Goal: Task Accomplishment & Management: Complete application form

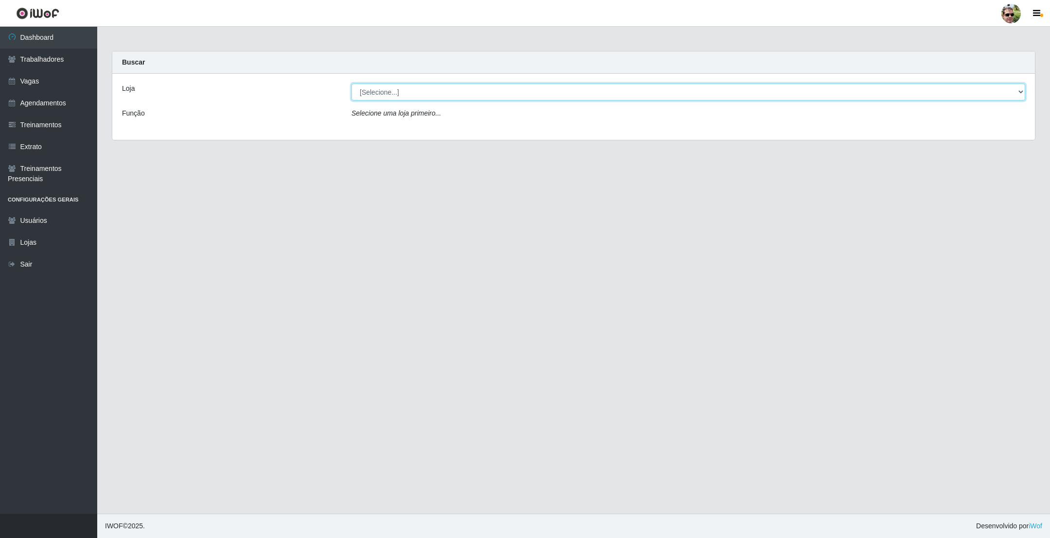
click at [403, 95] on select "[Selecione...] [PERSON_NAME] Supermercado - Gurinhém" at bounding box center [688, 92] width 674 height 17
select select "176"
click at [351, 84] on select "[Selecione...] [PERSON_NAME] Supermercado - Gurinhém" at bounding box center [688, 92] width 674 height 17
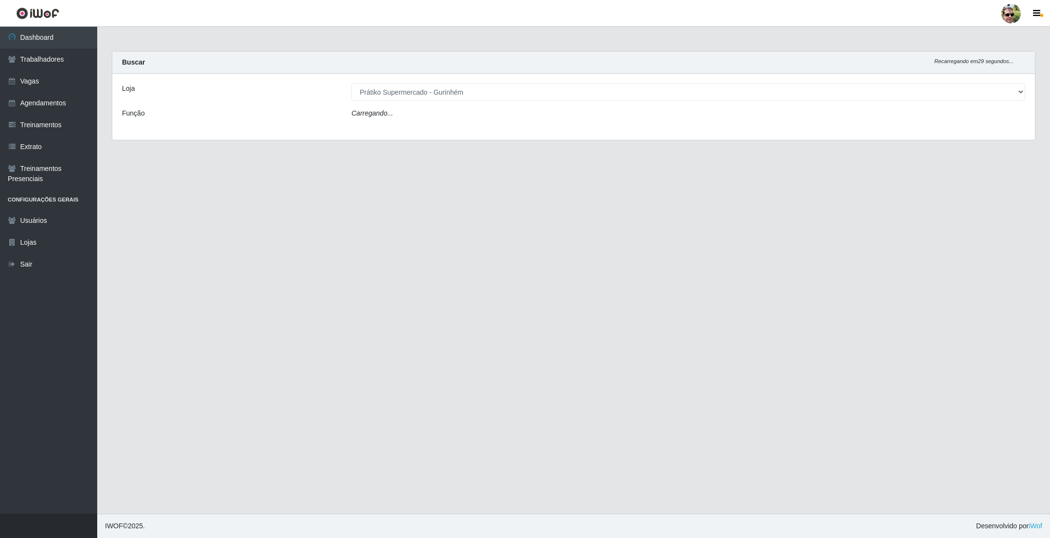
click at [440, 57] on div "Buscar Recarregando em 29 segundos..." at bounding box center [573, 63] width 922 height 22
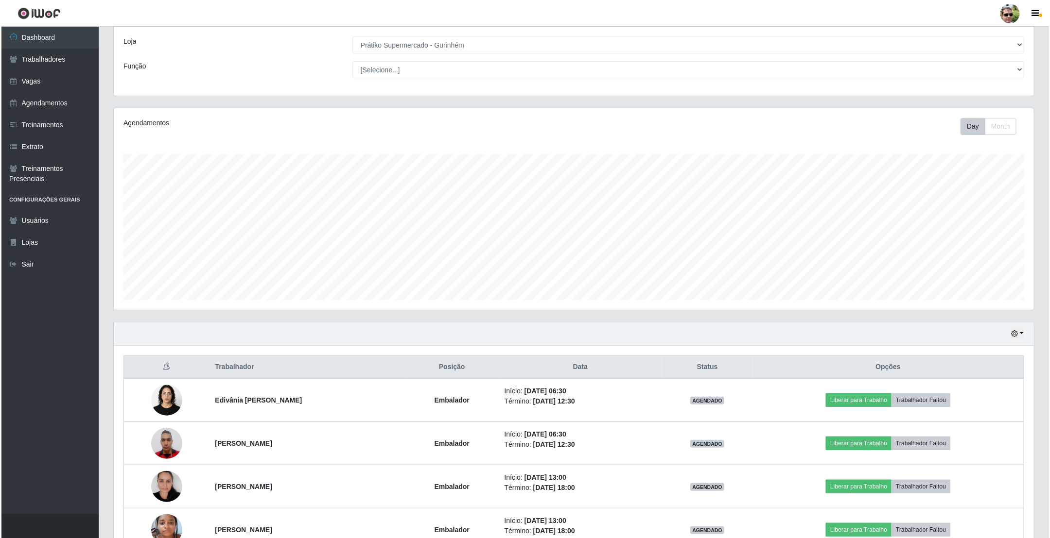
scroll to position [110, 0]
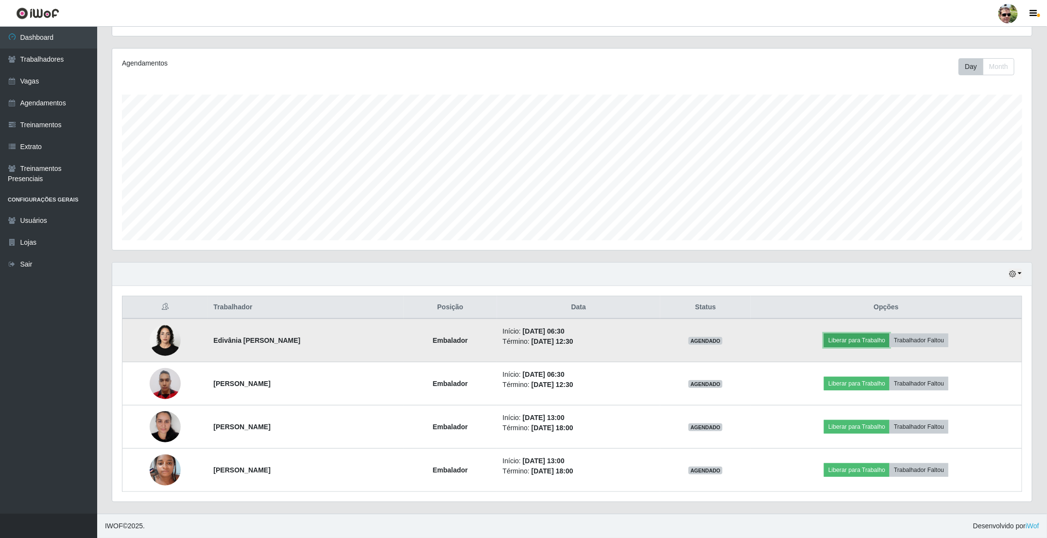
click at [857, 343] on button "Liberar para Trabalho" at bounding box center [857, 341] width 66 height 14
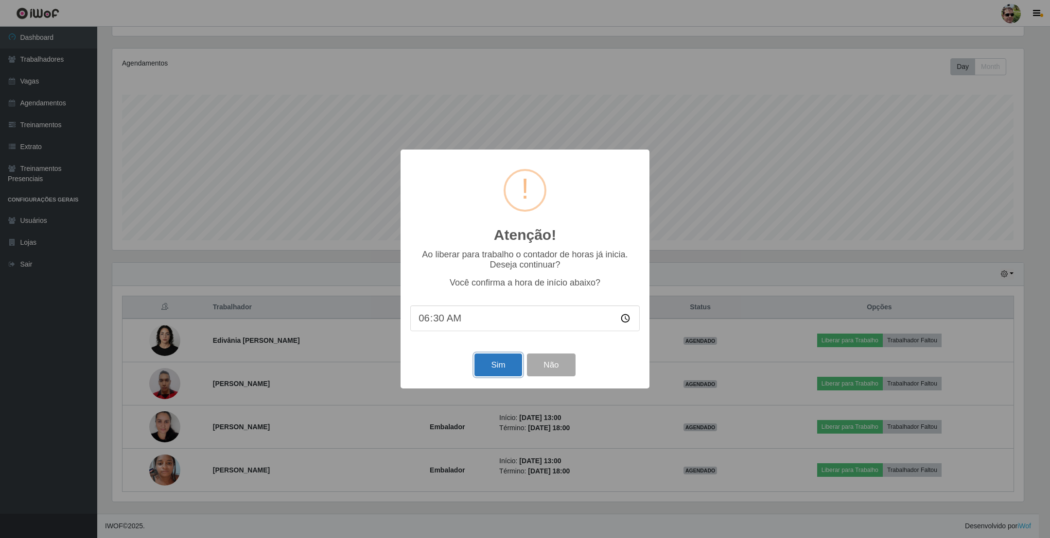
click at [501, 366] on button "Sim" at bounding box center [497, 365] width 47 height 23
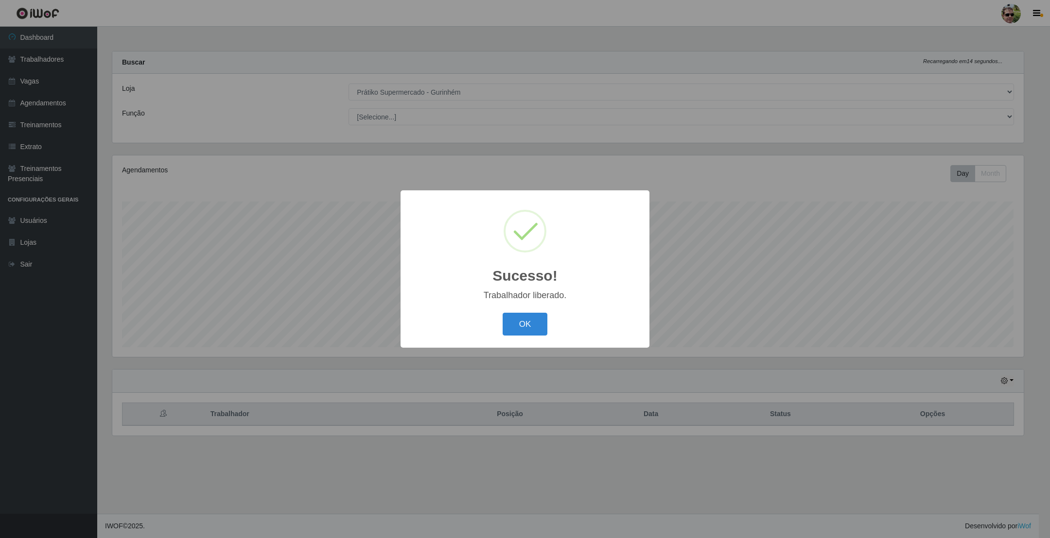
click at [503, 313] on button "OK" at bounding box center [525, 324] width 45 height 23
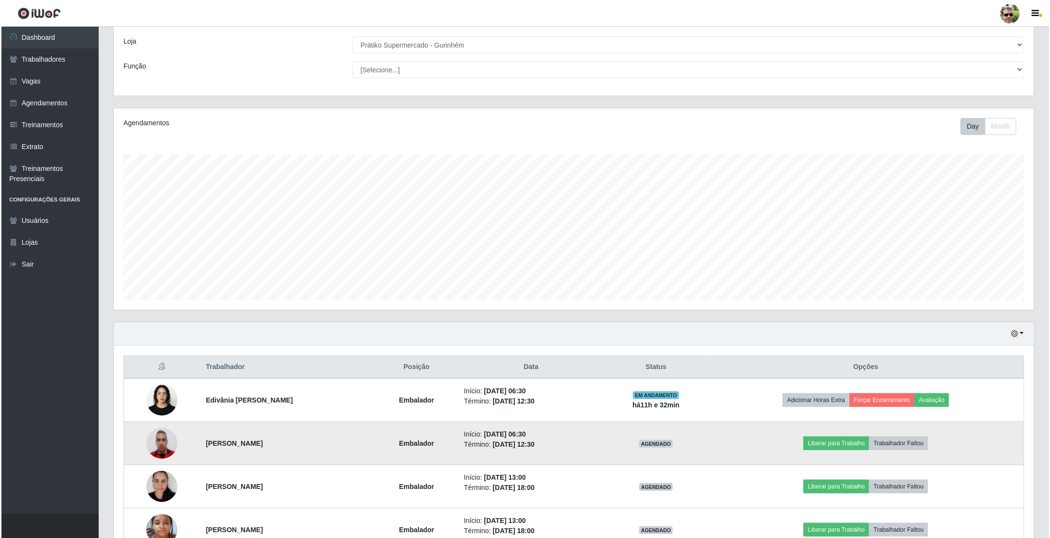
scroll to position [73, 0]
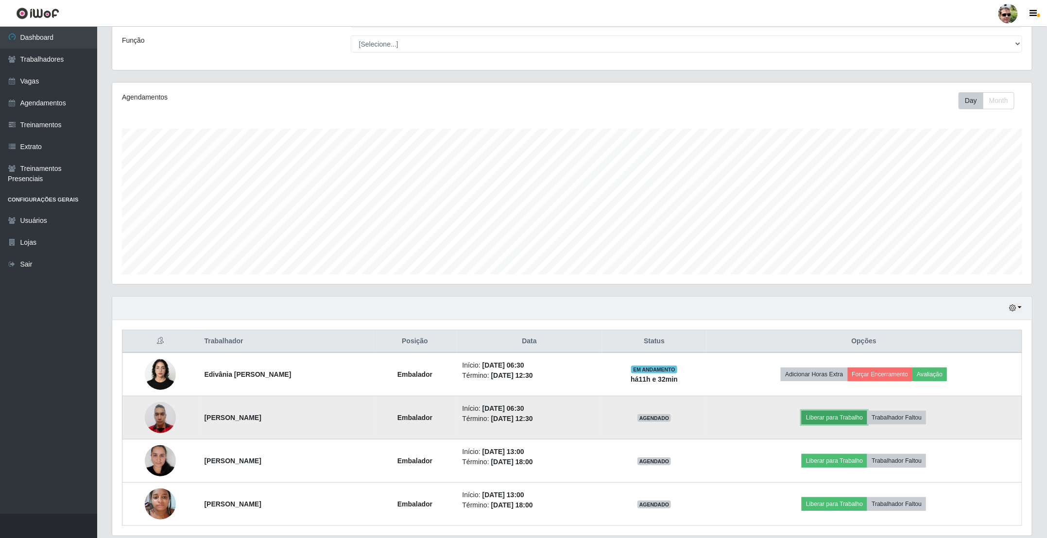
click at [840, 422] on button "Liberar para Trabalho" at bounding box center [835, 418] width 66 height 14
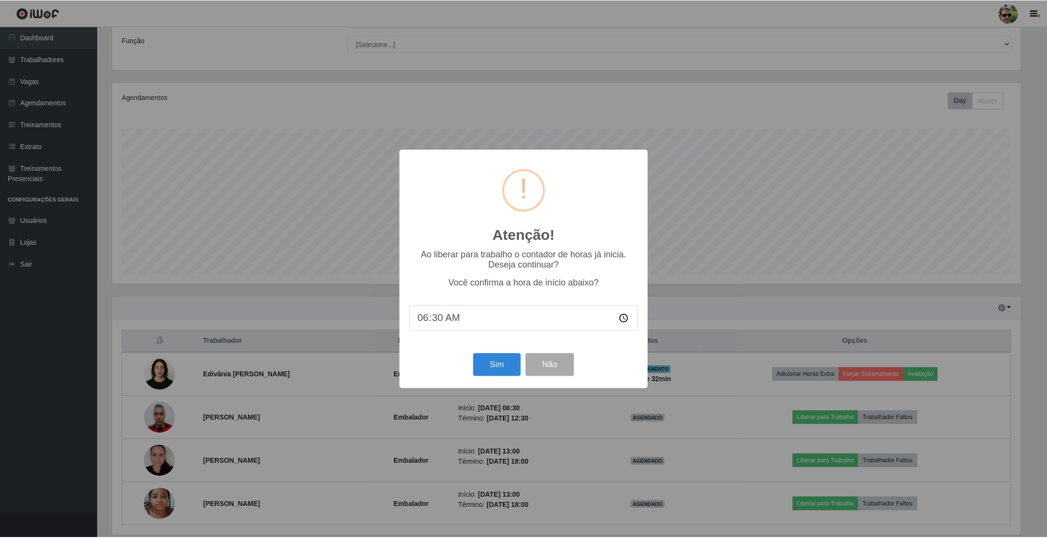
scroll to position [203, 911]
click at [496, 359] on button "Sim" at bounding box center [497, 365] width 47 height 23
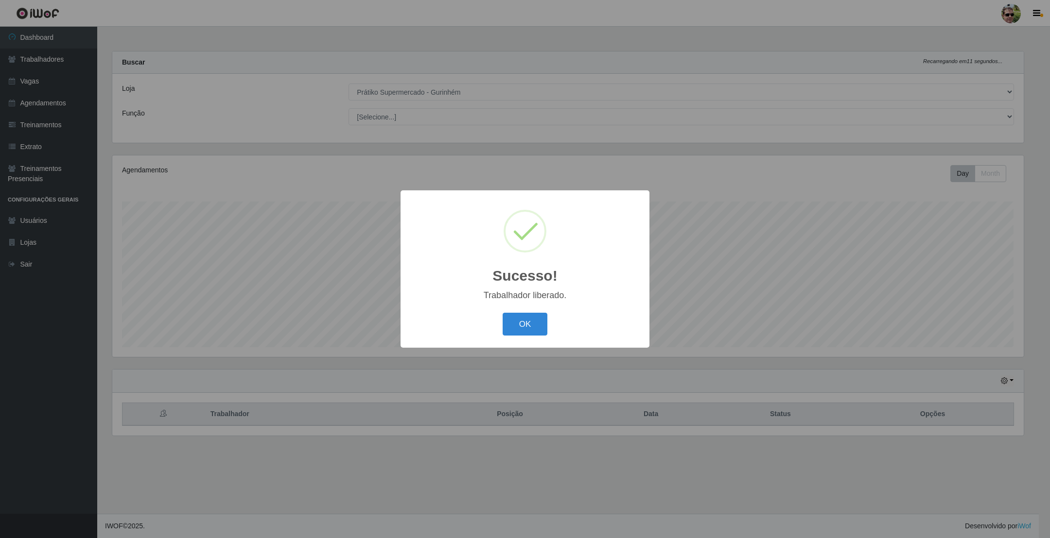
click at [503, 313] on button "OK" at bounding box center [525, 324] width 45 height 23
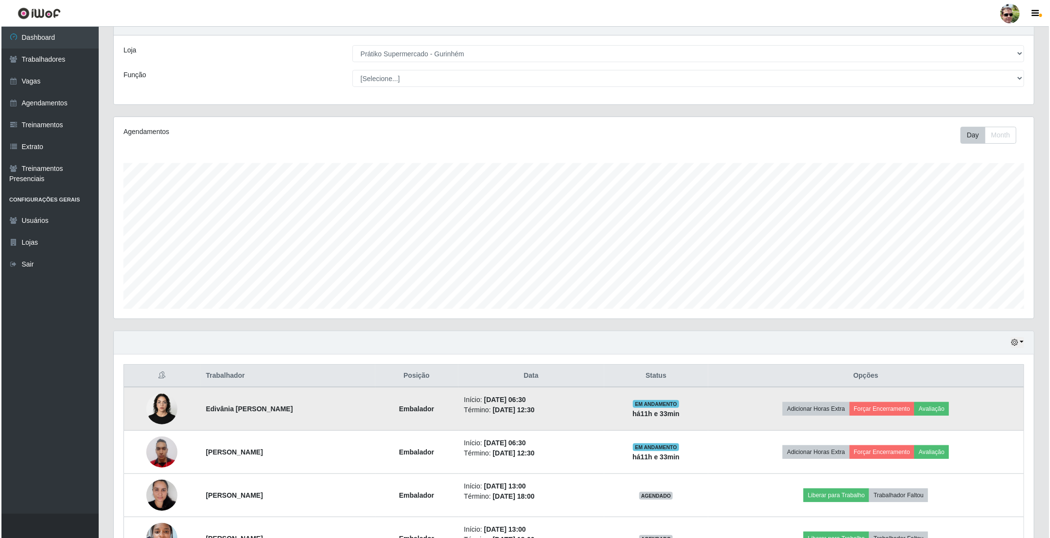
scroll to position [73, 0]
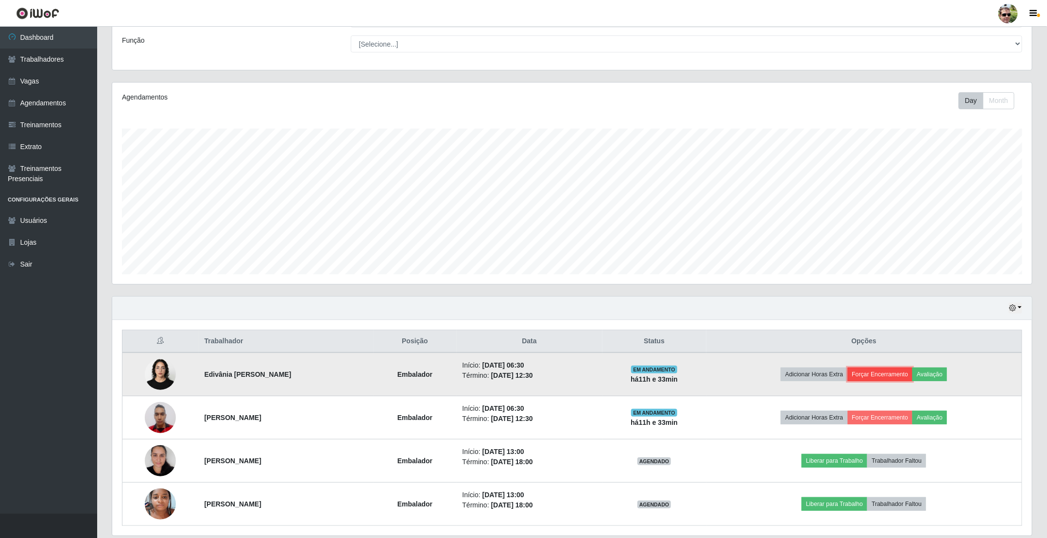
click at [894, 378] on button "Forçar Encerramento" at bounding box center [880, 375] width 65 height 14
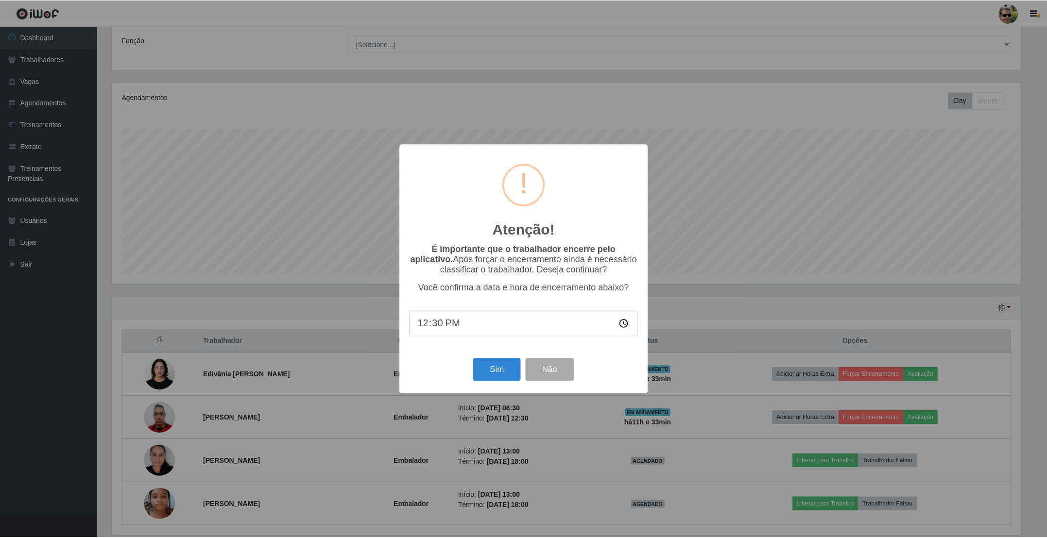
scroll to position [203, 911]
click at [493, 373] on button "Sim" at bounding box center [497, 370] width 47 height 23
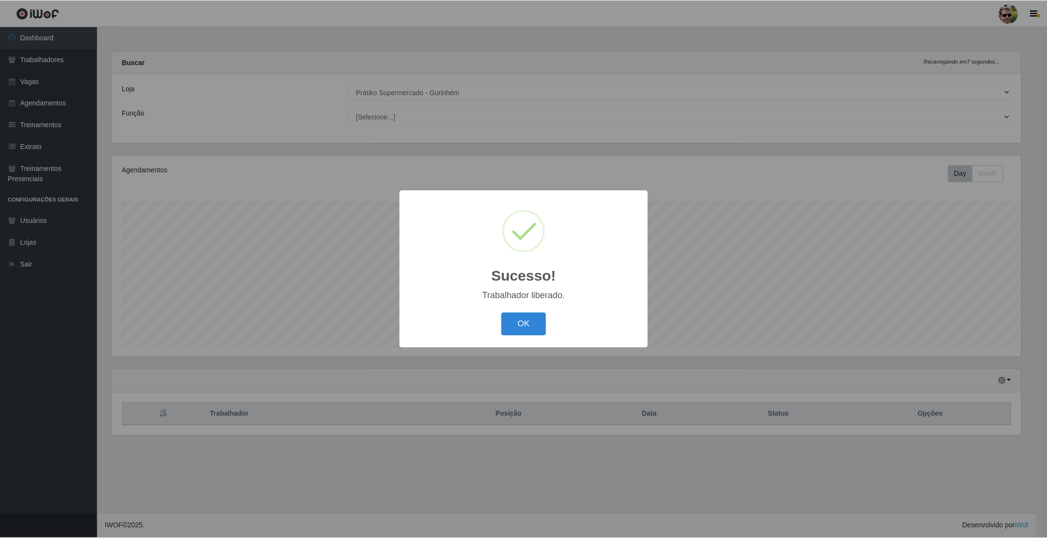
scroll to position [0, 0]
click at [503, 313] on button "OK" at bounding box center [525, 324] width 45 height 23
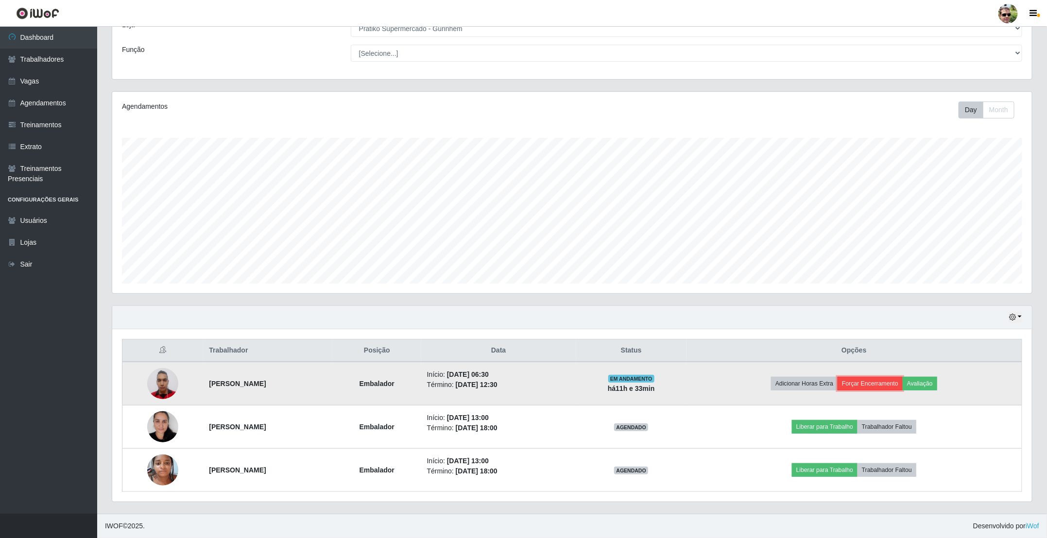
click at [884, 382] on button "Forçar Encerramento" at bounding box center [870, 384] width 65 height 14
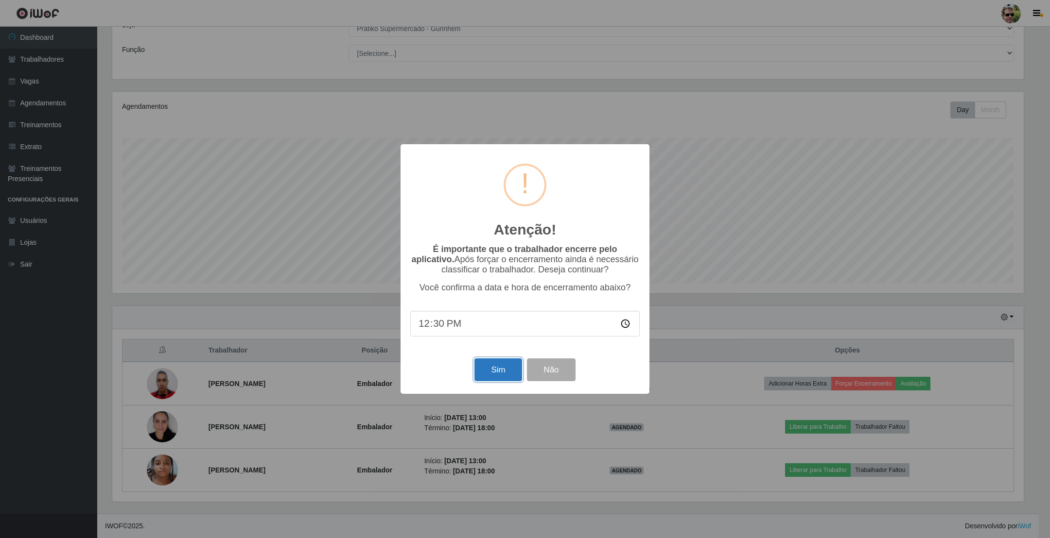
click at [501, 369] on button "Sim" at bounding box center [497, 370] width 47 height 23
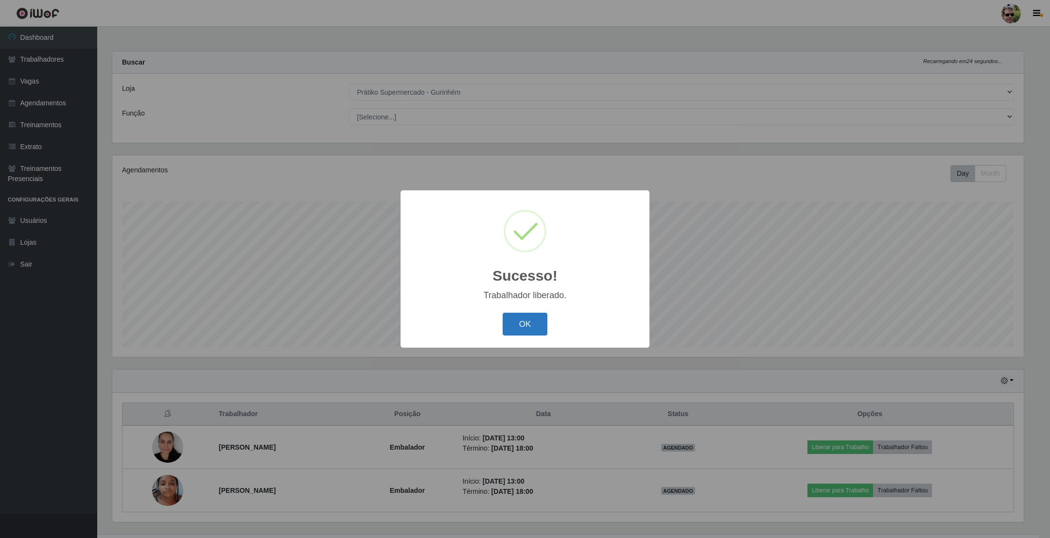
click at [524, 326] on button "OK" at bounding box center [525, 324] width 45 height 23
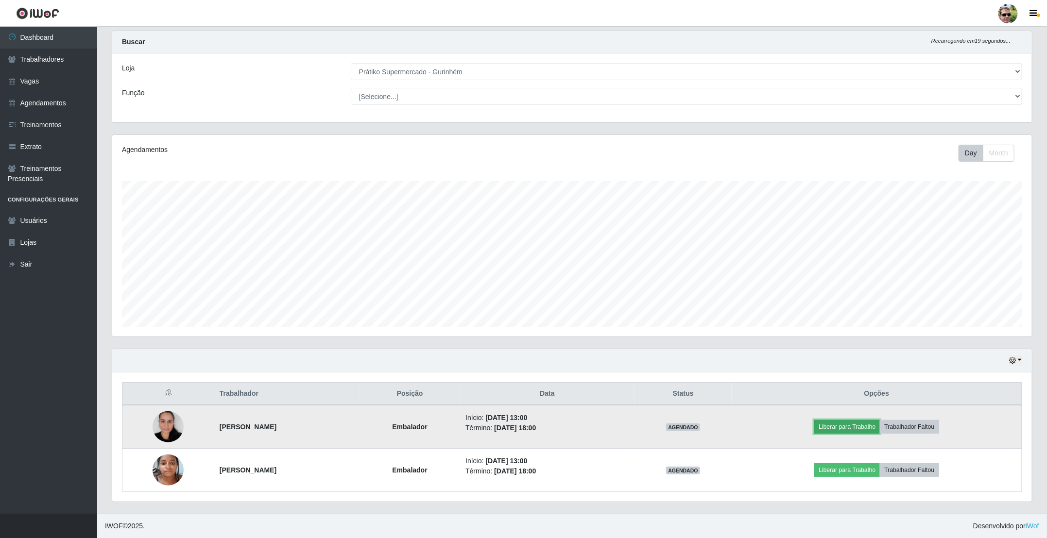
click at [858, 424] on button "Liberar para Trabalho" at bounding box center [848, 427] width 66 height 14
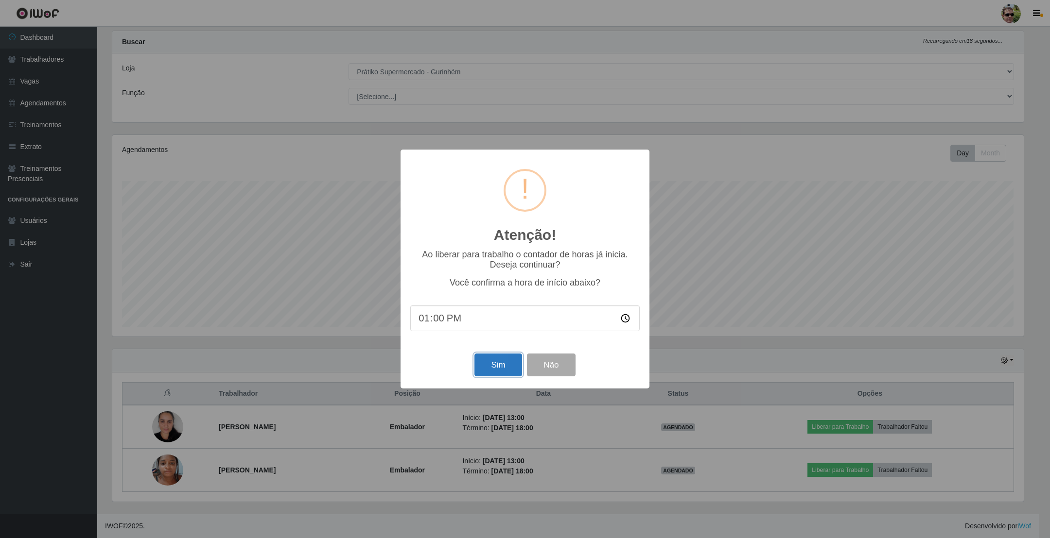
click at [512, 368] on button "Sim" at bounding box center [497, 365] width 47 height 23
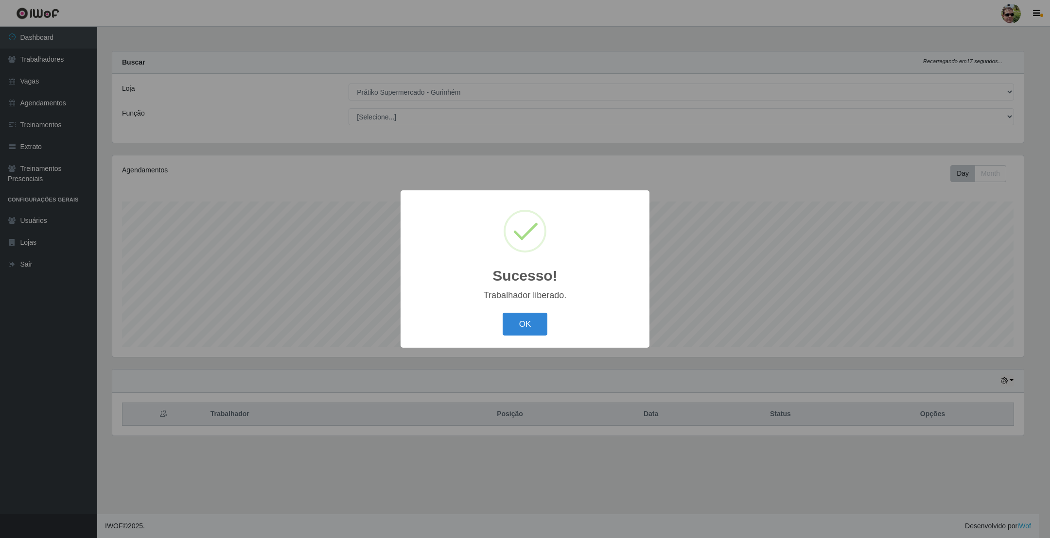
click at [503, 313] on button "OK" at bounding box center [525, 324] width 45 height 23
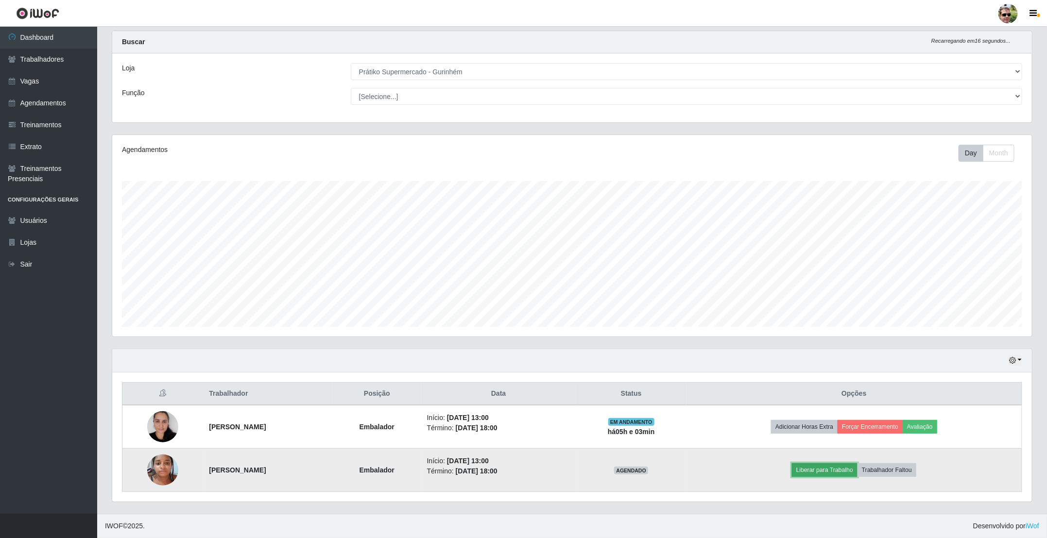
click at [821, 467] on button "Liberar para Trabalho" at bounding box center [825, 471] width 66 height 14
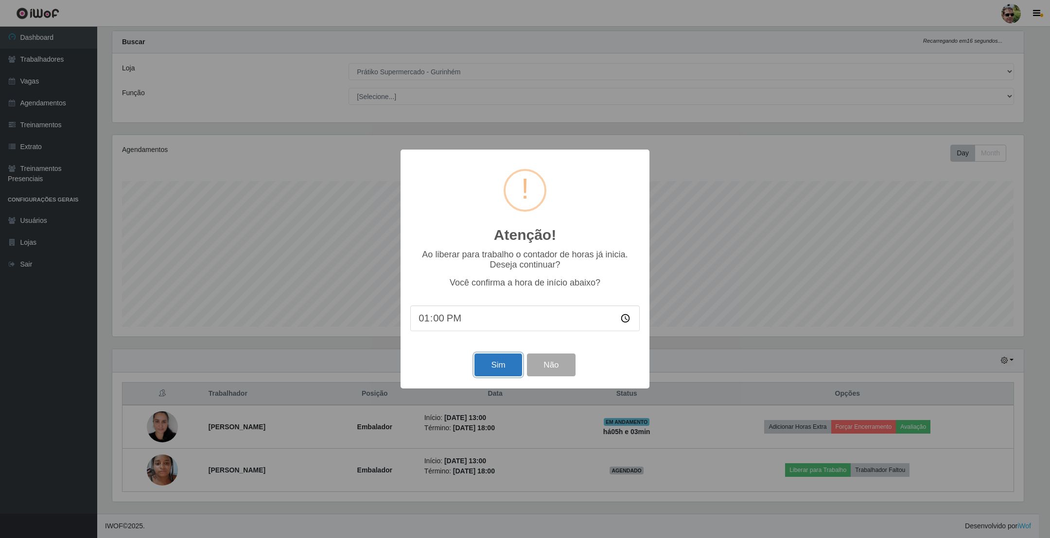
click at [496, 362] on button "Sim" at bounding box center [497, 365] width 47 height 23
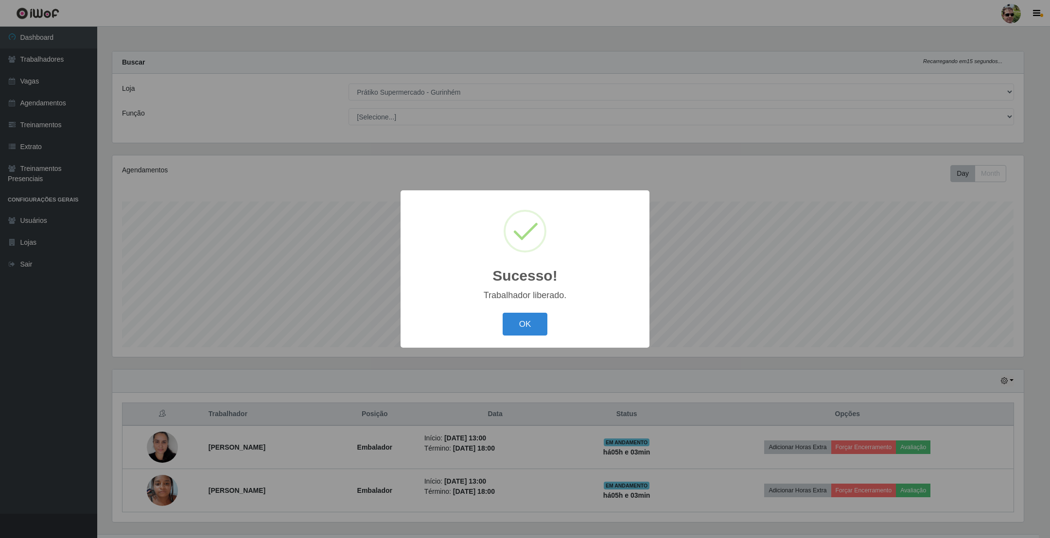
click at [503, 313] on button "OK" at bounding box center [525, 324] width 45 height 23
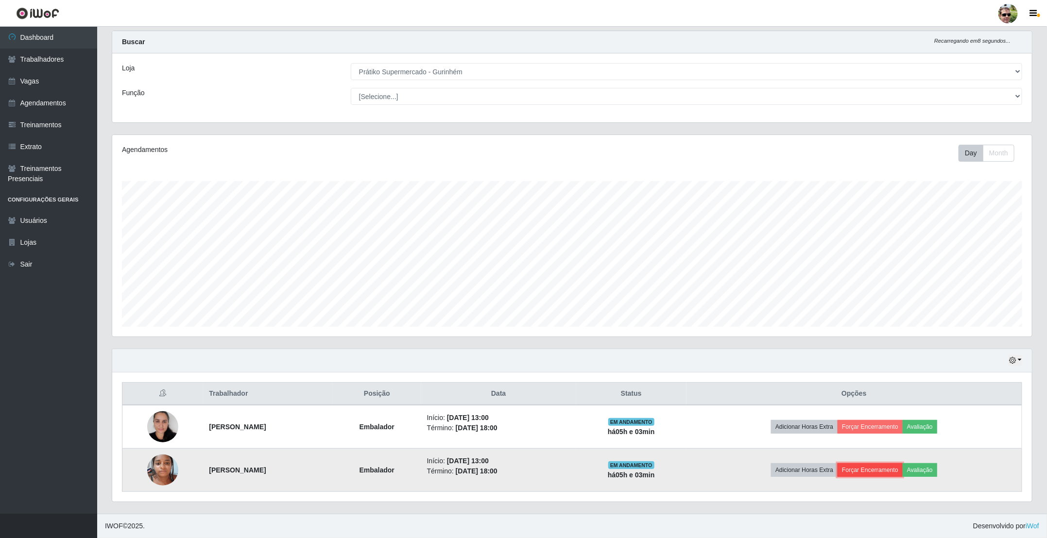
click at [883, 470] on button "Forçar Encerramento" at bounding box center [870, 471] width 65 height 14
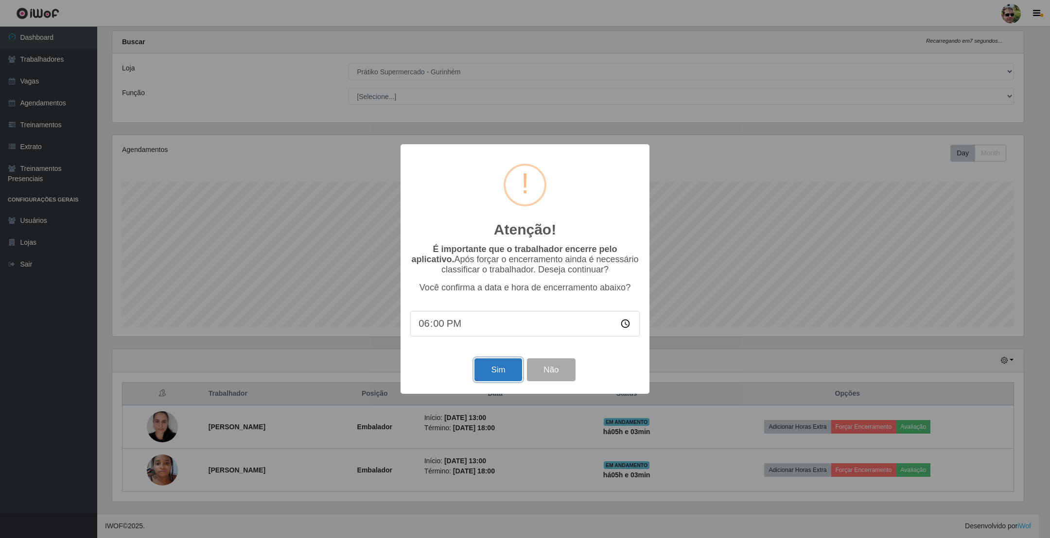
click at [507, 374] on button "Sim" at bounding box center [497, 370] width 47 height 23
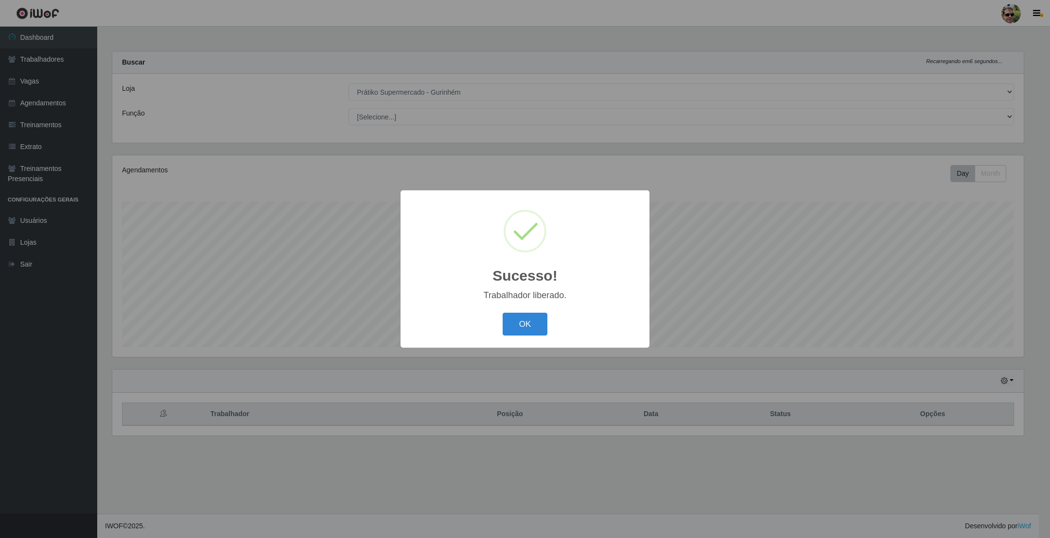
click at [503, 313] on button "OK" at bounding box center [525, 324] width 45 height 23
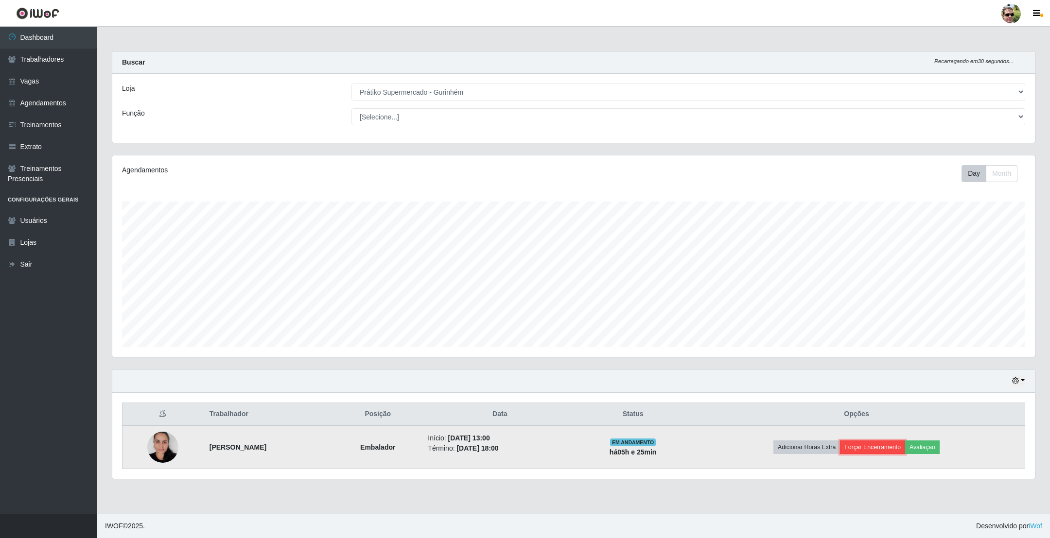
click at [867, 445] on button "Forçar Encerramento" at bounding box center [872, 448] width 65 height 14
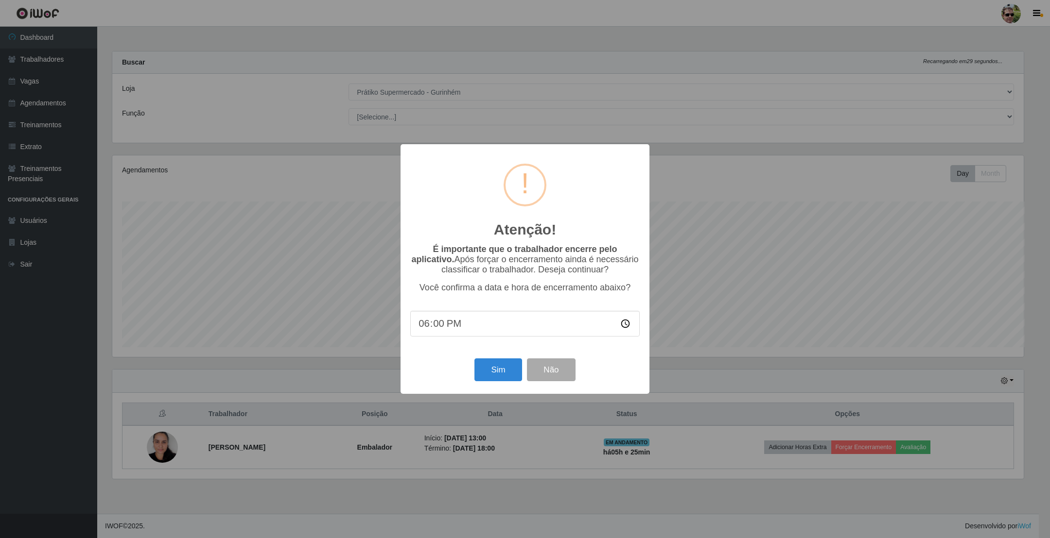
scroll to position [485795, 485087]
click at [508, 369] on button "Sim" at bounding box center [497, 370] width 47 height 23
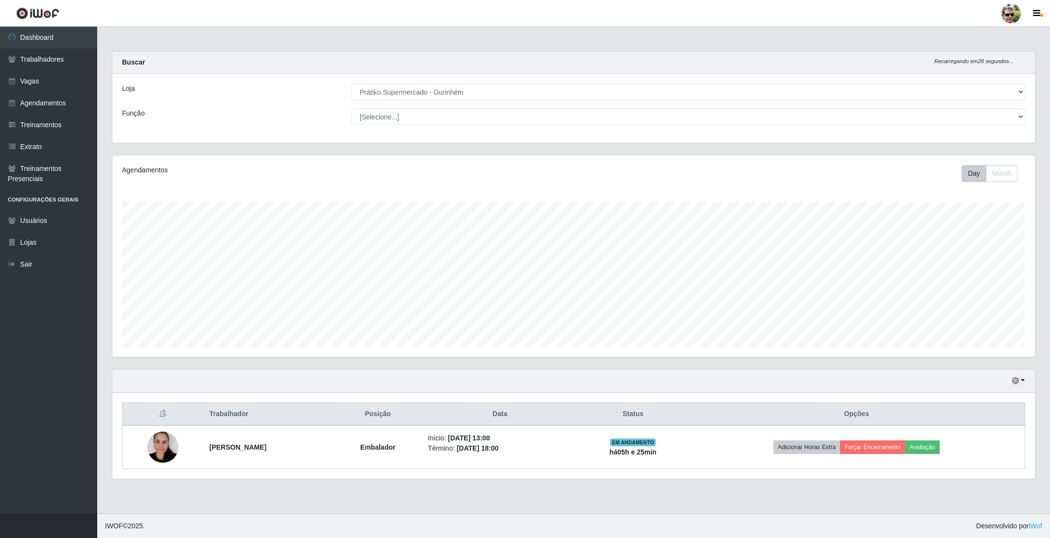
scroll to position [203, 911]
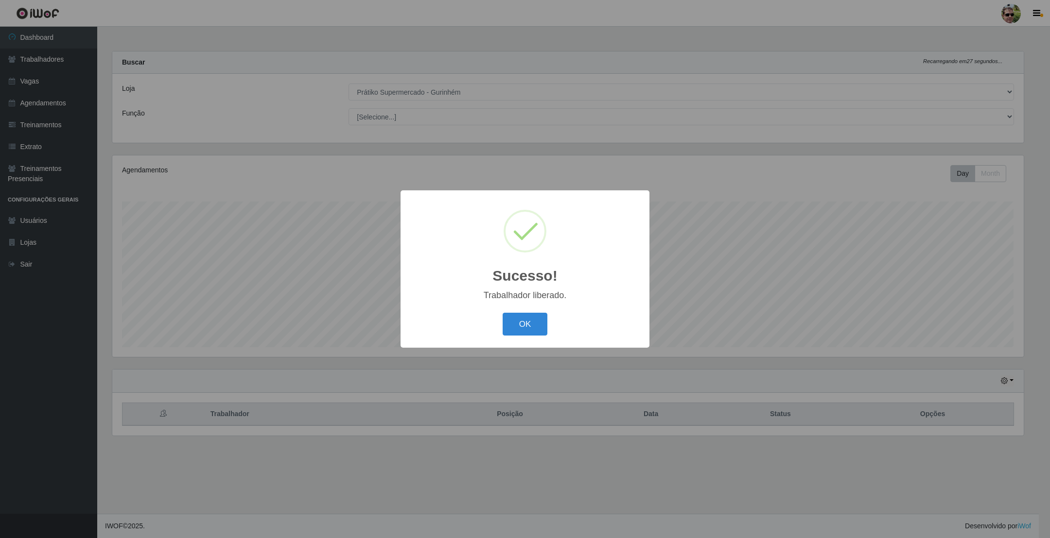
click at [503, 313] on button "OK" at bounding box center [525, 324] width 45 height 23
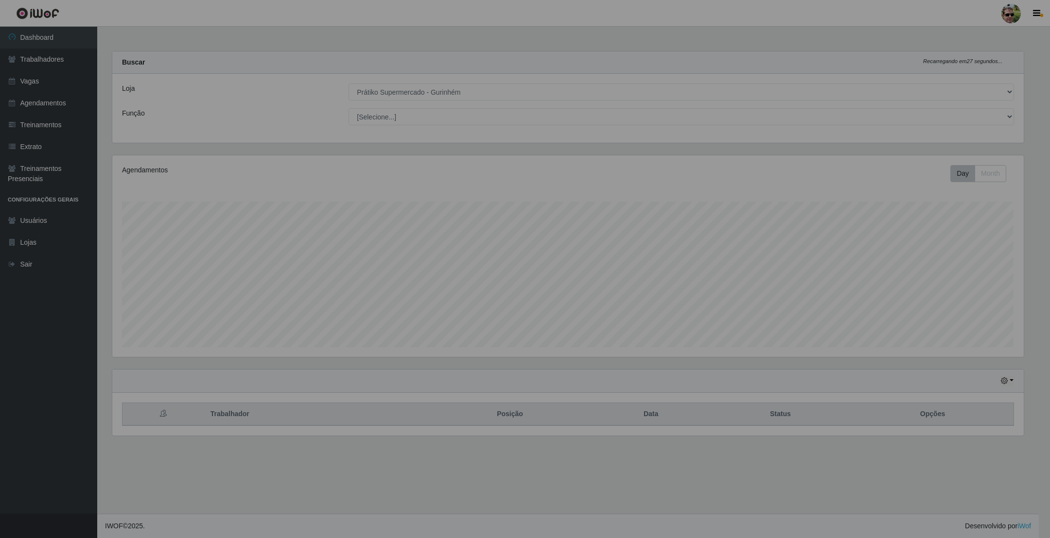
scroll to position [203, 921]
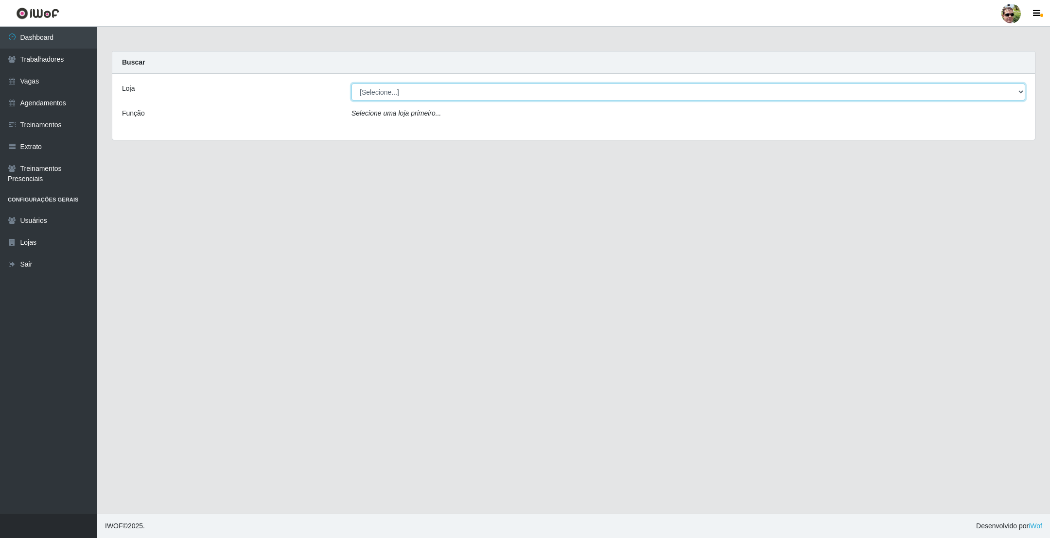
click at [377, 93] on select "[Selecione...] [PERSON_NAME] Supermercado - Gurinhém" at bounding box center [688, 92] width 674 height 17
select select "176"
click at [351, 84] on select "[Selecione...] [PERSON_NAME] Supermercado - Gurinhém" at bounding box center [688, 92] width 674 height 17
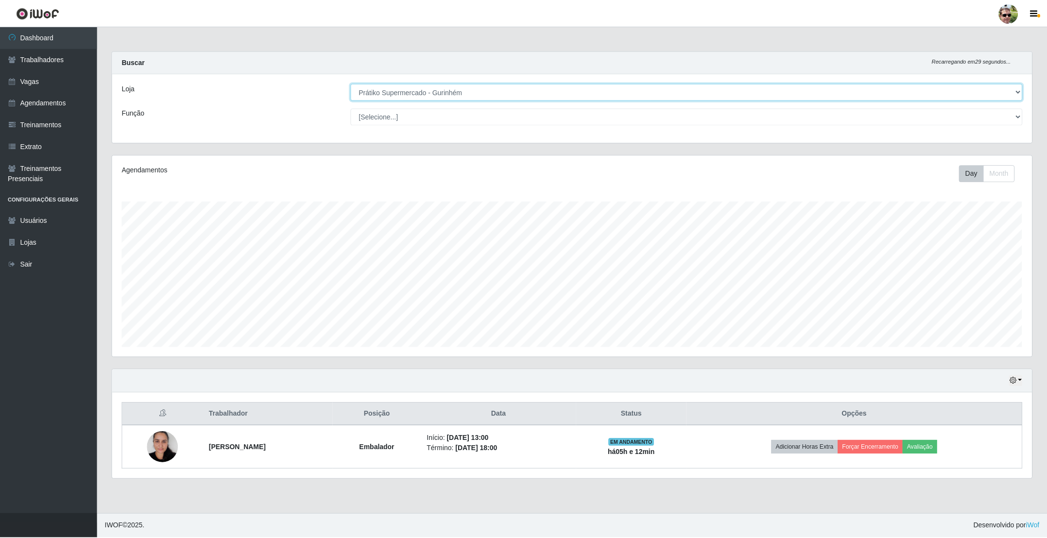
scroll to position [203, 921]
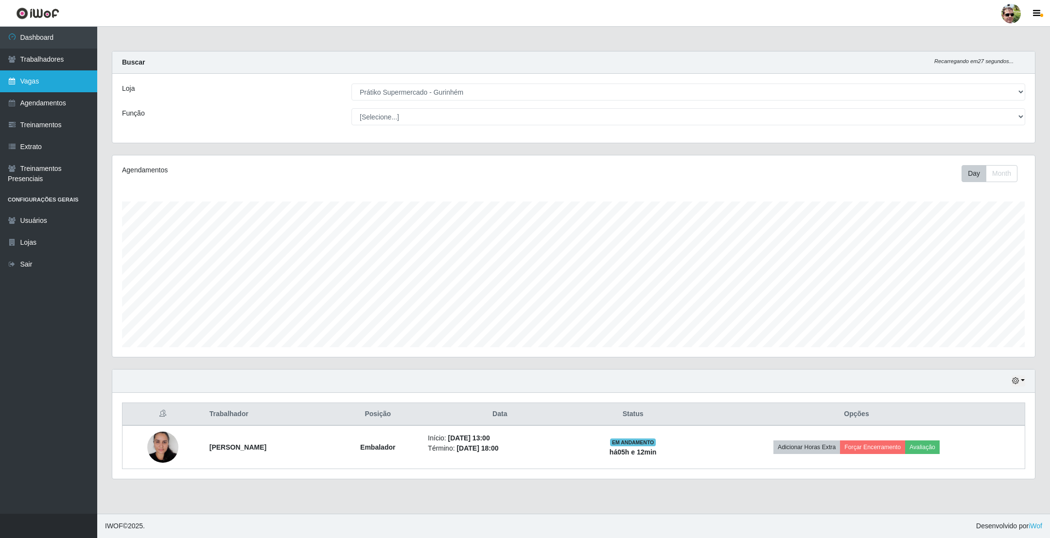
click at [82, 84] on link "Vagas" at bounding box center [48, 81] width 97 height 22
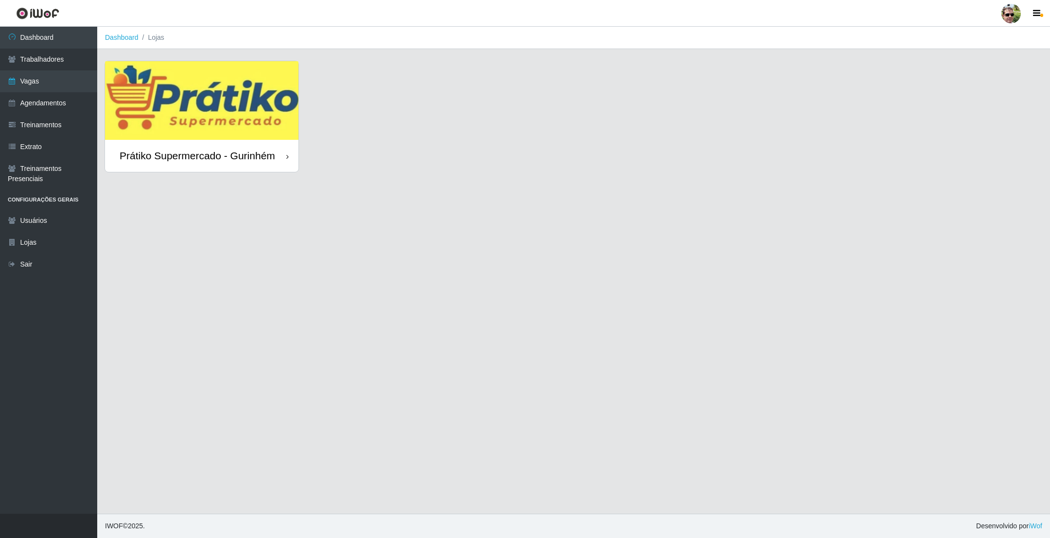
click at [208, 103] on img at bounding box center [201, 100] width 193 height 79
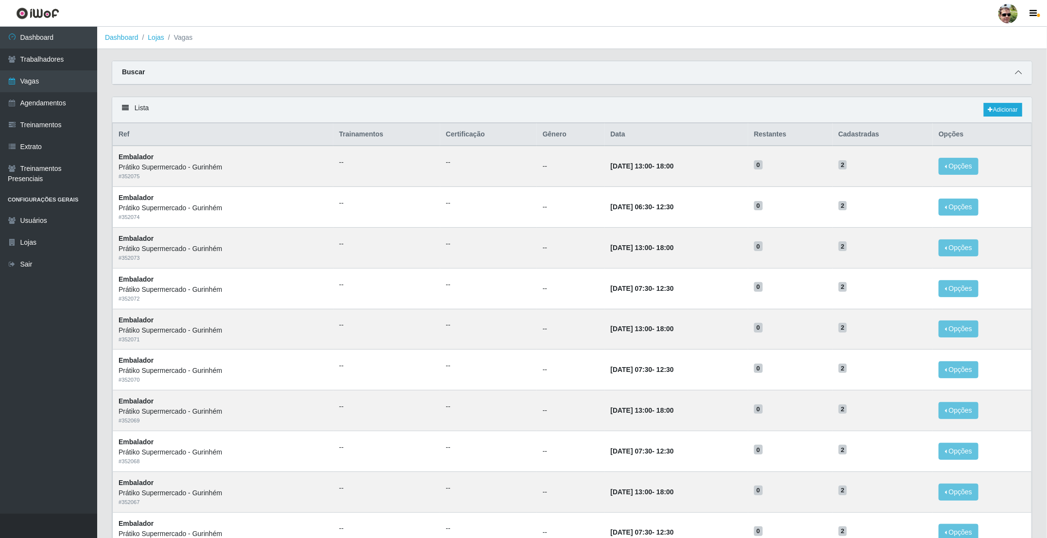
click at [1018, 74] on icon at bounding box center [1018, 72] width 7 height 7
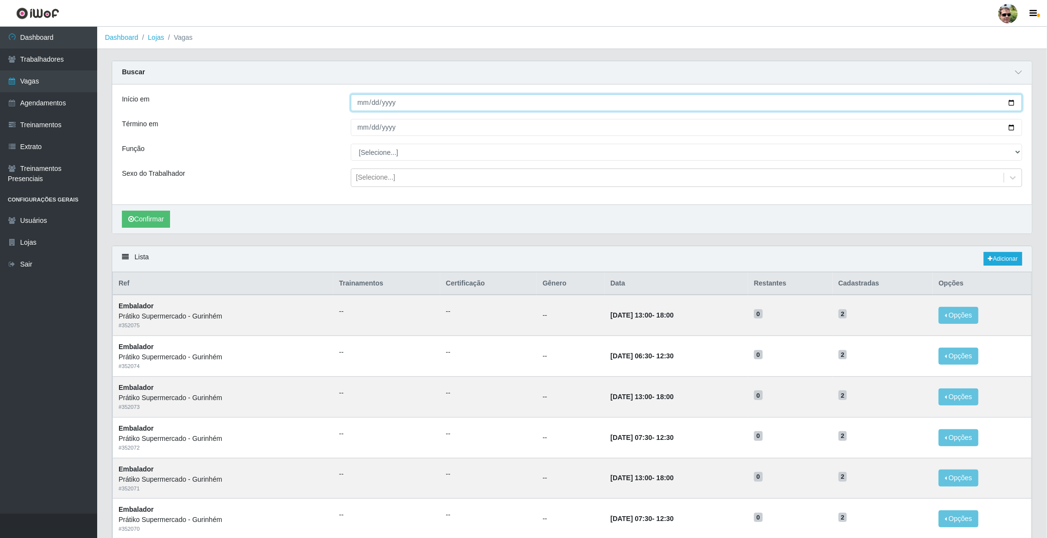
click at [1012, 102] on input "Início em" at bounding box center [687, 102] width 672 height 17
type input "[DATE]"
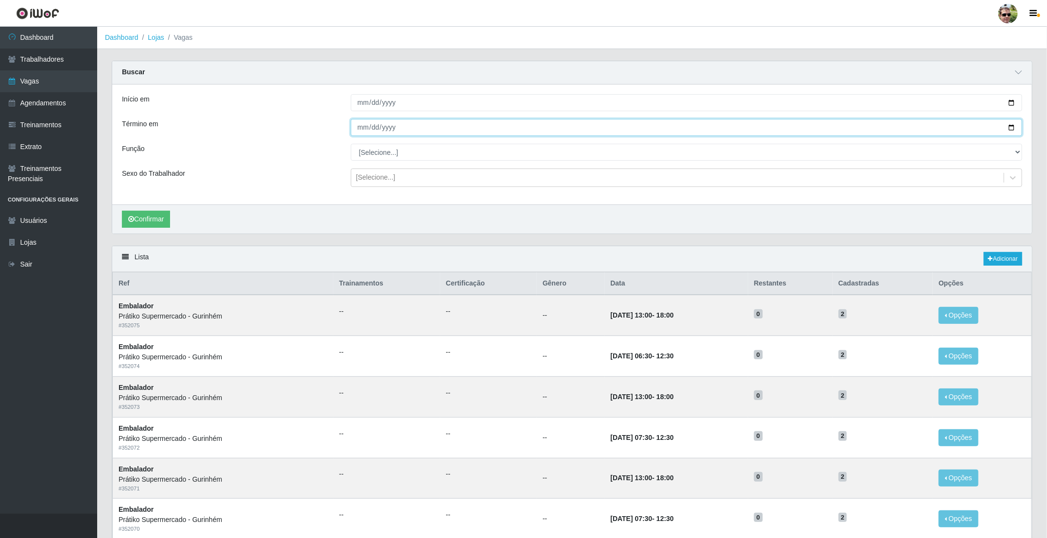
click at [1010, 127] on input "Término em" at bounding box center [687, 127] width 672 height 17
type input "[DATE]"
click at [397, 143] on div "Início em [DATE] Término em [DATE] Função [Selecione...] Auxiliar de entrega + …" at bounding box center [572, 145] width 920 height 120
click at [397, 153] on select "[Selecione...] Auxiliar de entrega + Auxiliar de entrega ++ Embalador Embalador…" at bounding box center [687, 152] width 672 height 17
select select "1"
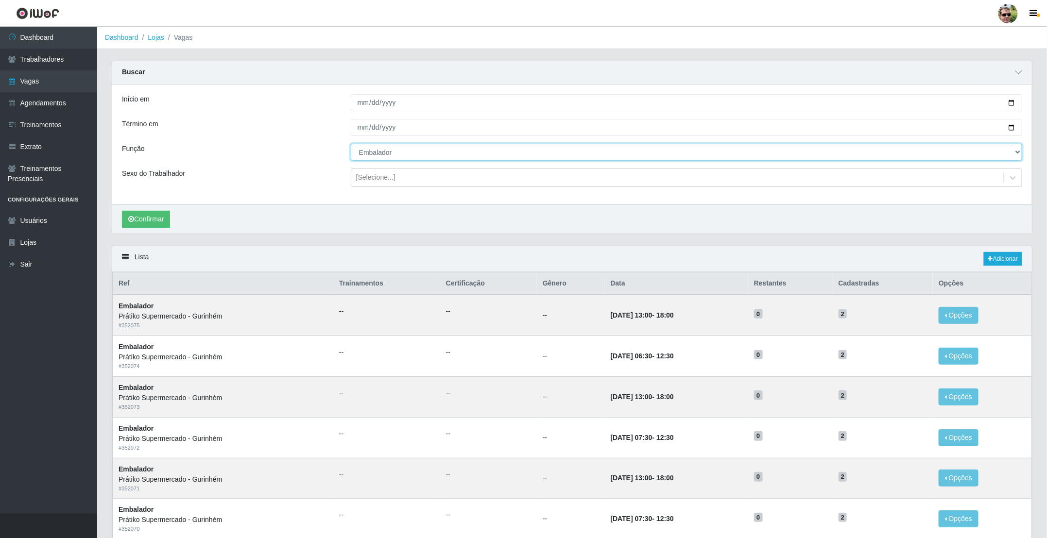
click at [351, 145] on select "[Selecione...] Auxiliar de entrega + Auxiliar de entrega ++ Embalador Embalador…" at bounding box center [687, 152] width 672 height 17
click at [156, 219] on div "Confirmar" at bounding box center [572, 219] width 920 height 29
click at [136, 224] on button "Confirmar" at bounding box center [146, 219] width 48 height 17
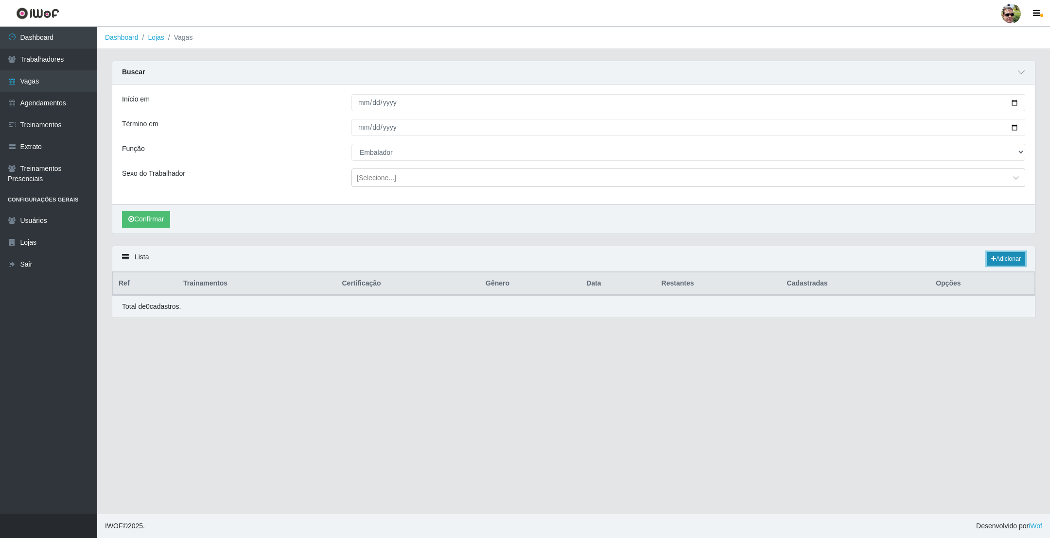
click at [996, 265] on link "Adicionar" at bounding box center [1006, 259] width 38 height 14
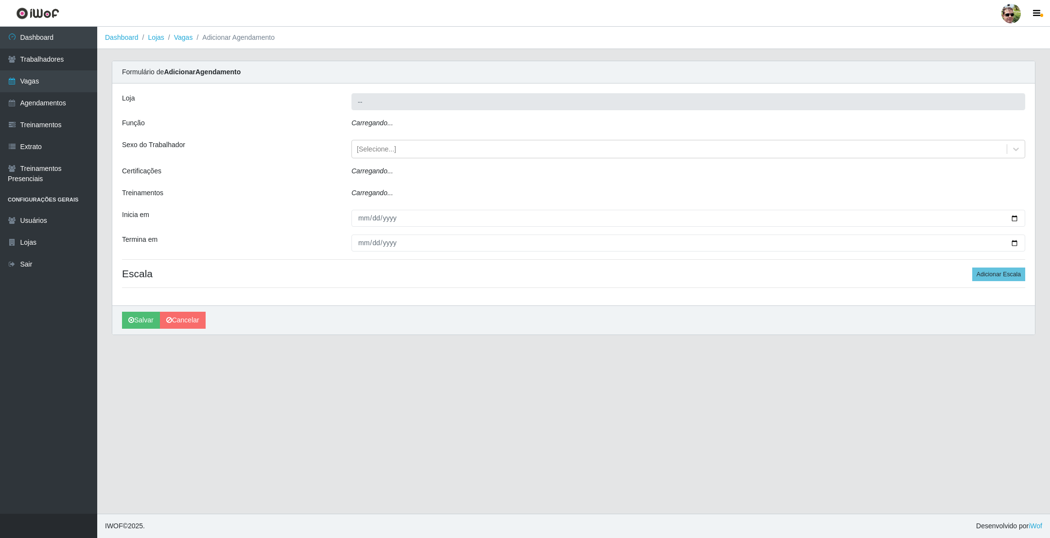
type input "Prátiko Supermercado - Gurinhém"
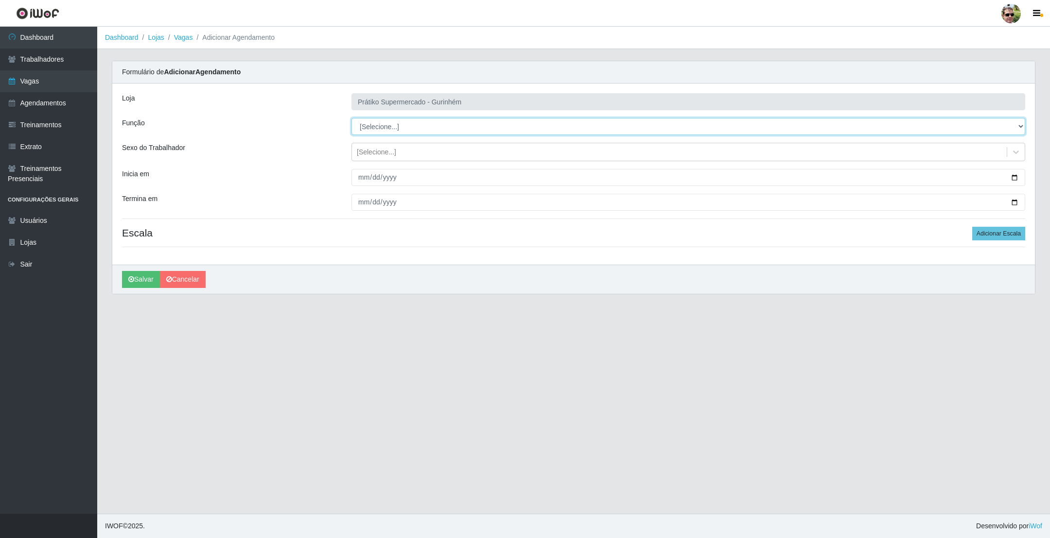
click at [375, 121] on select "[Selecione...] Auxiliar de entrega + Auxiliar de entrega ++ Embalador Embalador…" at bounding box center [688, 126] width 674 height 17
select select "1"
click at [351, 119] on select "[Selecione...] Auxiliar de entrega + Auxiliar de entrega ++ Embalador Embalador…" at bounding box center [688, 126] width 674 height 17
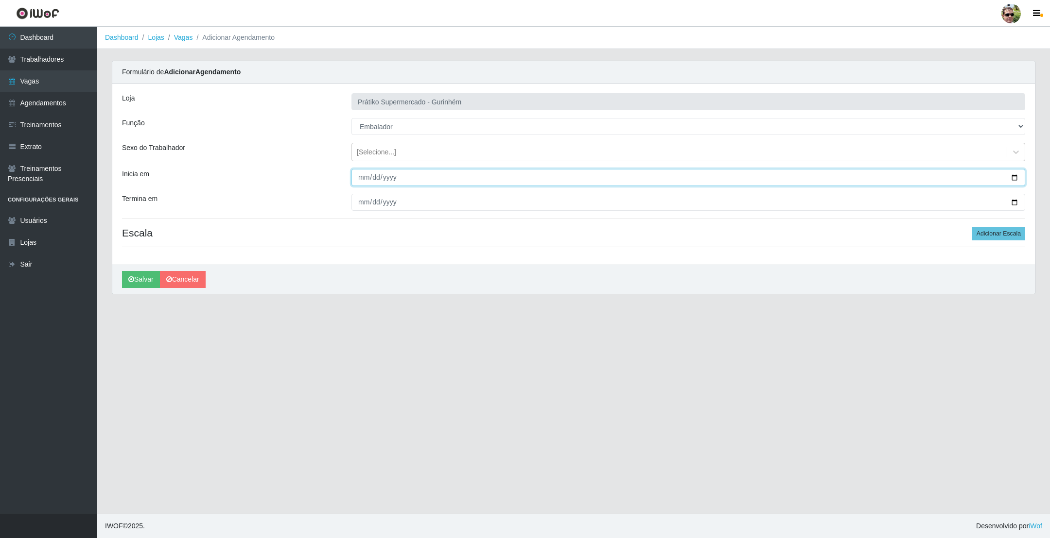
click at [1014, 178] on input "Inicia em" at bounding box center [688, 177] width 674 height 17
type input "[DATE]"
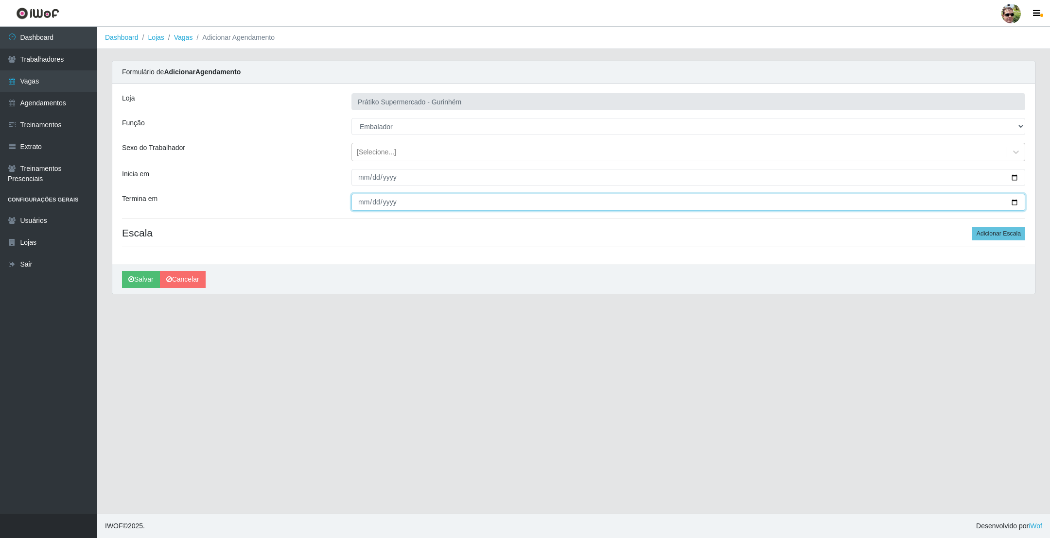
click at [1013, 202] on input "Termina em" at bounding box center [688, 202] width 674 height 17
type input "[DATE]"
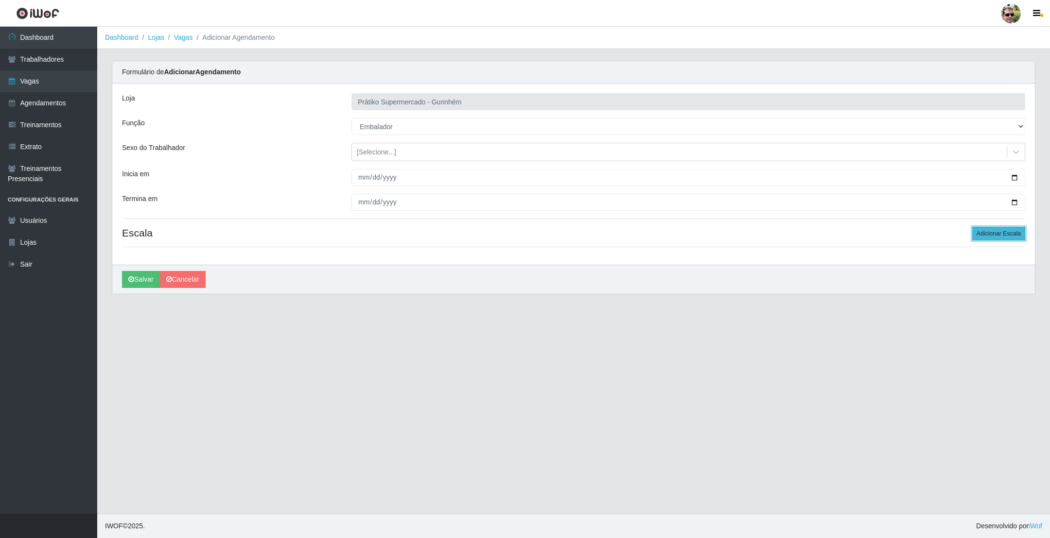
click at [1000, 238] on button "Adicionar Escala" at bounding box center [998, 234] width 53 height 14
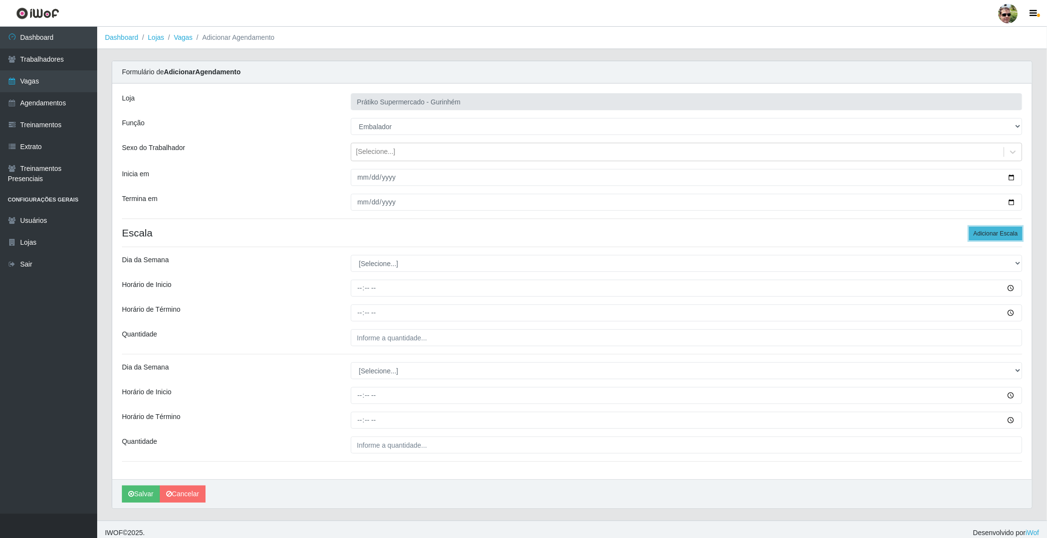
click at [1000, 238] on button "Adicionar Escala" at bounding box center [996, 234] width 53 height 14
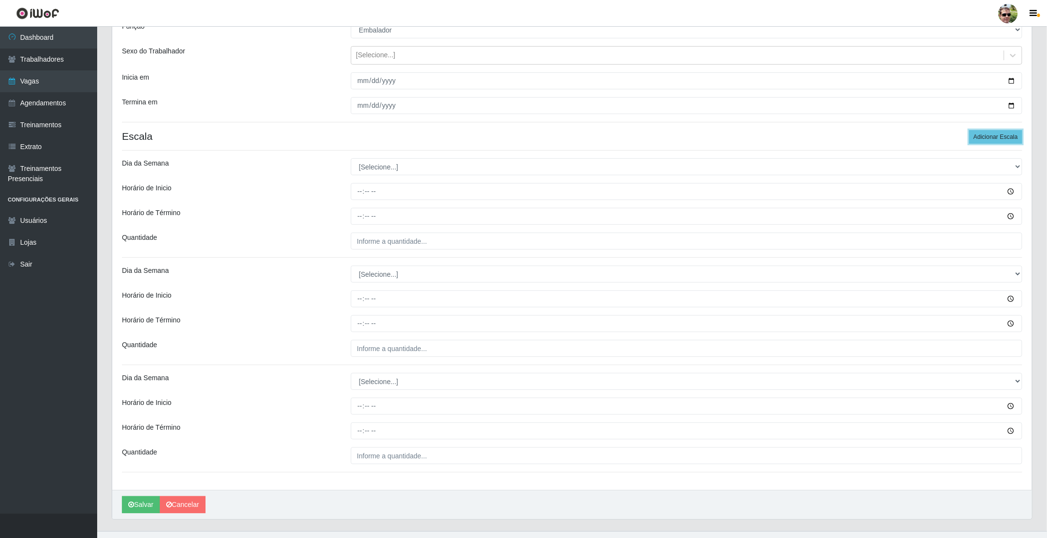
scroll to position [117, 0]
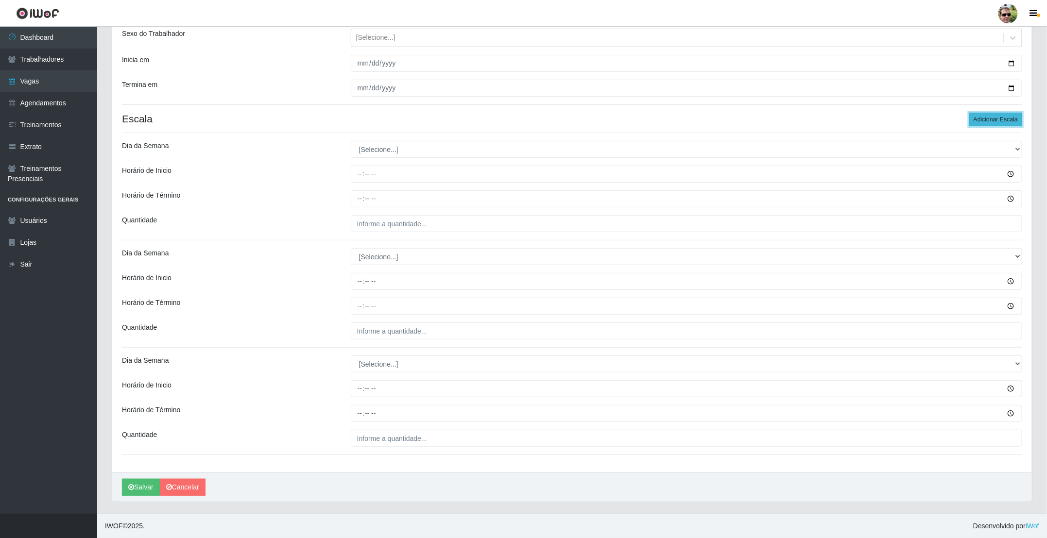
click at [1003, 120] on button "Adicionar Escala" at bounding box center [996, 120] width 53 height 14
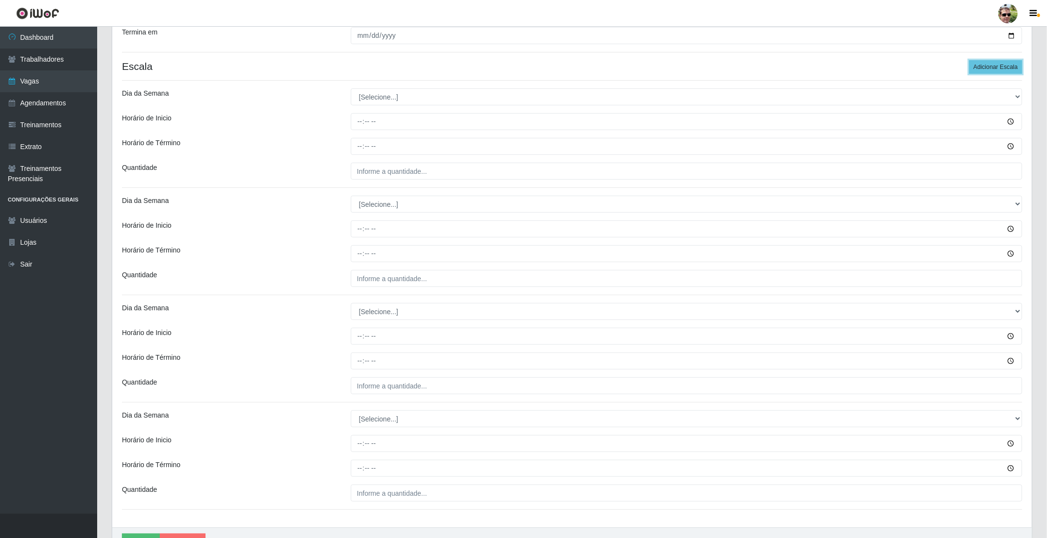
scroll to position [0, 0]
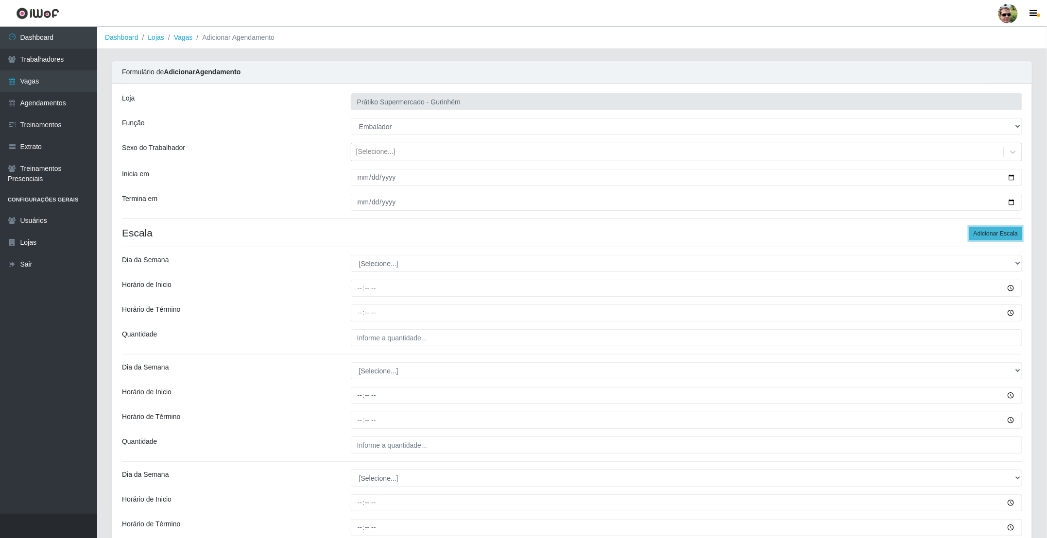
click at [987, 228] on button "Adicionar Escala" at bounding box center [996, 234] width 53 height 14
click at [990, 234] on button "Adicionar Escala" at bounding box center [996, 234] width 53 height 14
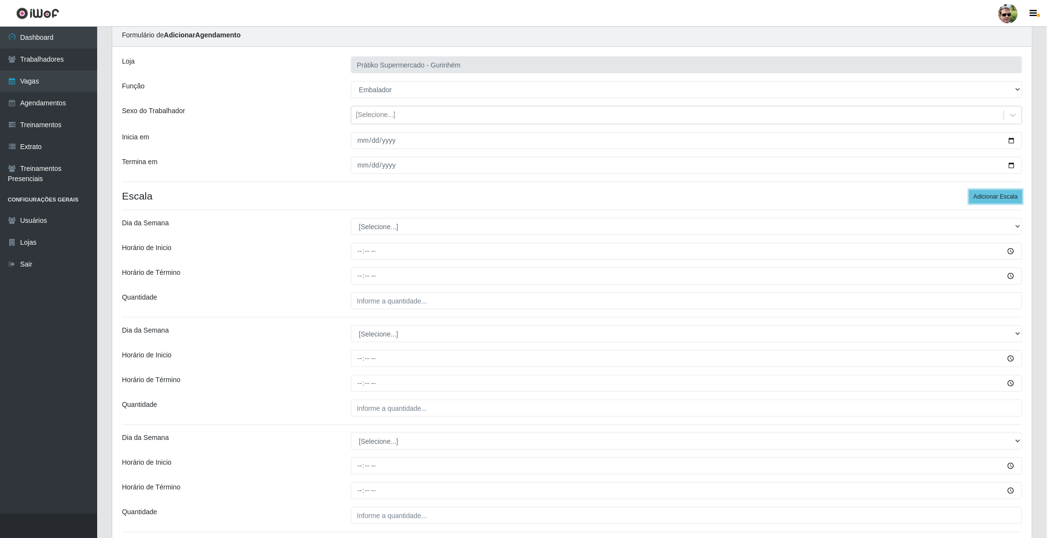
scroll to position [73, 0]
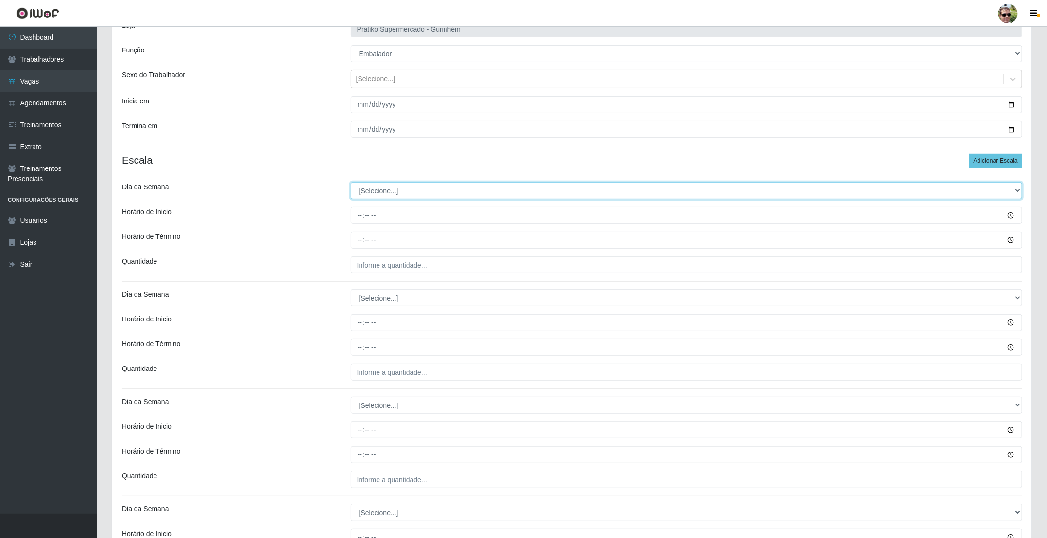
click at [417, 187] on select "[Selecione...] Segunda Terça Quarta Quinta Sexta Sábado Domingo" at bounding box center [687, 190] width 672 height 17
select select "1"
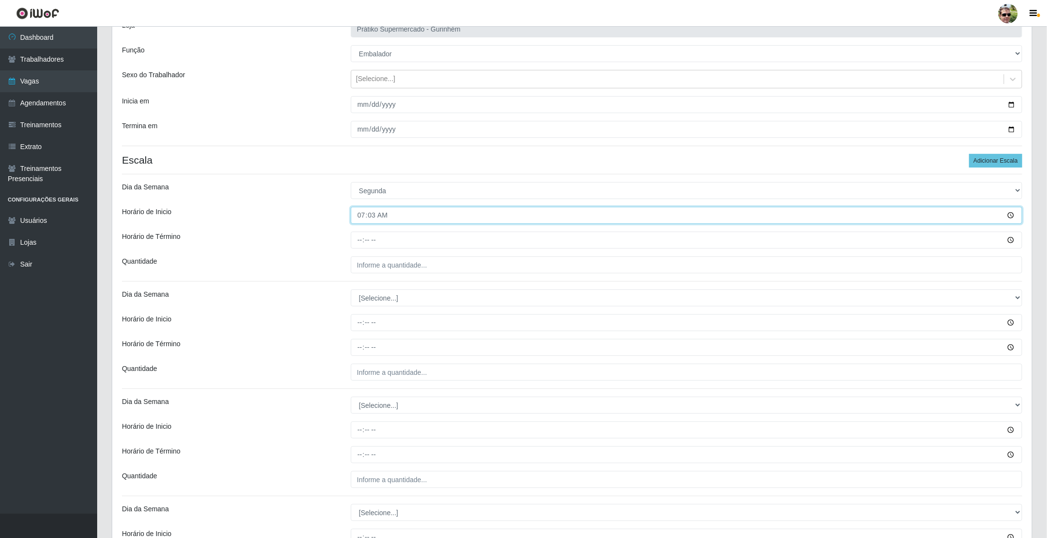
type input "07:30"
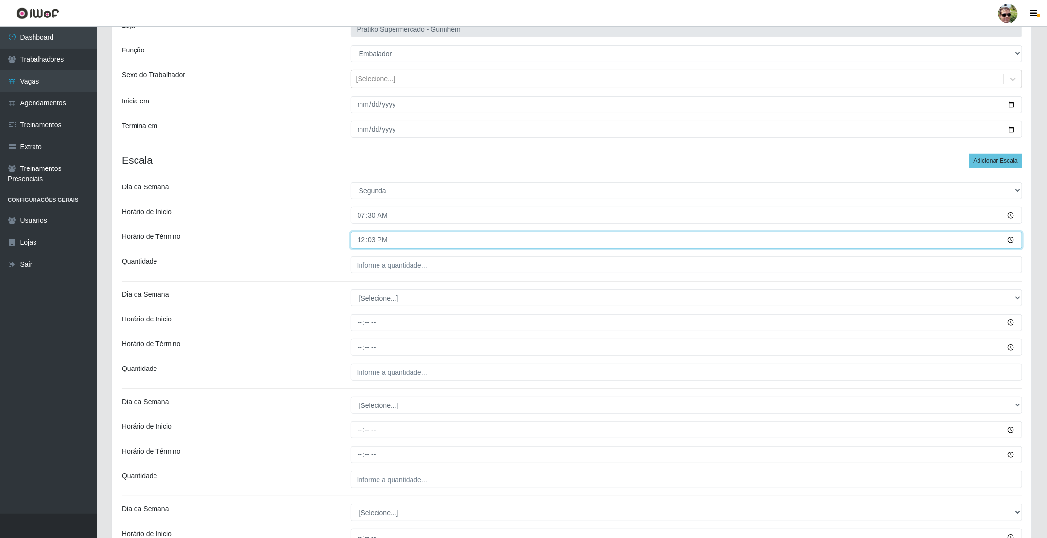
type input "12:30"
type input "2__"
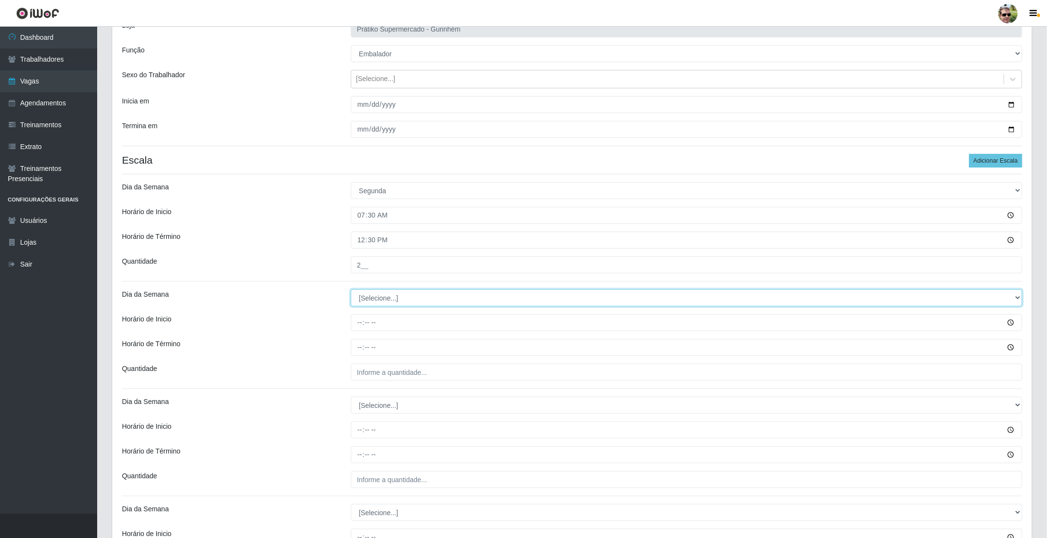
select select "1"
type input "1__"
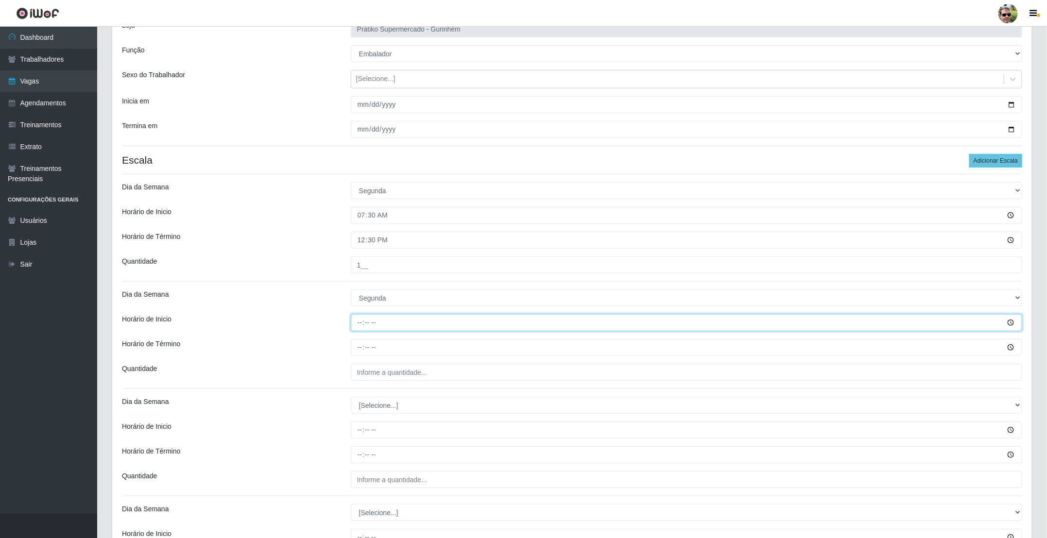
type input "13:00"
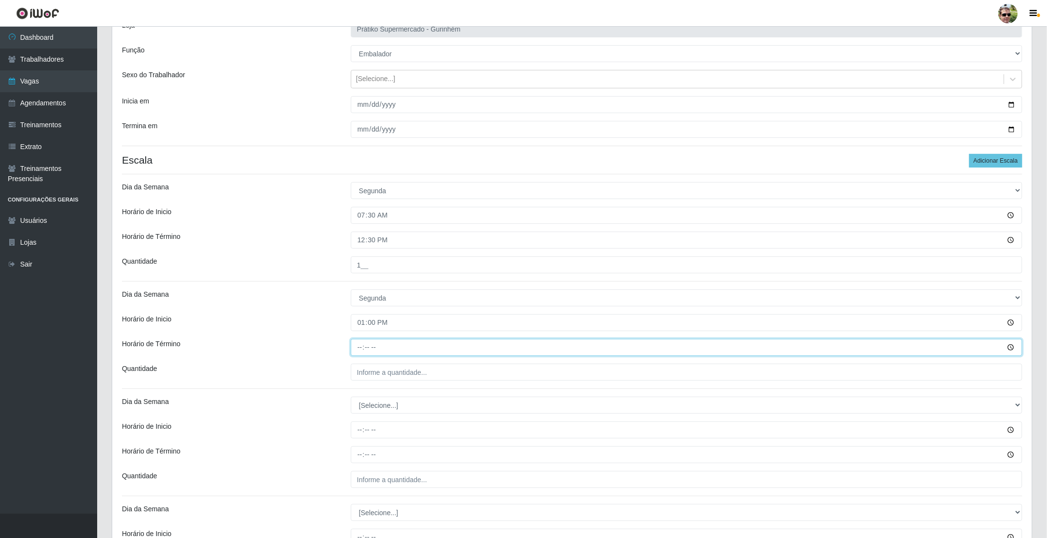
type input "18:00"
type input "1__"
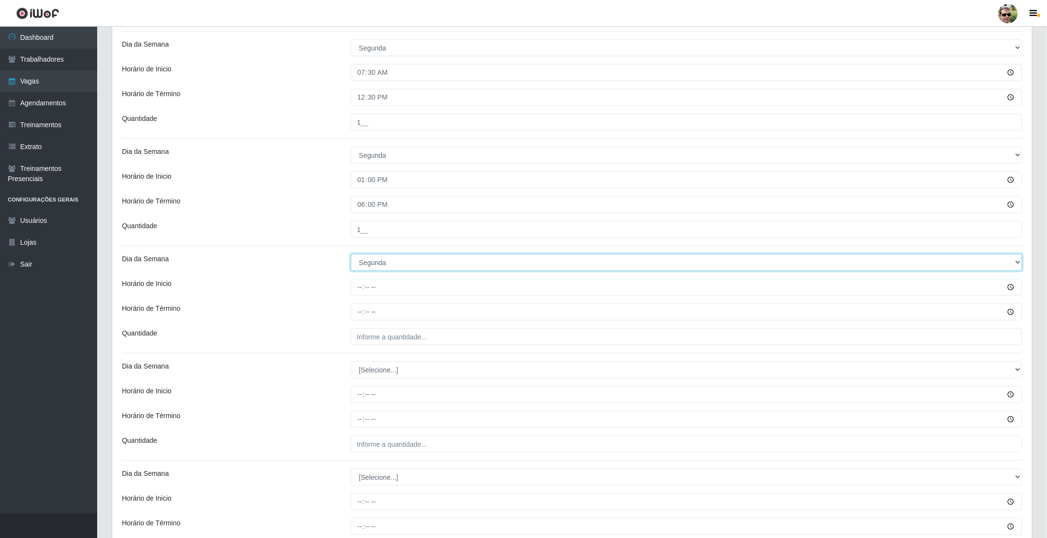
scroll to position [219, 0]
select select "5"
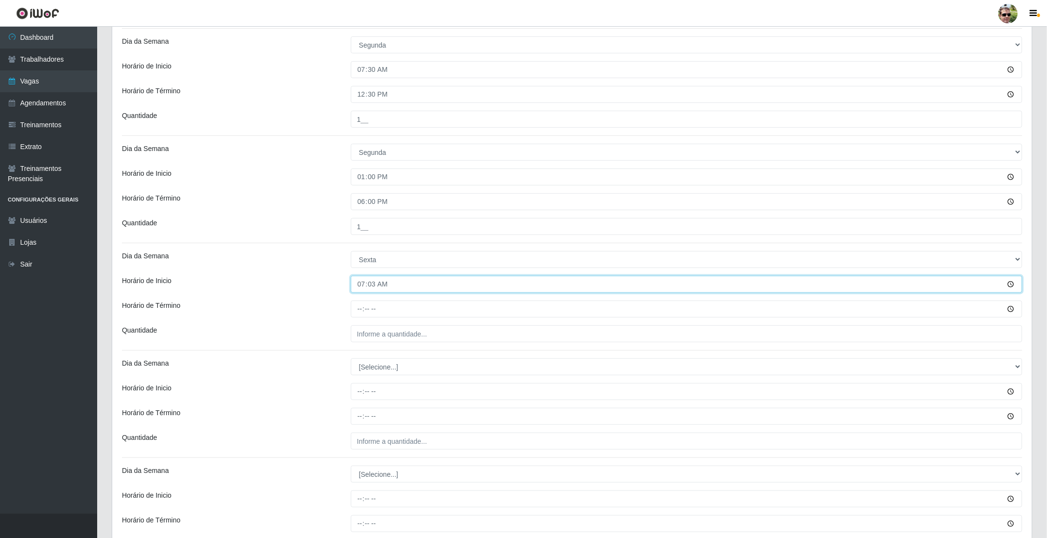
type input "07:30"
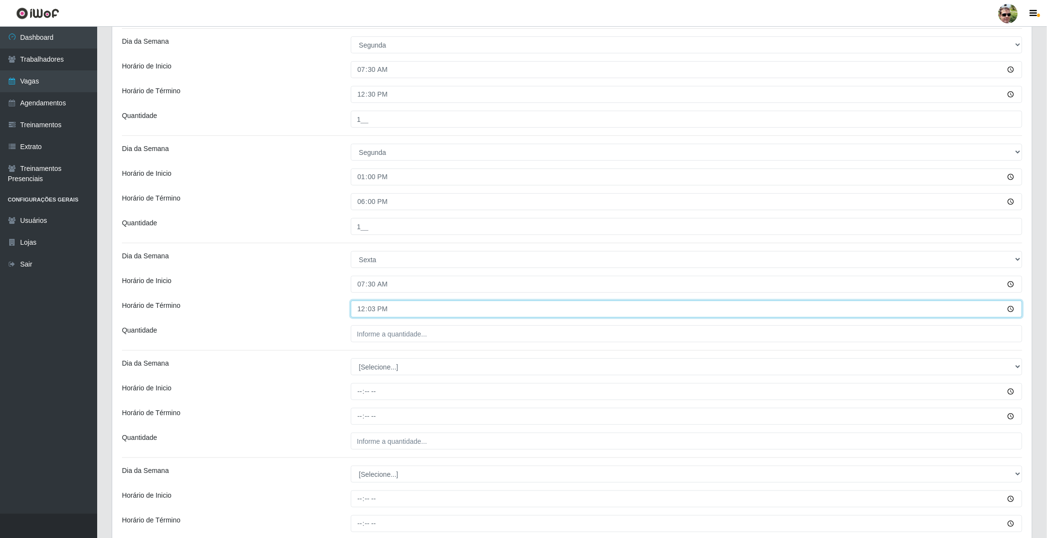
type input "12:30"
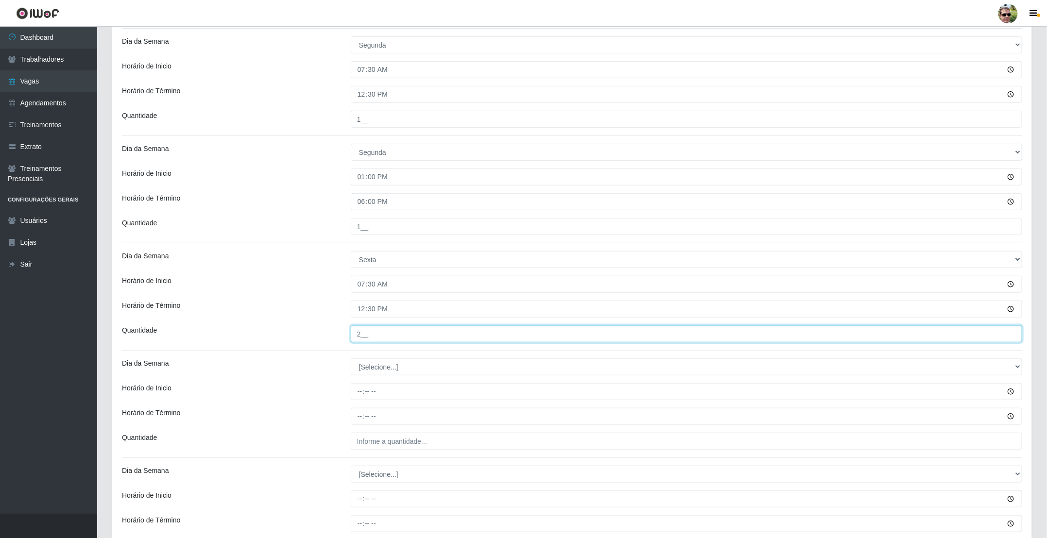
type input "2__"
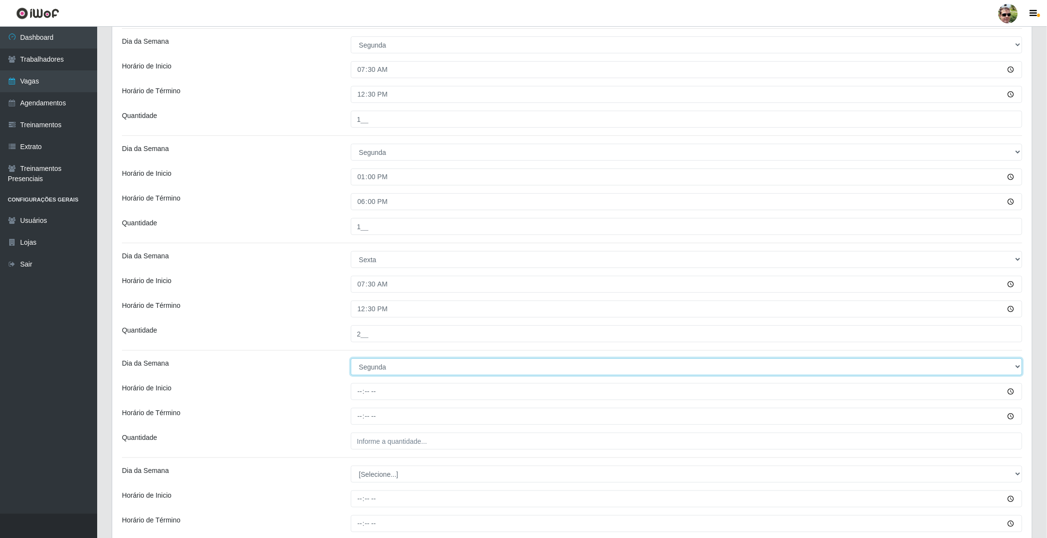
select select "5"
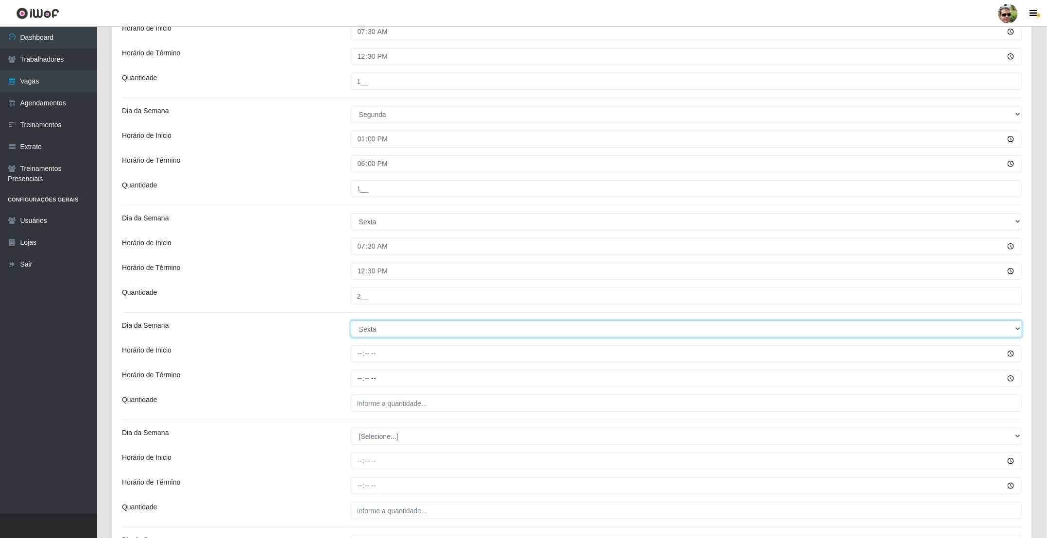
scroll to position [292, 0]
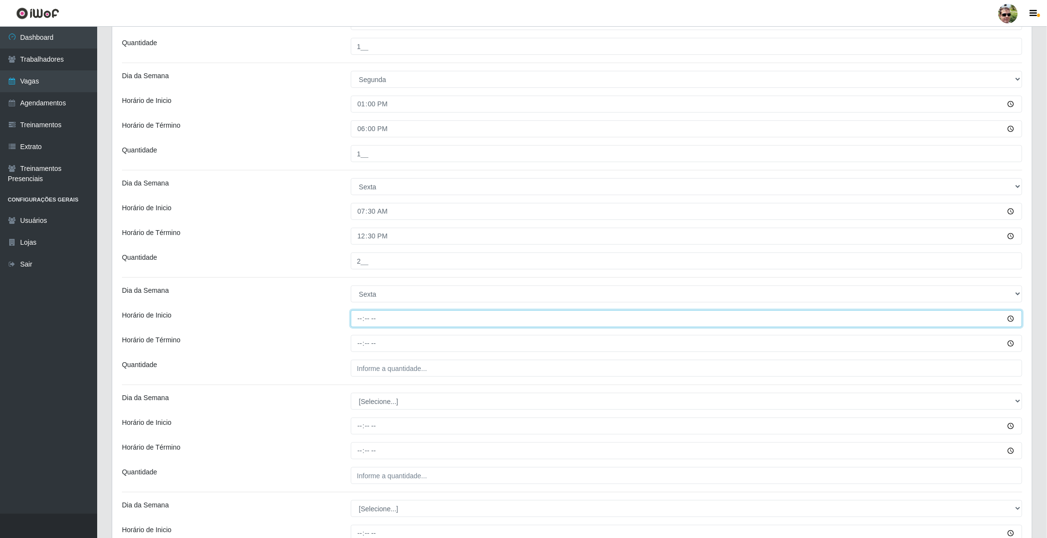
type input "13:00"
type input "18:00"
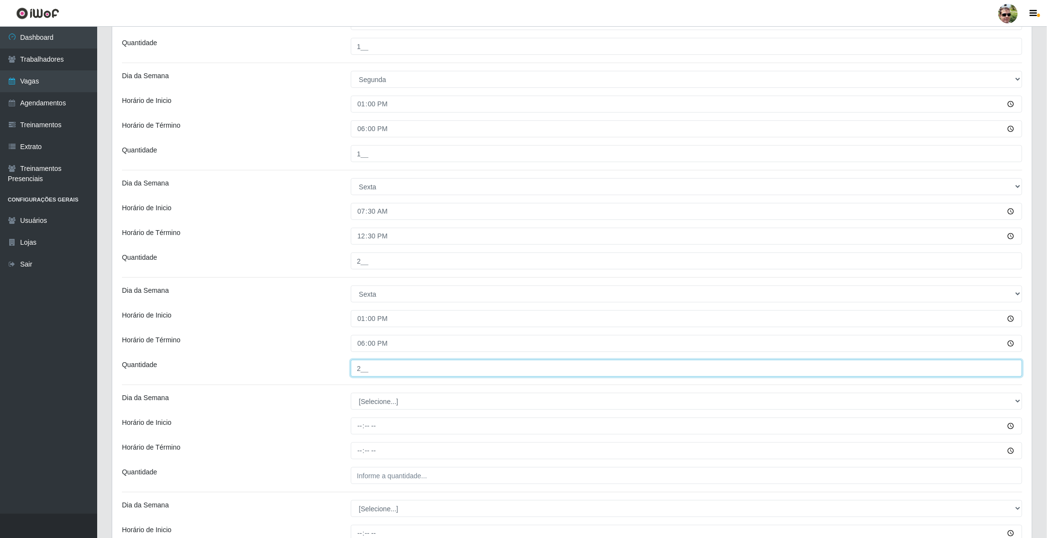
type input "2__"
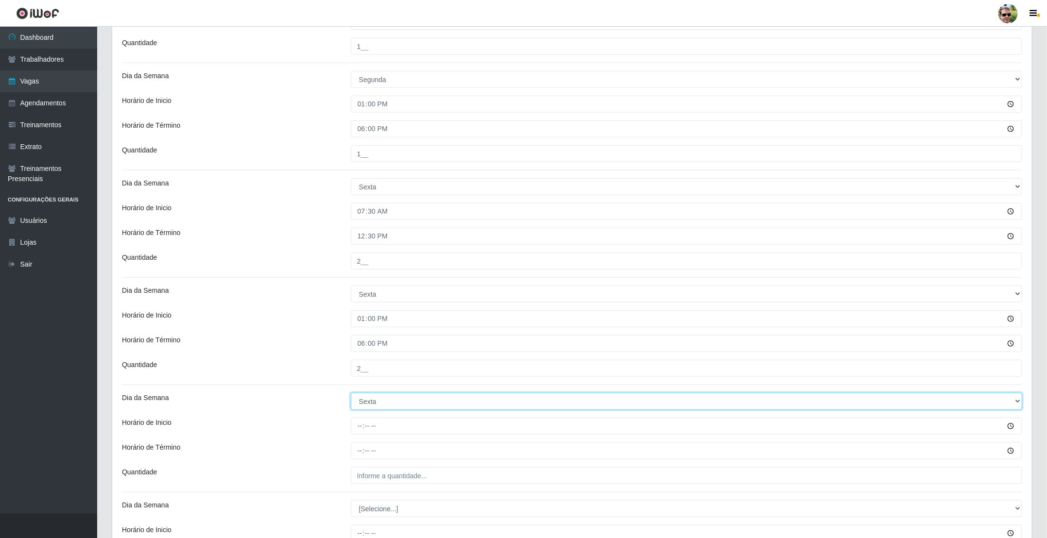
select select "6"
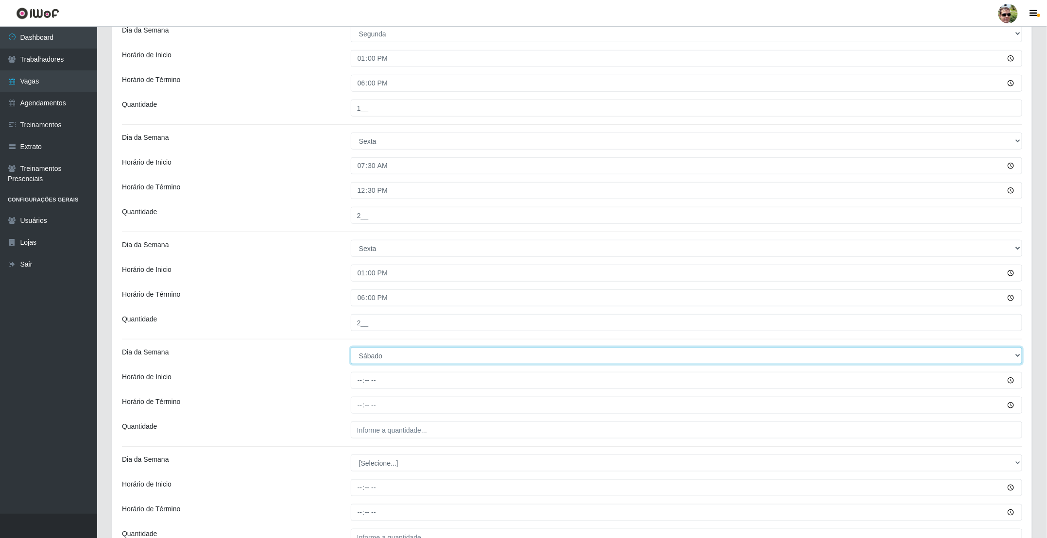
scroll to position [364, 0]
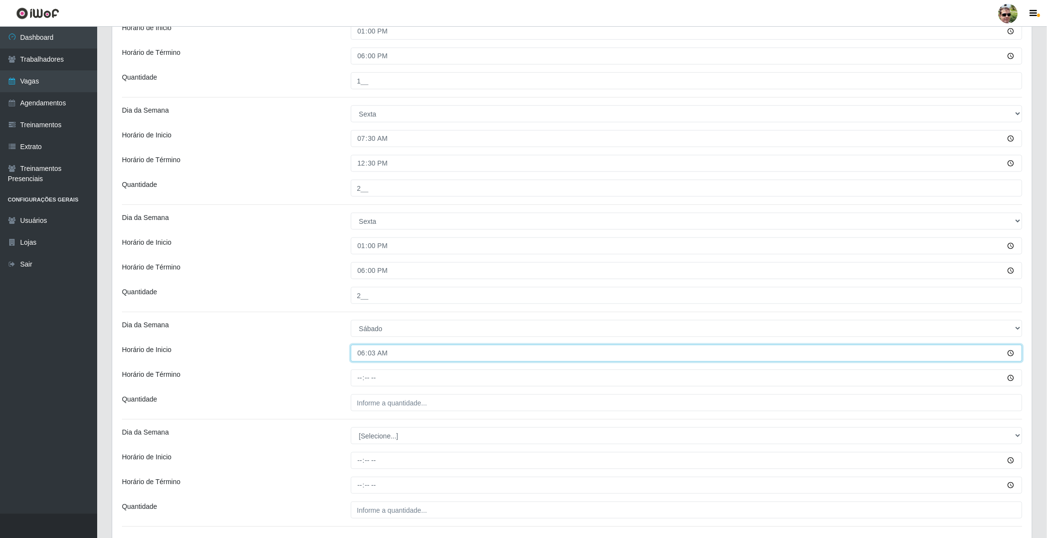
type input "06:30"
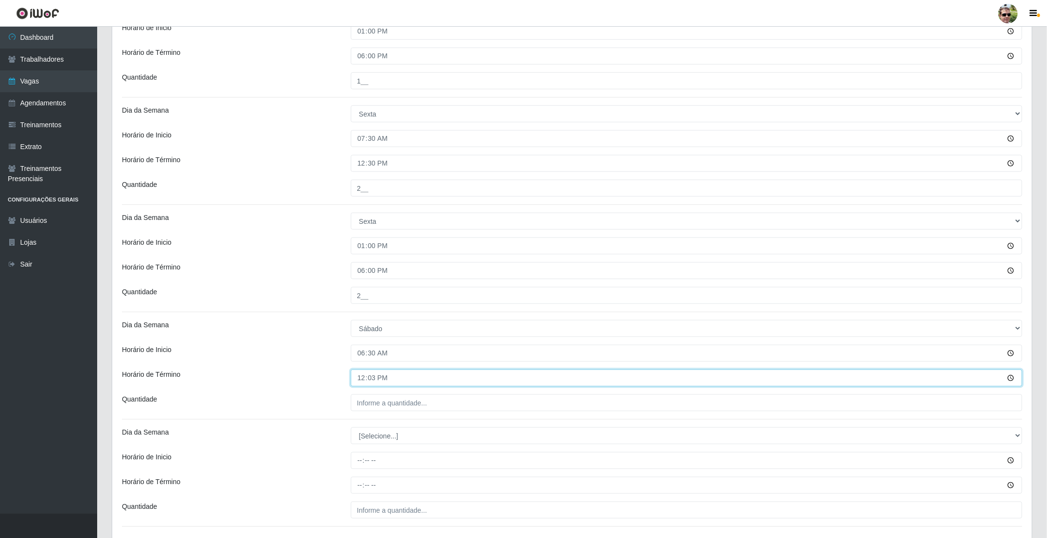
type input "12:30"
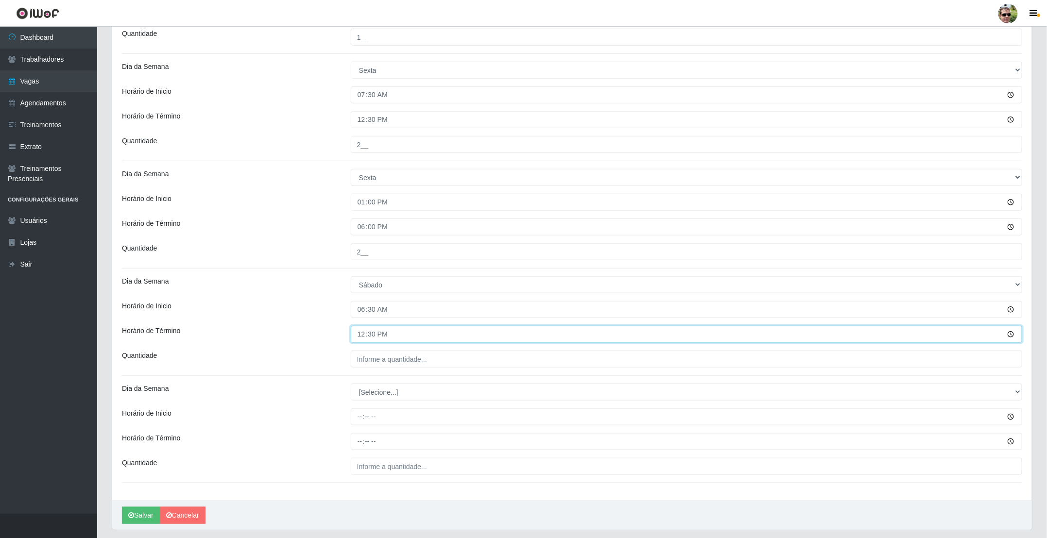
scroll to position [437, 0]
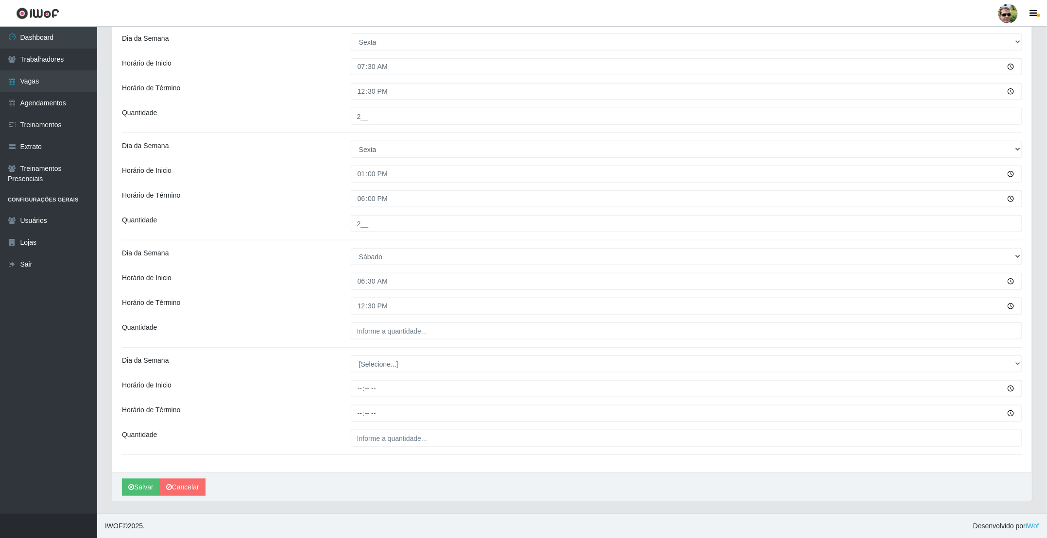
drag, startPoint x: 401, startPoint y: 344, endPoint x: 405, endPoint y: 330, distance: 15.1
click at [401, 340] on div "[PERSON_NAME] Supermercado - Gurinhém Função [Selecione...] Auxiliar de entrega…" at bounding box center [572, 60] width 920 height 826
click at [405, 330] on input "___" at bounding box center [687, 331] width 672 height 17
type input "2__"
select select "6"
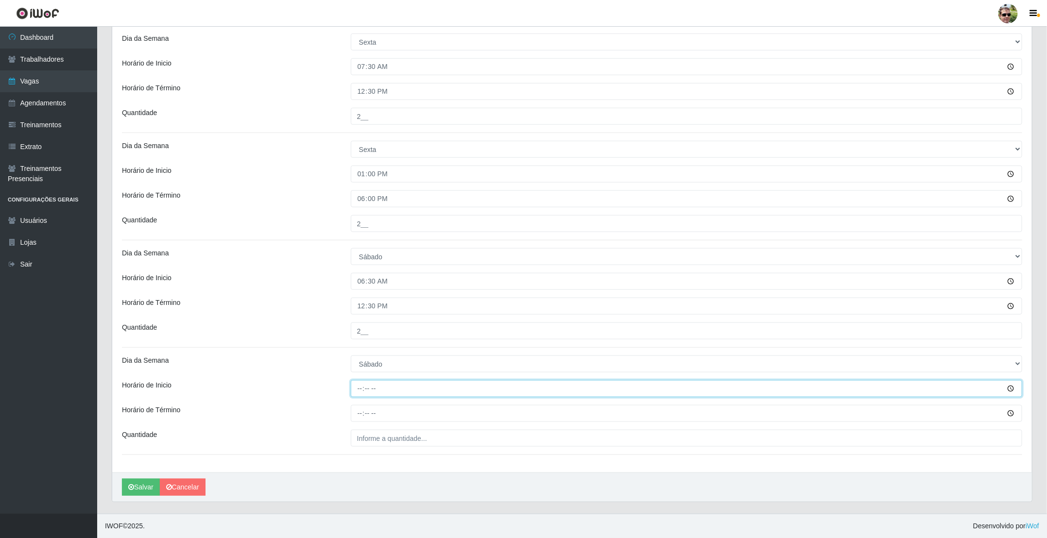
type input "13:00"
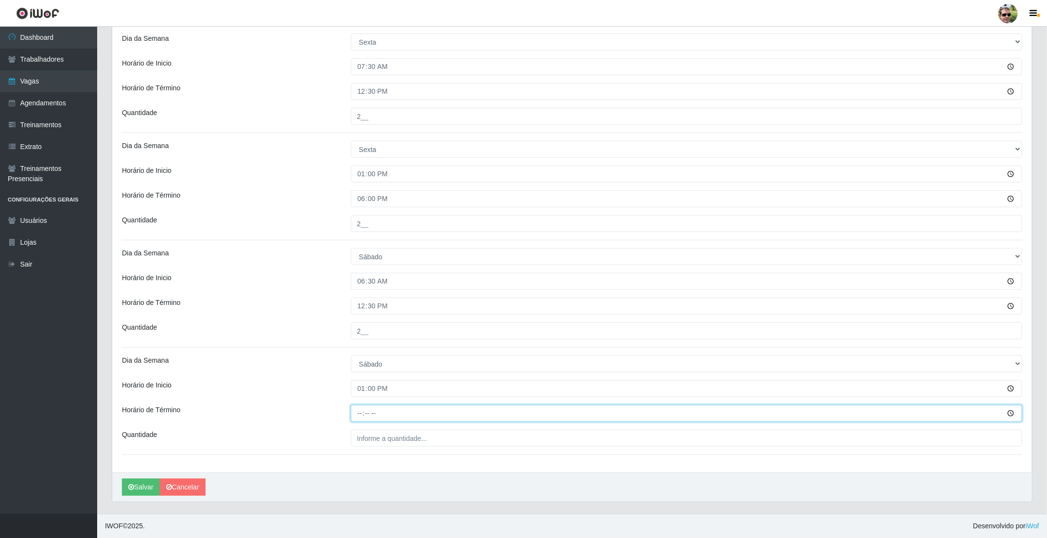
type input "18:00"
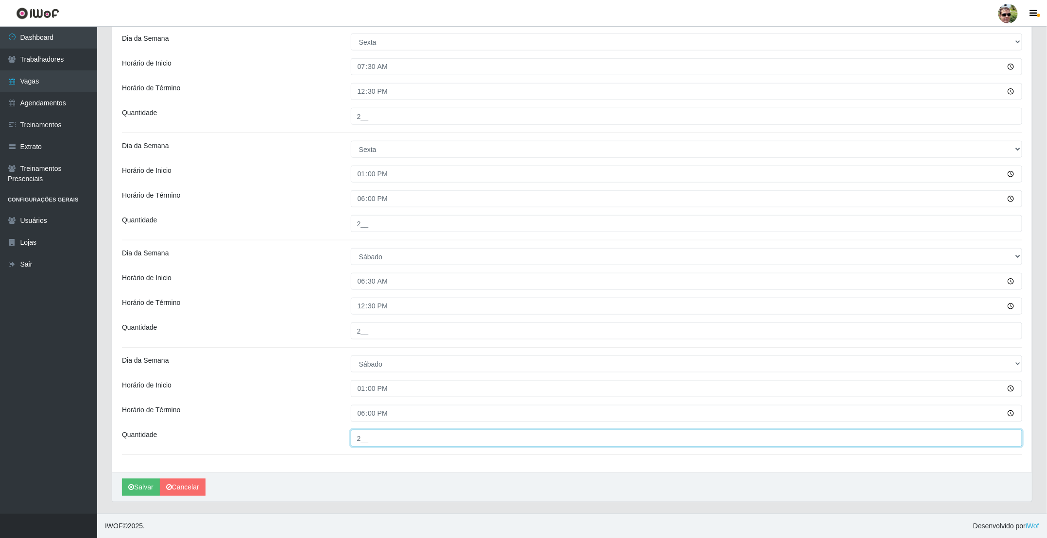
type input "2__"
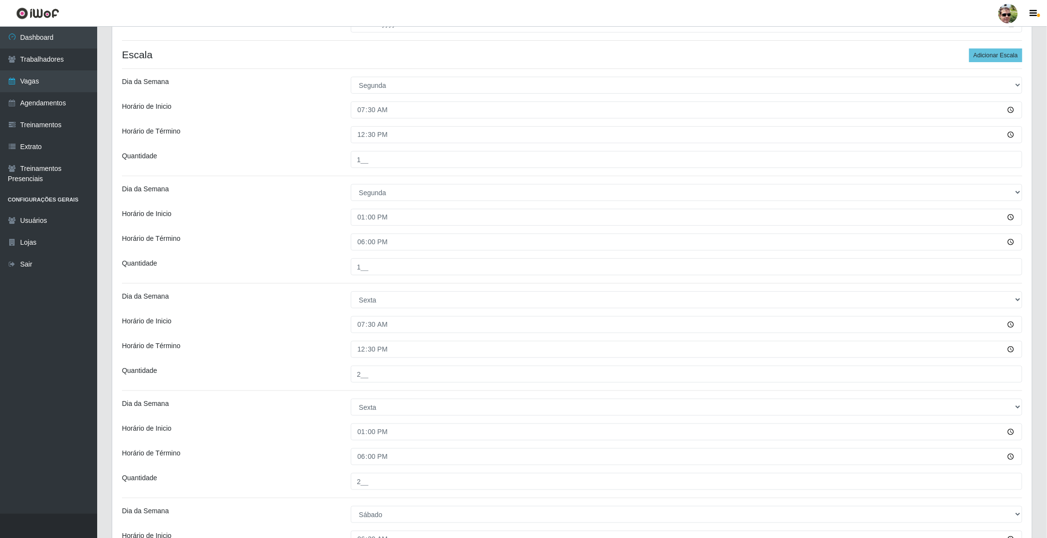
scroll to position [146, 0]
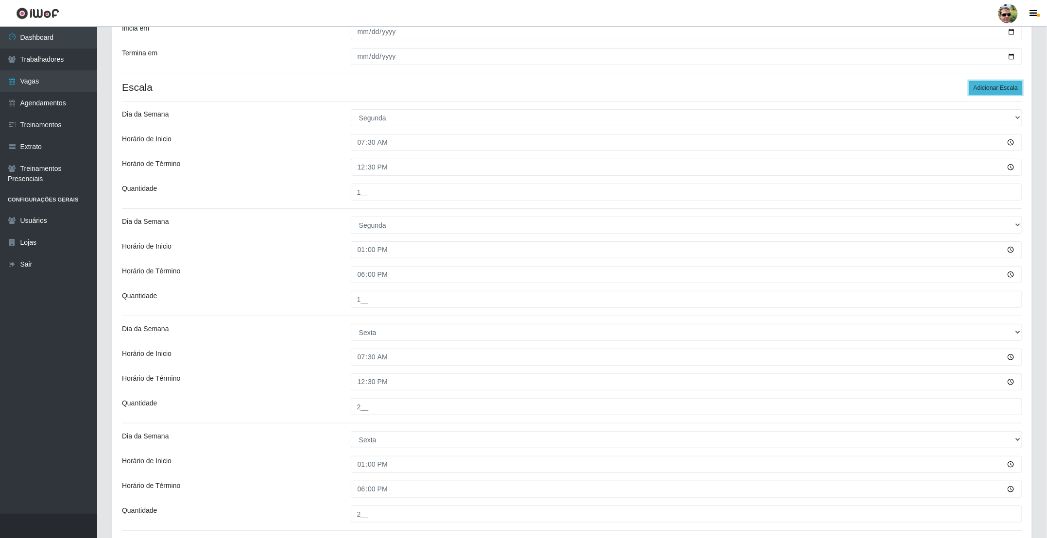
click at [1003, 87] on button "Adicionar Escala" at bounding box center [996, 88] width 53 height 14
click at [1002, 87] on button "Adicionar Escala" at bounding box center [996, 88] width 53 height 14
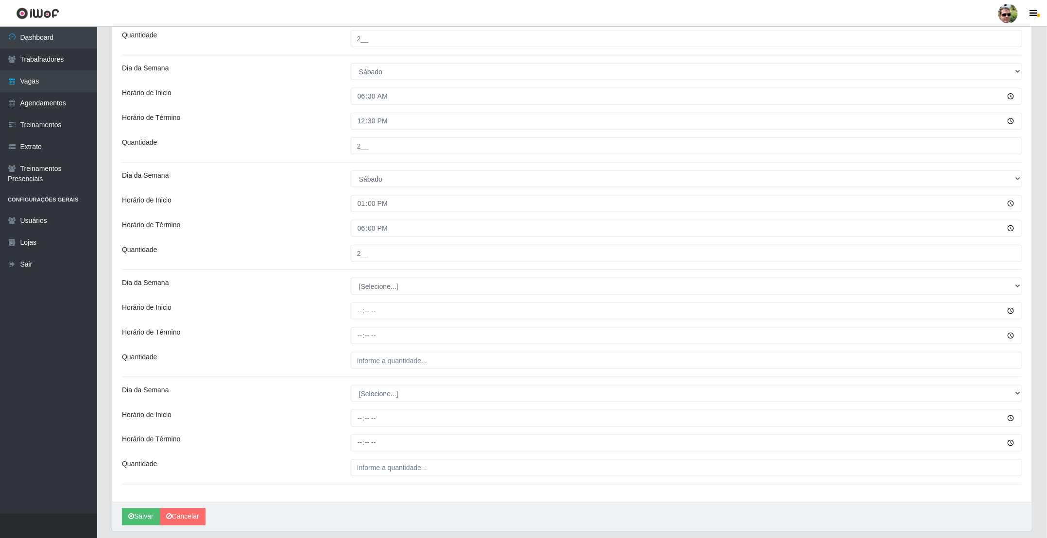
scroll to position [655, 0]
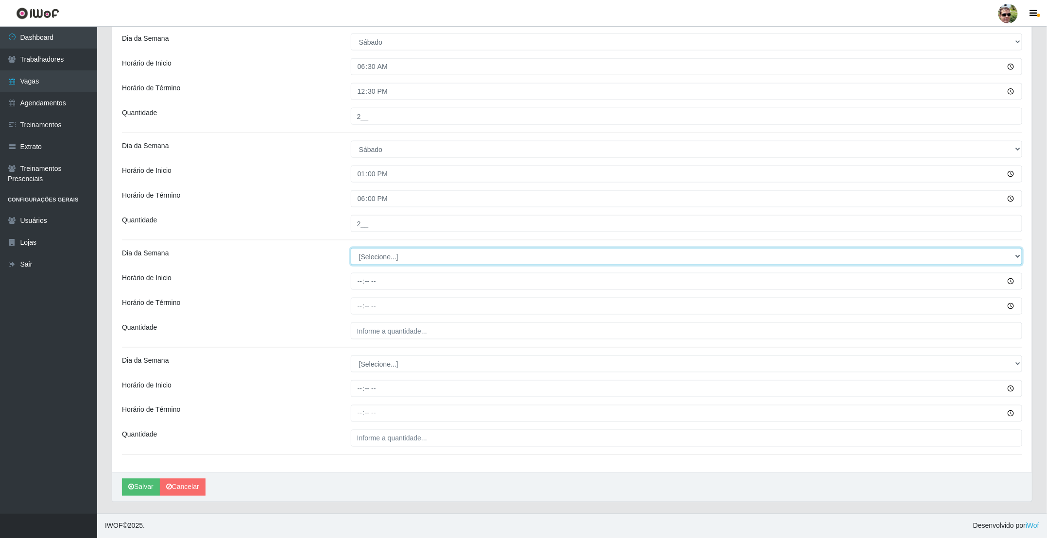
click at [459, 251] on select "[Selecione...] Segunda Terça Quarta Quinta Sexta Sábado Domingo" at bounding box center [687, 256] width 672 height 17
select select "2"
click at [351, 248] on select "[Selecione...] Segunda Terça Quarta Quinta Sexta Sábado Domingo" at bounding box center [687, 256] width 672 height 17
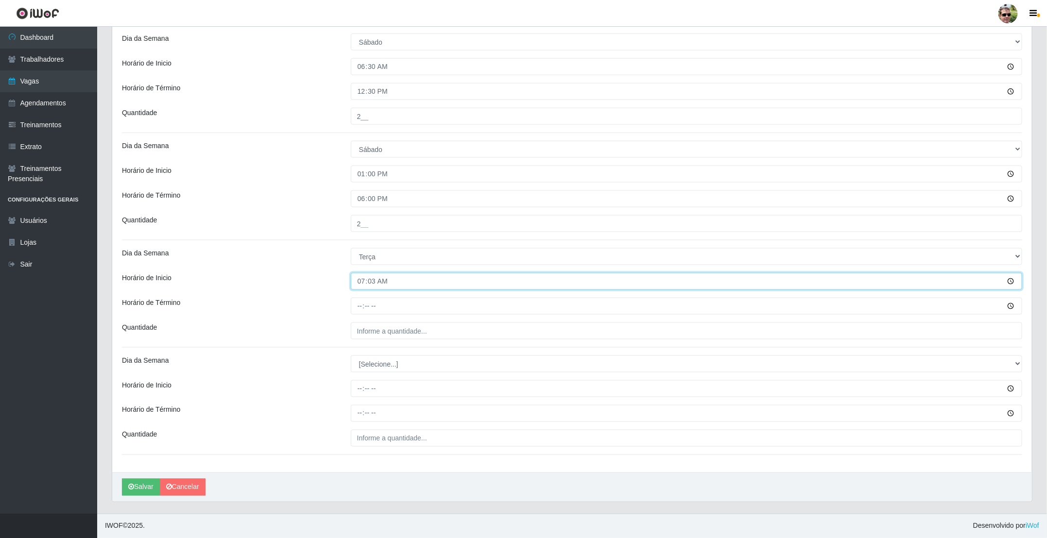
type input "07:30"
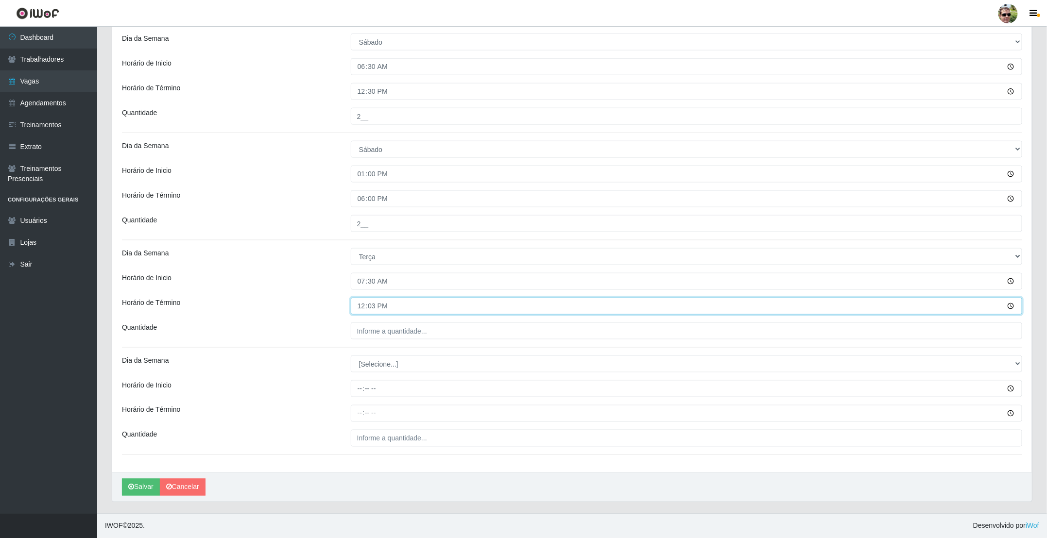
type input "12:30"
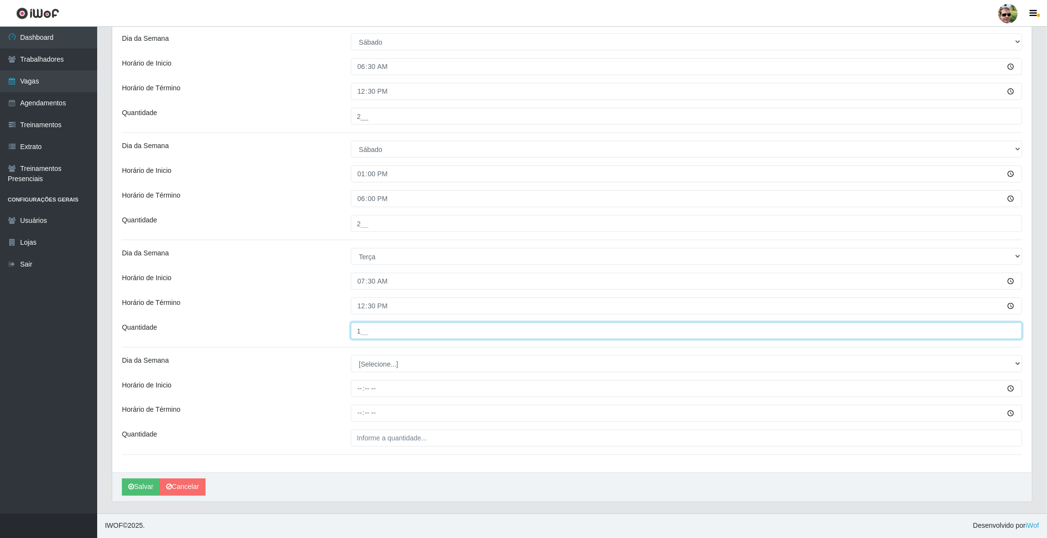
type input "1__"
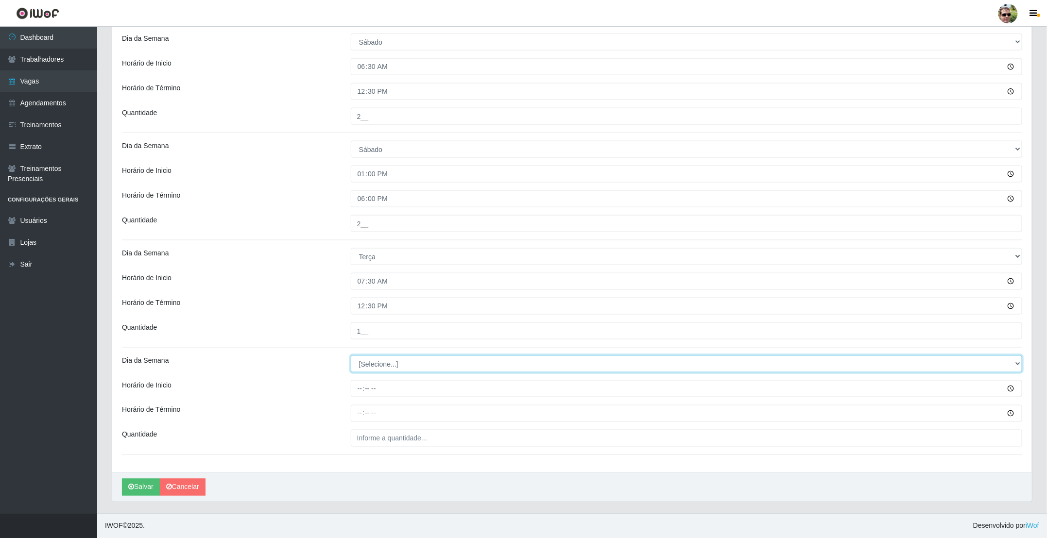
select select "2"
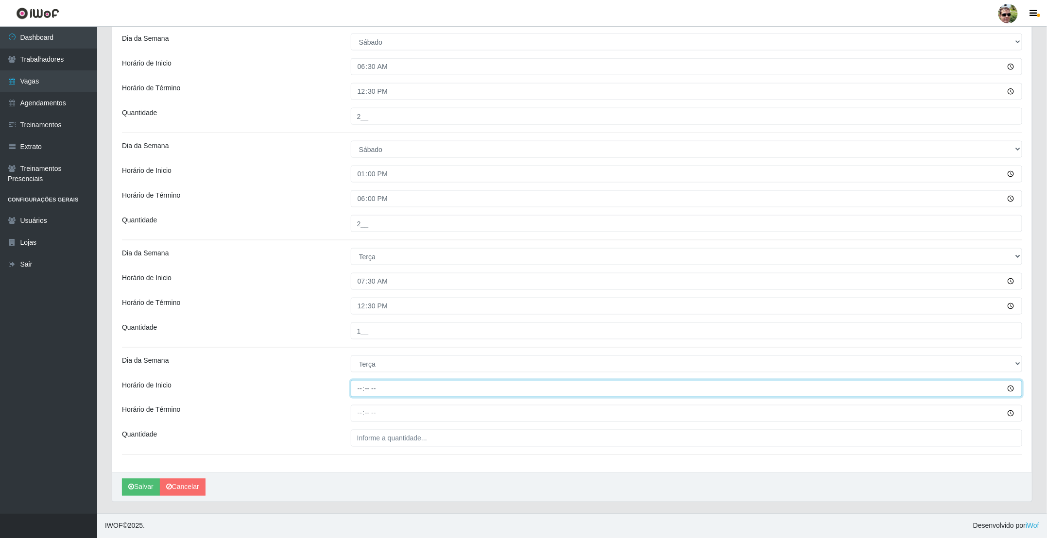
type input "13:00"
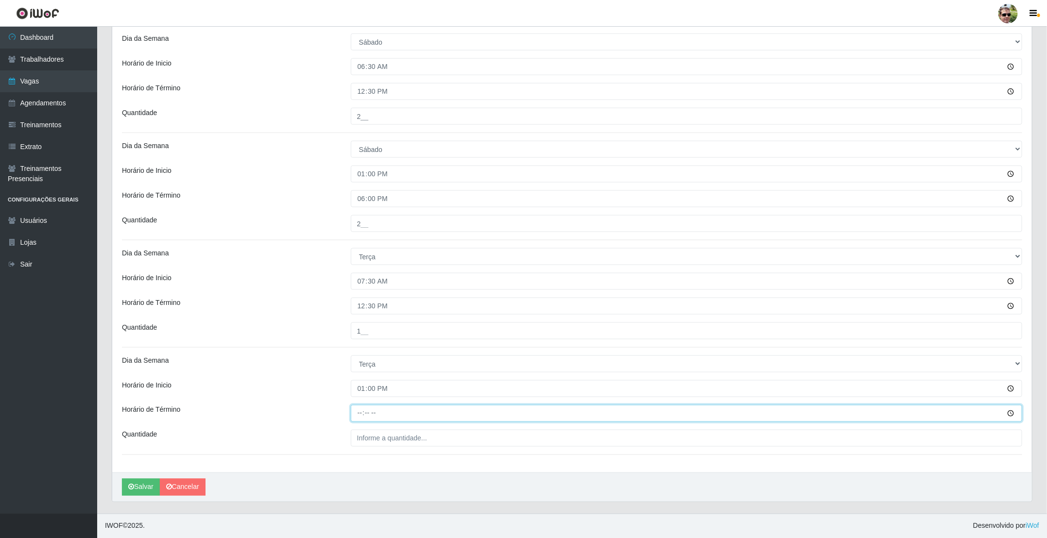
type input "18:00"
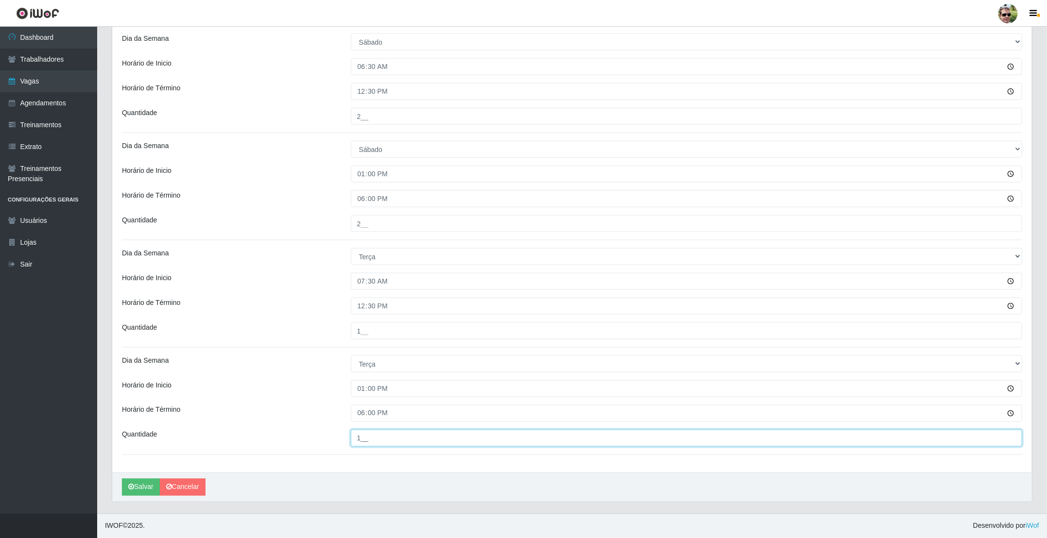
type input "1__"
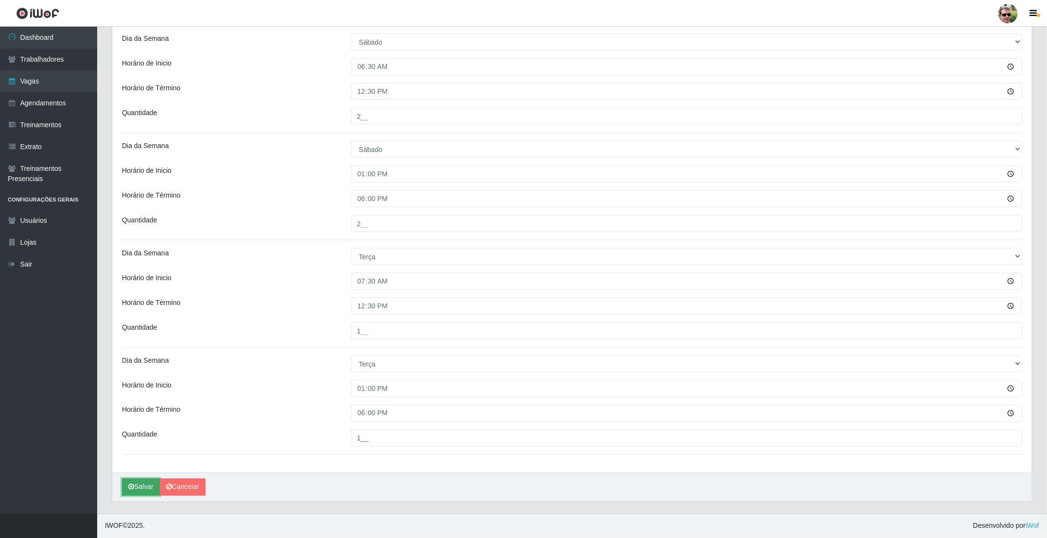
click at [136, 490] on button "Salvar" at bounding box center [141, 487] width 38 height 17
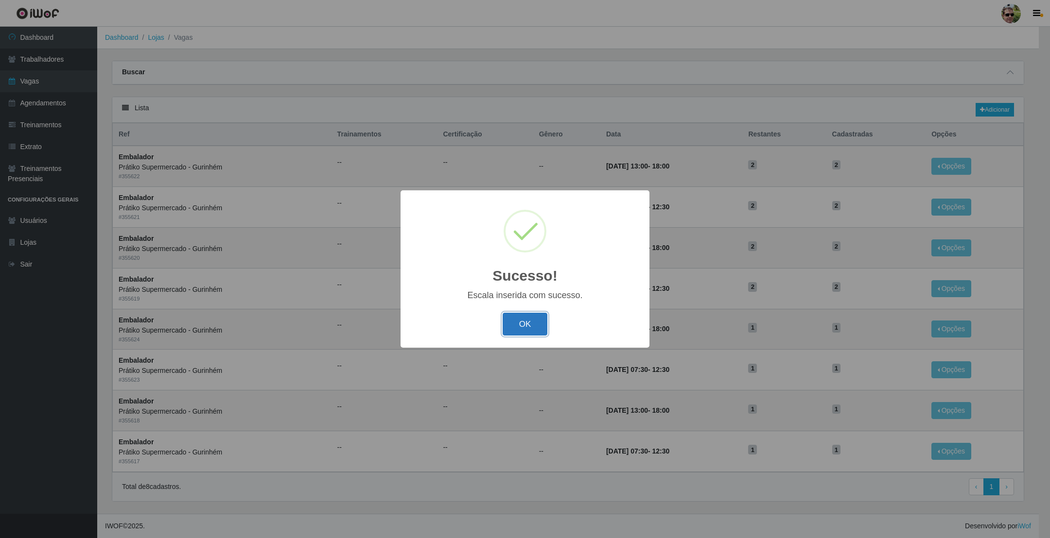
click at [523, 327] on button "OK" at bounding box center [525, 324] width 45 height 23
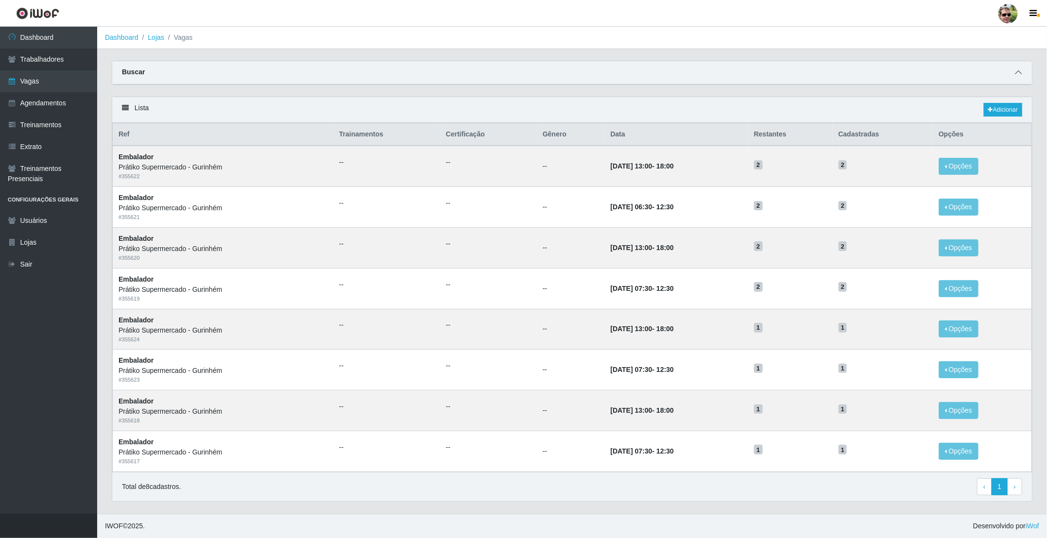
click at [1021, 72] on icon at bounding box center [1018, 72] width 7 height 7
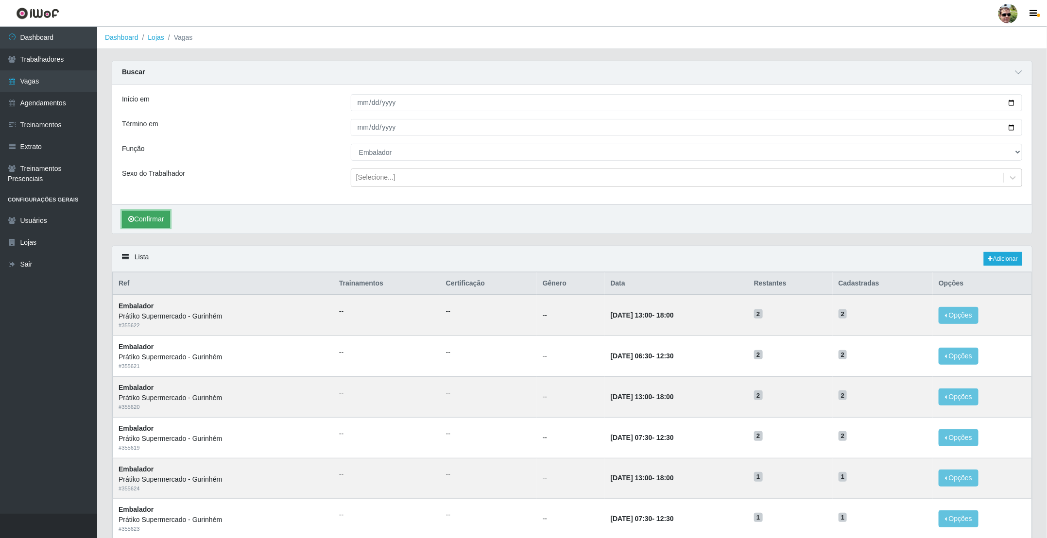
click at [142, 226] on button "Confirmar" at bounding box center [146, 219] width 48 height 17
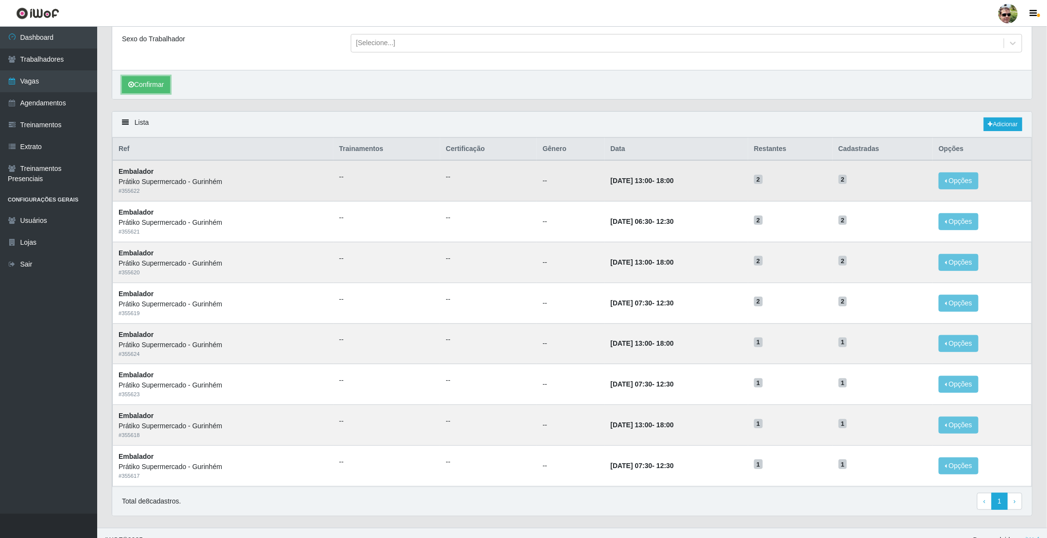
scroll to position [155, 0]
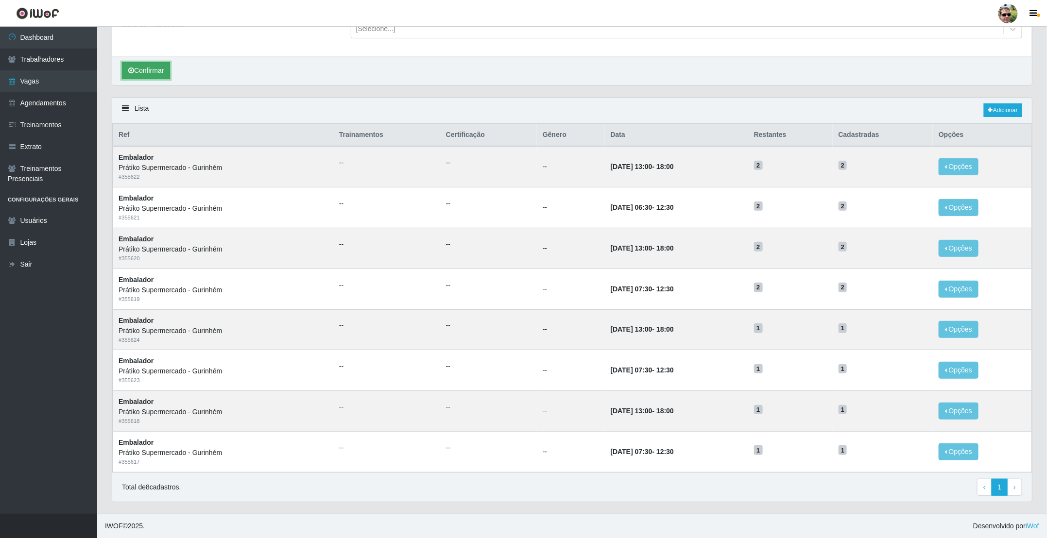
click at [158, 71] on button "Confirmar" at bounding box center [146, 70] width 48 height 17
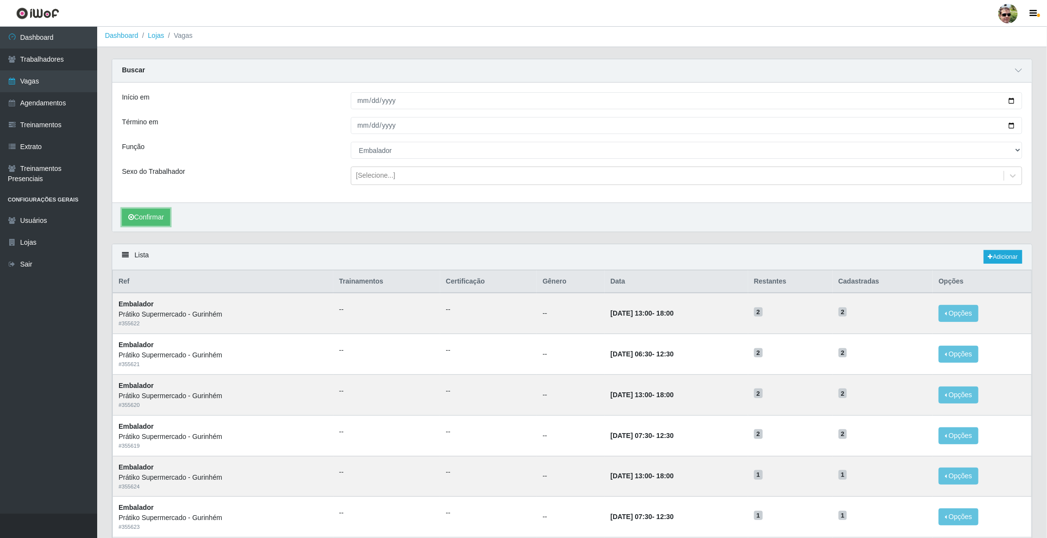
scroll to position [0, 0]
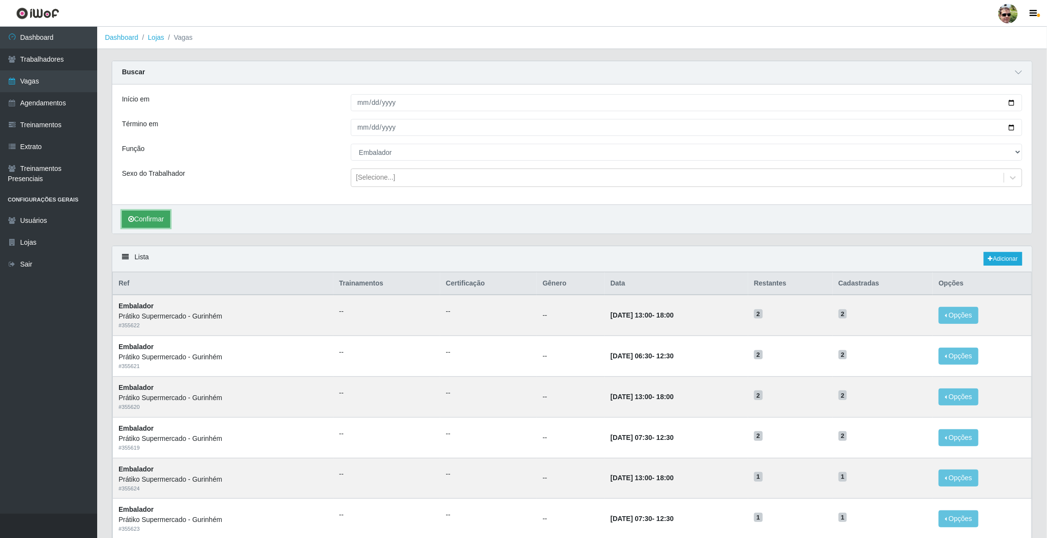
click at [146, 219] on button "Confirmar" at bounding box center [146, 219] width 48 height 17
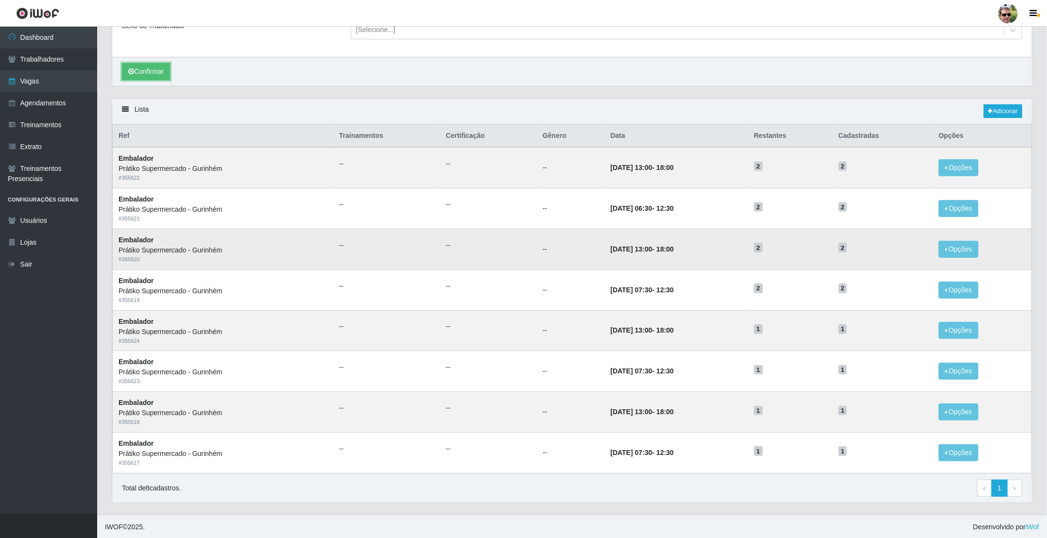
scroll to position [155, 0]
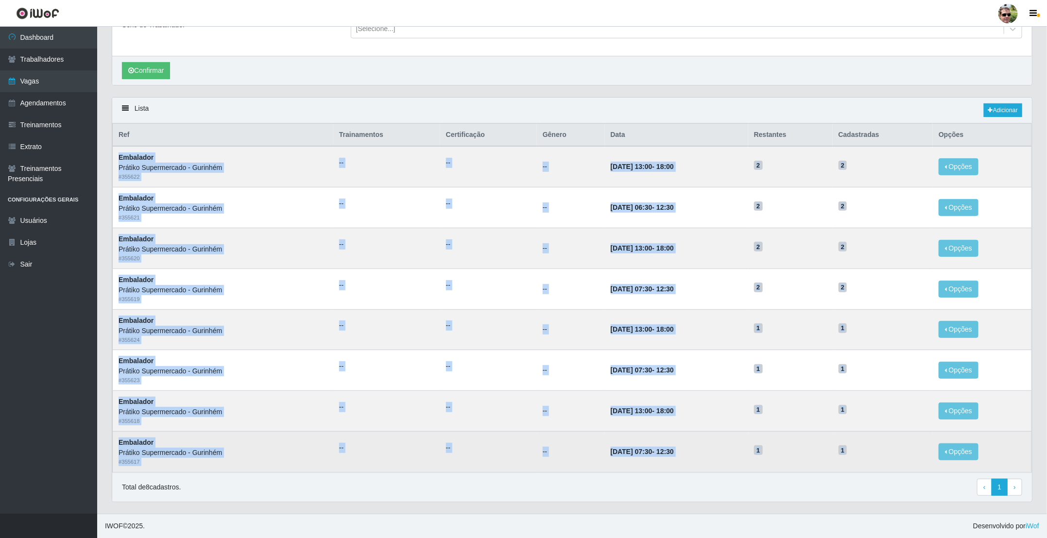
drag, startPoint x: 117, startPoint y: 155, endPoint x: 875, endPoint y: 449, distance: 812.9
click at [875, 449] on tbody "Embalador Prátiko Supermercado - Gurinhém # 355622 -- -- -- [DATE] 13:00 - 18:0…" at bounding box center [573, 309] width 920 height 326
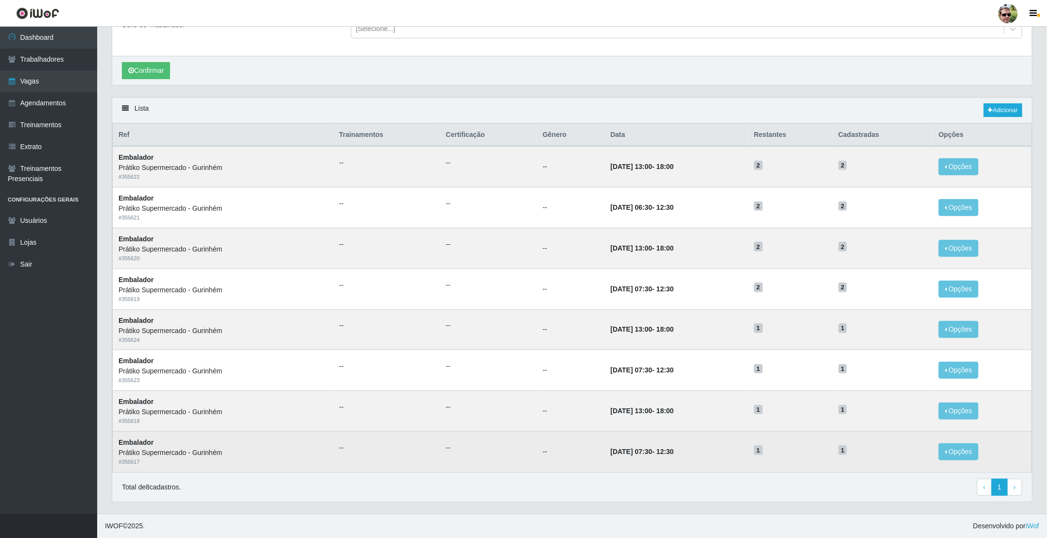
click at [891, 445] on h5 "1" at bounding box center [883, 450] width 89 height 10
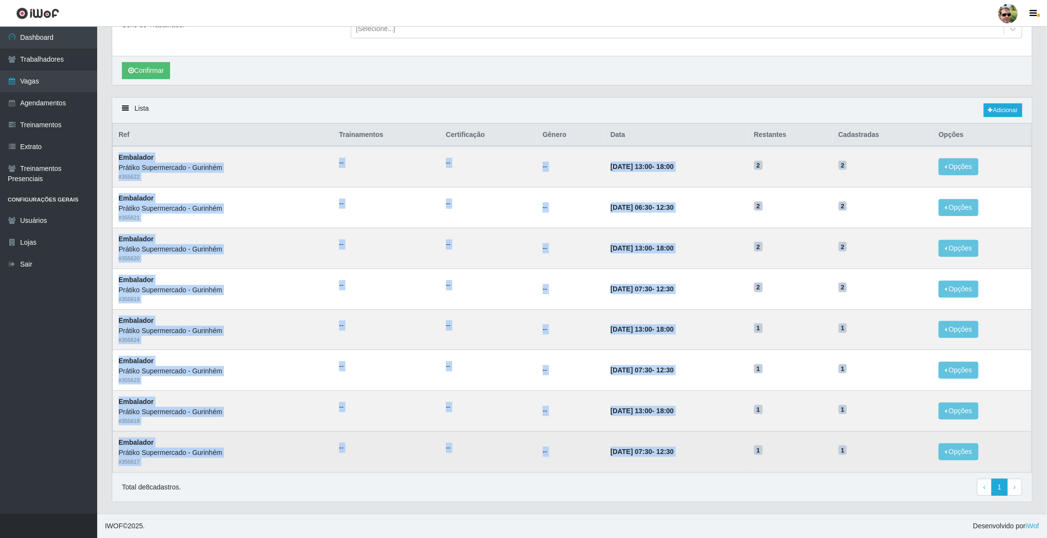
drag, startPoint x: 117, startPoint y: 152, endPoint x: 888, endPoint y: 438, distance: 822.1
click at [887, 442] on tbody "Embalador Prátiko Supermercado - Gurinhém # 355622 -- -- -- [DATE] 13:00 - 18:0…" at bounding box center [573, 309] width 920 height 326
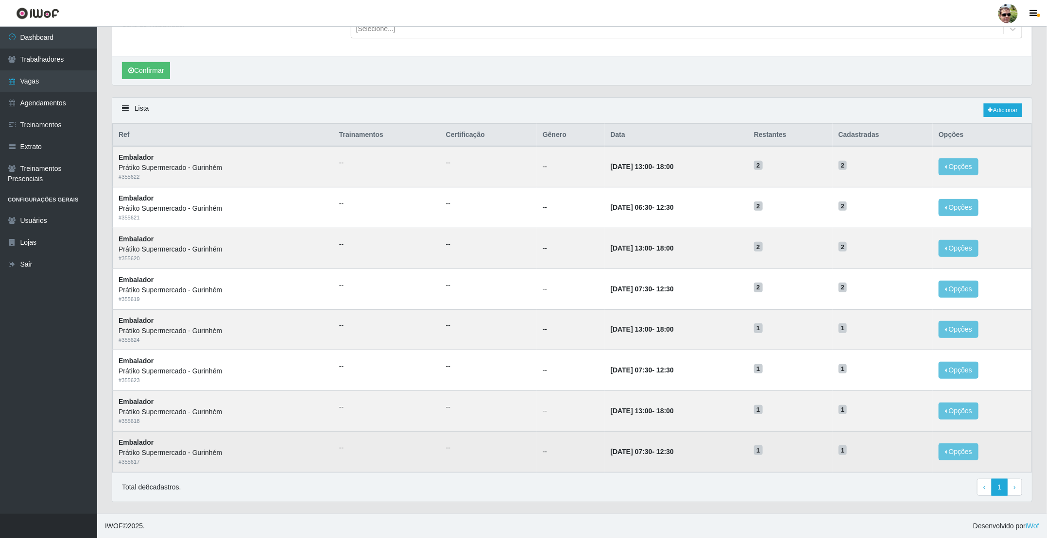
click at [894, 442] on td "1" at bounding box center [883, 452] width 101 height 41
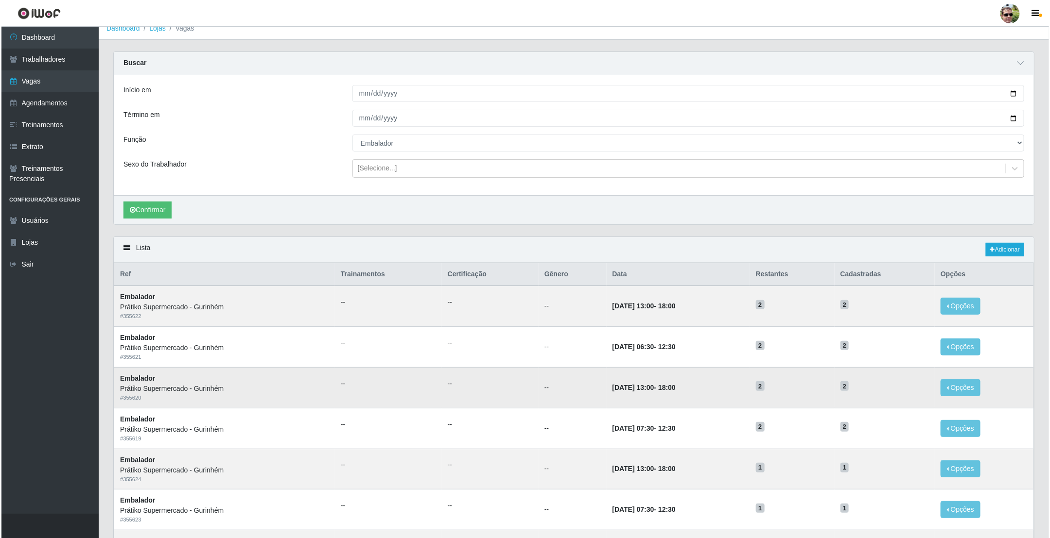
scroll to position [0, 0]
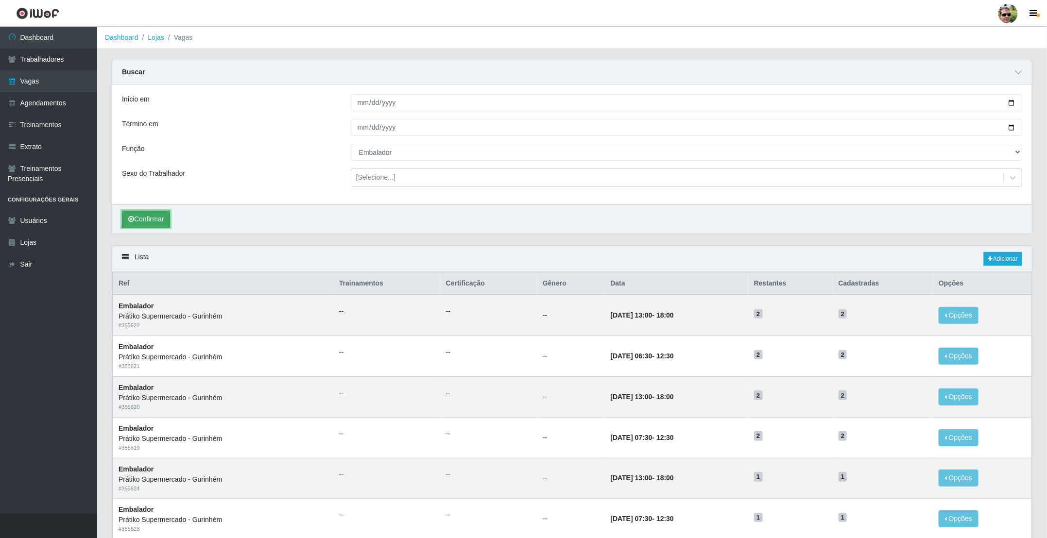
click at [149, 220] on button "Confirmar" at bounding box center [146, 219] width 48 height 17
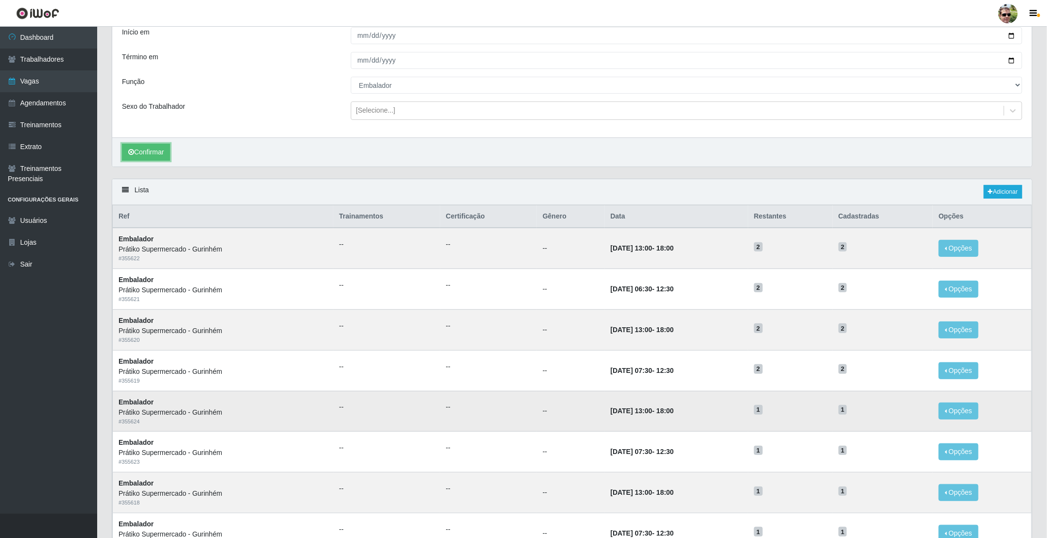
scroll to position [9, 0]
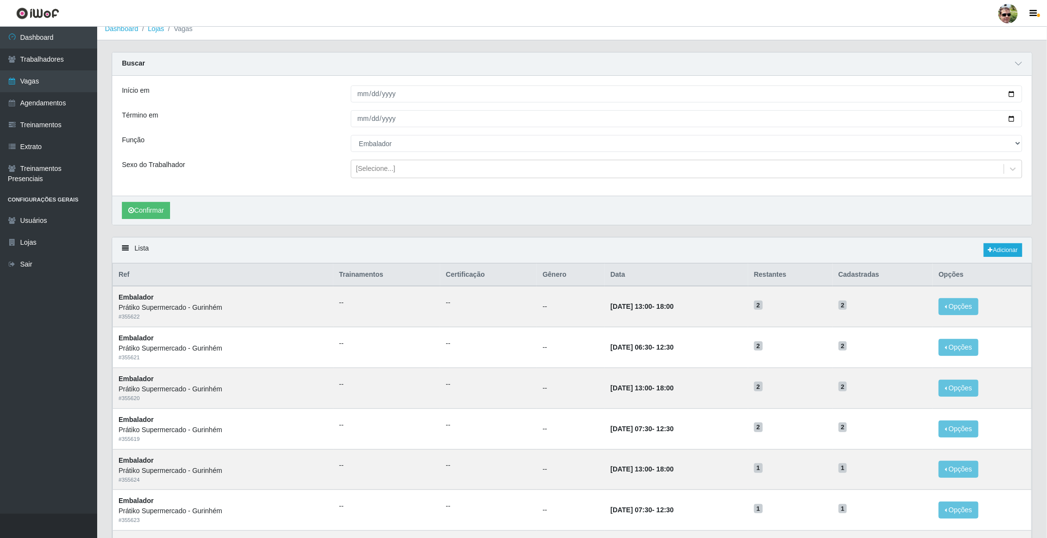
click at [537, 202] on div "Confirmar" at bounding box center [572, 210] width 920 height 29
click at [539, 205] on div "Confirmar" at bounding box center [572, 210] width 920 height 29
click at [156, 213] on button "Confirmar" at bounding box center [146, 210] width 48 height 17
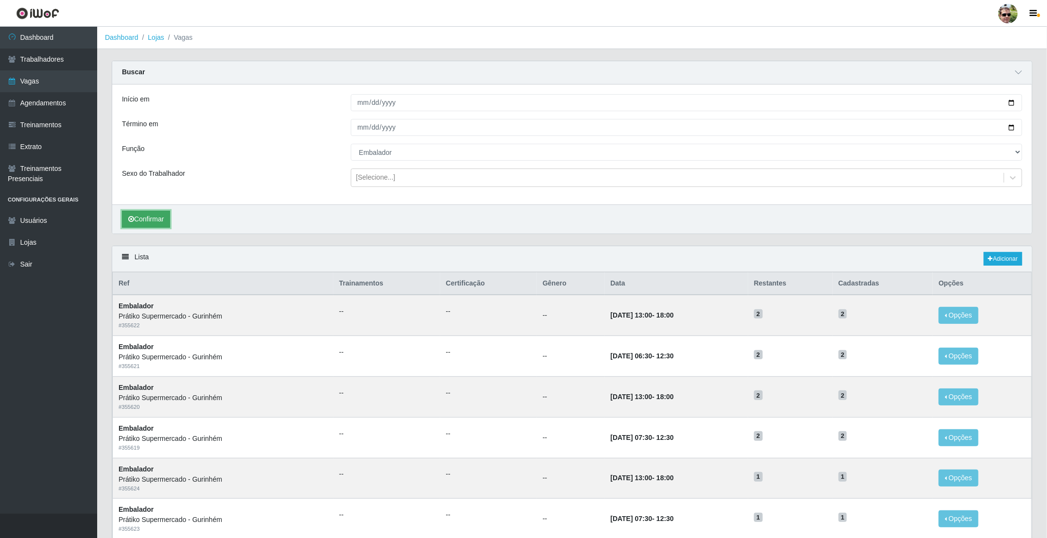
click at [146, 218] on button "Confirmar" at bounding box center [146, 219] width 48 height 17
click at [151, 218] on button "Confirmar" at bounding box center [146, 219] width 48 height 17
click at [148, 220] on button "Confirmar" at bounding box center [146, 219] width 48 height 17
click at [154, 226] on button "Confirmar" at bounding box center [146, 219] width 48 height 17
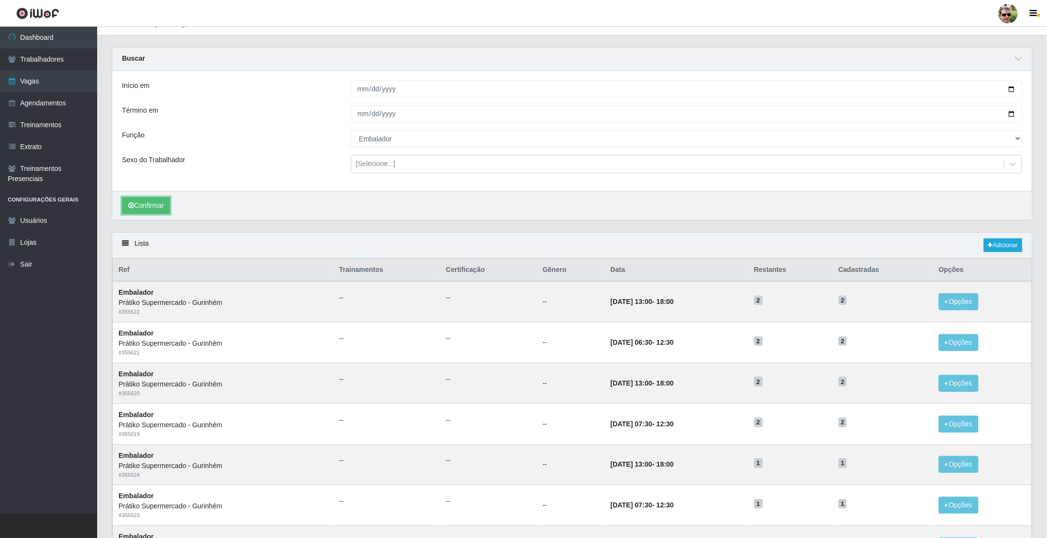
scroll to position [9, 0]
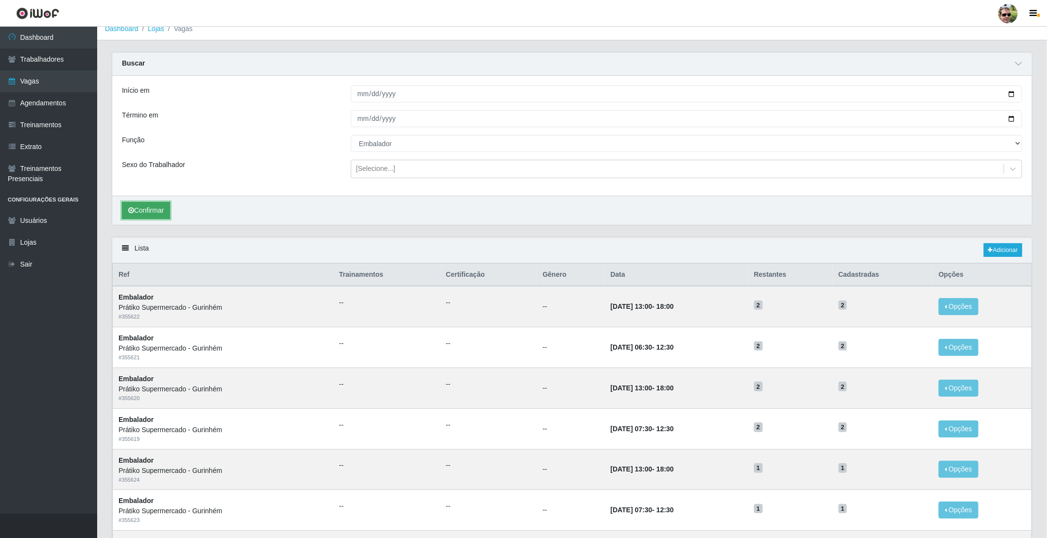
click at [156, 211] on button "Confirmar" at bounding box center [146, 210] width 48 height 17
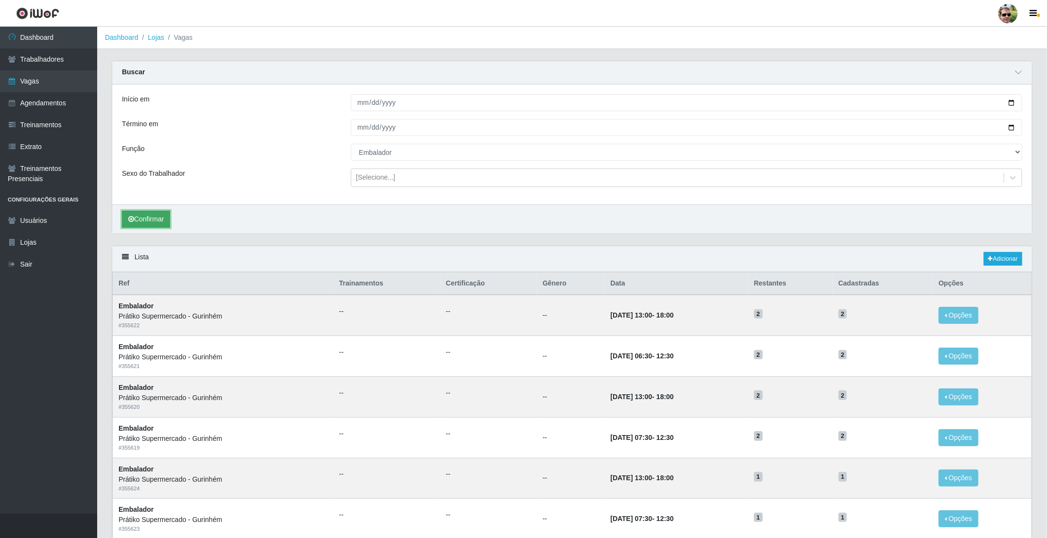
click at [149, 218] on button "Confirmar" at bounding box center [146, 219] width 48 height 17
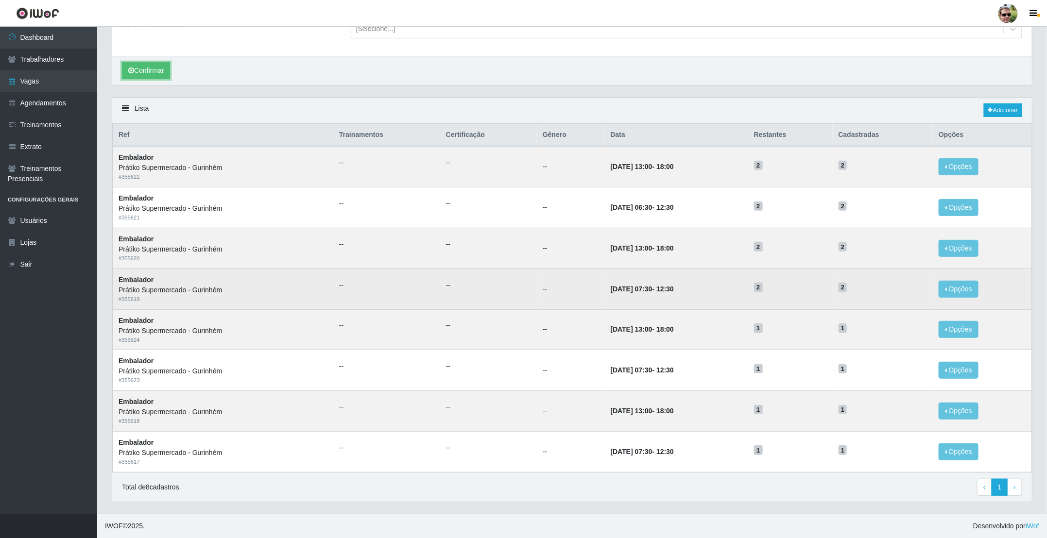
scroll to position [155, 0]
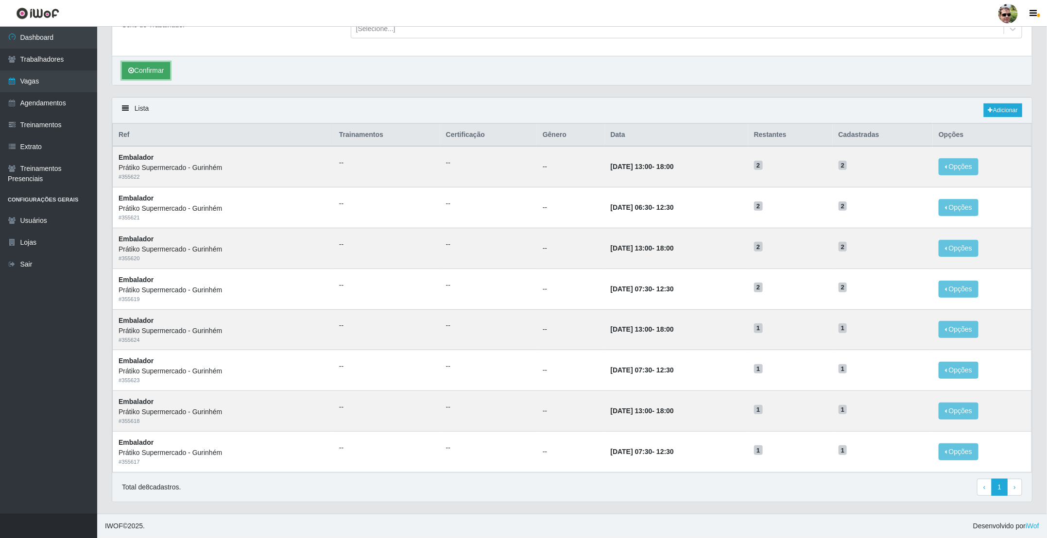
click at [150, 63] on button "Confirmar" at bounding box center [146, 70] width 48 height 17
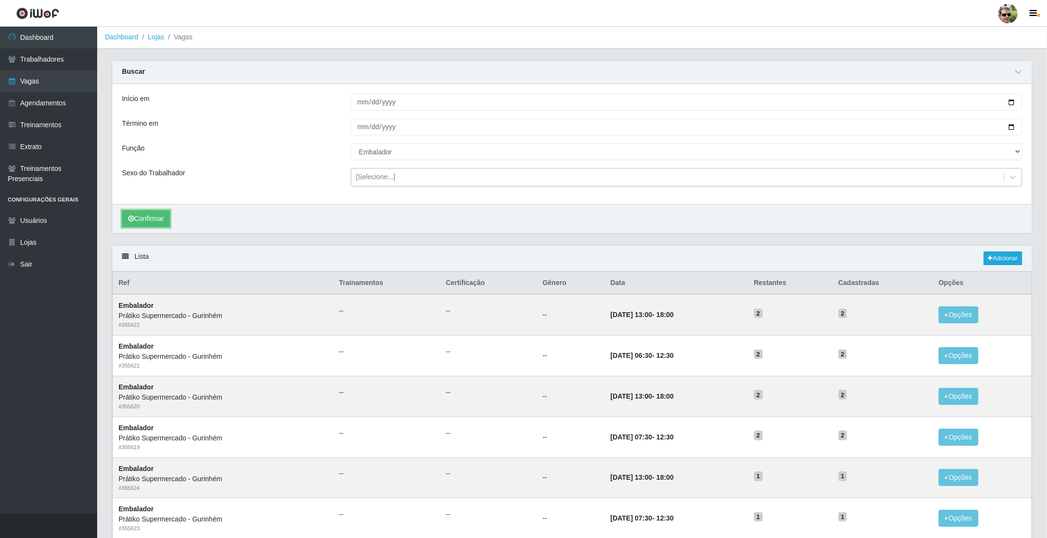
scroll to position [0, 0]
click at [499, 67] on div "Buscar" at bounding box center [572, 72] width 920 height 23
click at [149, 222] on button "Confirmar" at bounding box center [146, 219] width 48 height 17
click at [146, 221] on button "Confirmar" at bounding box center [146, 219] width 48 height 17
click at [152, 217] on button "Confirmar" at bounding box center [146, 219] width 48 height 17
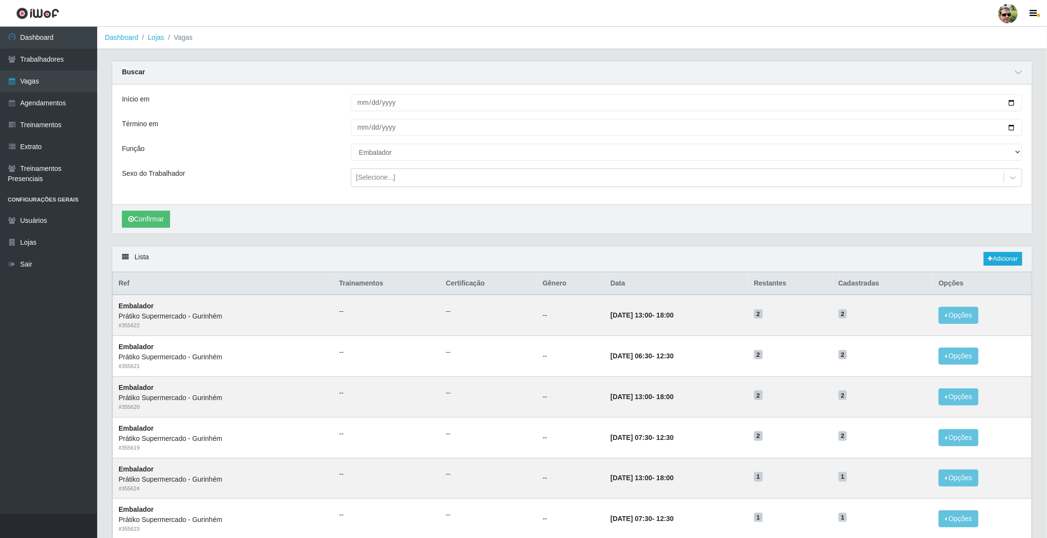
click at [535, 216] on div "Confirmar" at bounding box center [572, 219] width 920 height 29
drag, startPoint x: 152, startPoint y: 221, endPoint x: 138, endPoint y: 159, distance: 62.8
click at [152, 203] on div "Início em [DATE] Término em [DATE] Função [Selecione...] Auxiliar de entrega + …" at bounding box center [572, 159] width 920 height 149
click at [143, 222] on button "Confirmar" at bounding box center [146, 219] width 48 height 17
click at [151, 222] on button "Confirmar" at bounding box center [146, 219] width 48 height 17
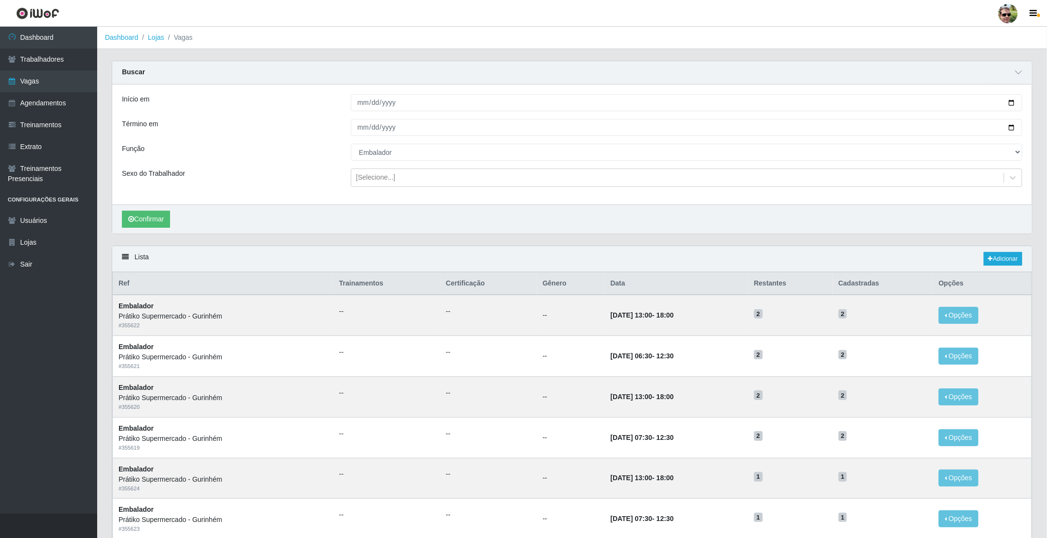
click at [593, 213] on div "Confirmar" at bounding box center [572, 219] width 920 height 29
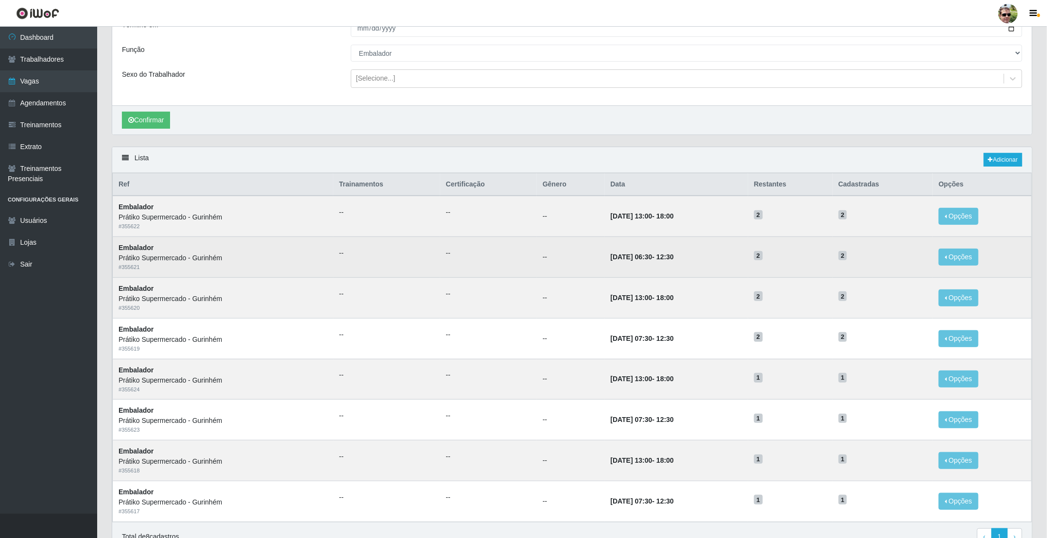
scroll to position [73, 0]
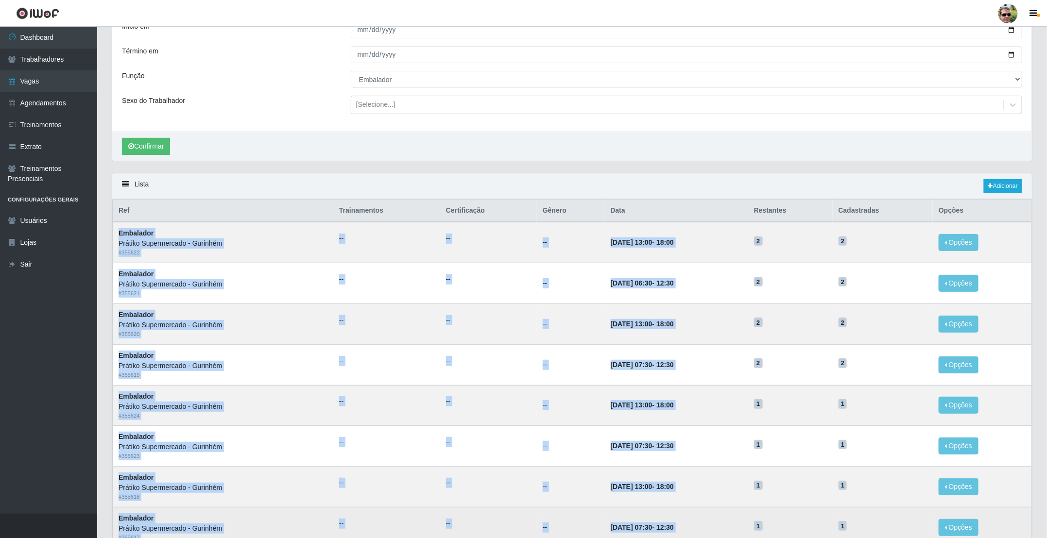
drag, startPoint x: 117, startPoint y: 236, endPoint x: 868, endPoint y: 521, distance: 802.6
click at [868, 521] on tbody "Embalador Prátiko Supermercado - Gurinhém # 355622 -- -- -- [DATE] 13:00 - 18:0…" at bounding box center [573, 385] width 920 height 326
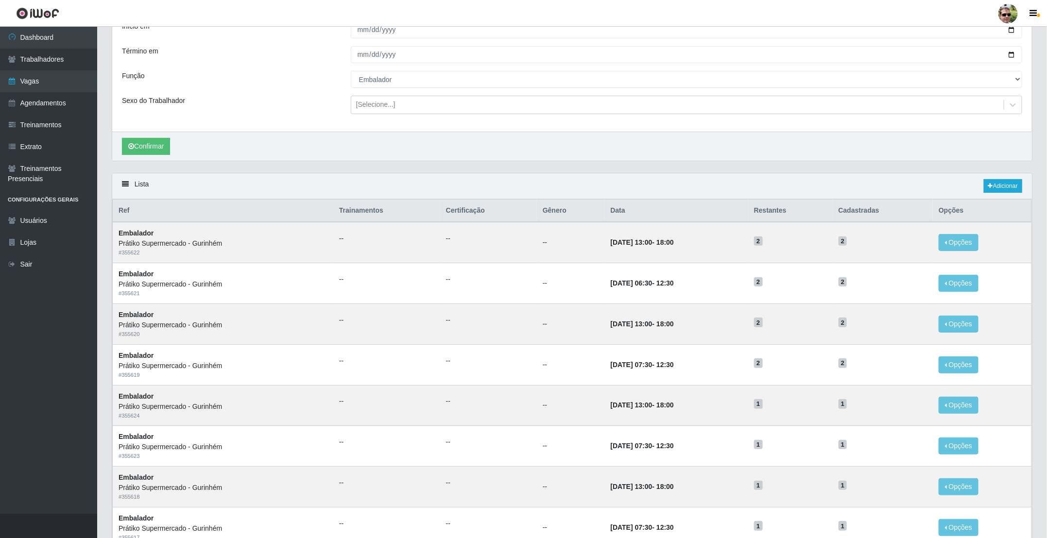
click at [517, 147] on div "Confirmar" at bounding box center [572, 146] width 920 height 29
click at [138, 149] on button "Confirmar" at bounding box center [146, 146] width 48 height 17
click at [149, 151] on button "Confirmar" at bounding box center [146, 146] width 48 height 17
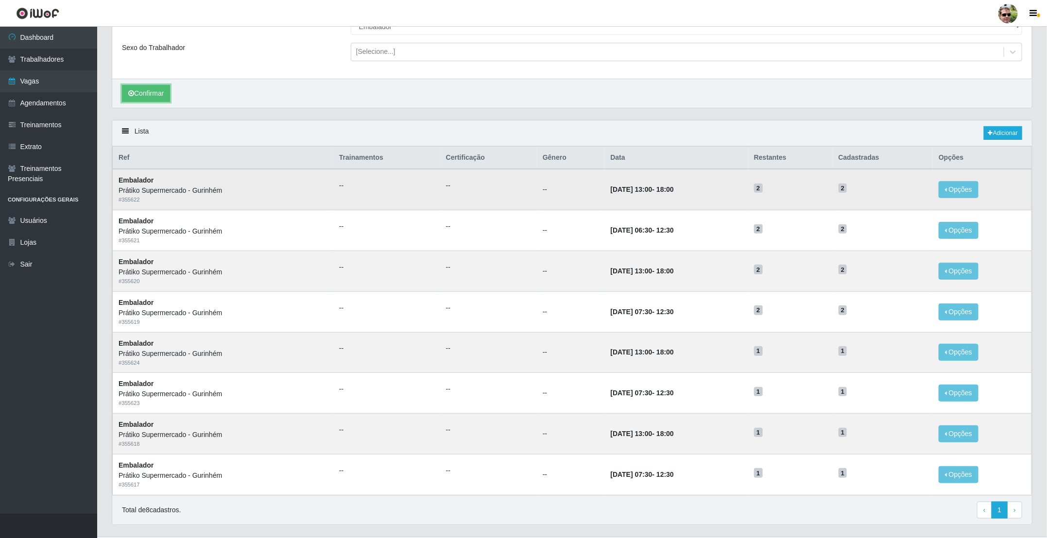
scroll to position [146, 0]
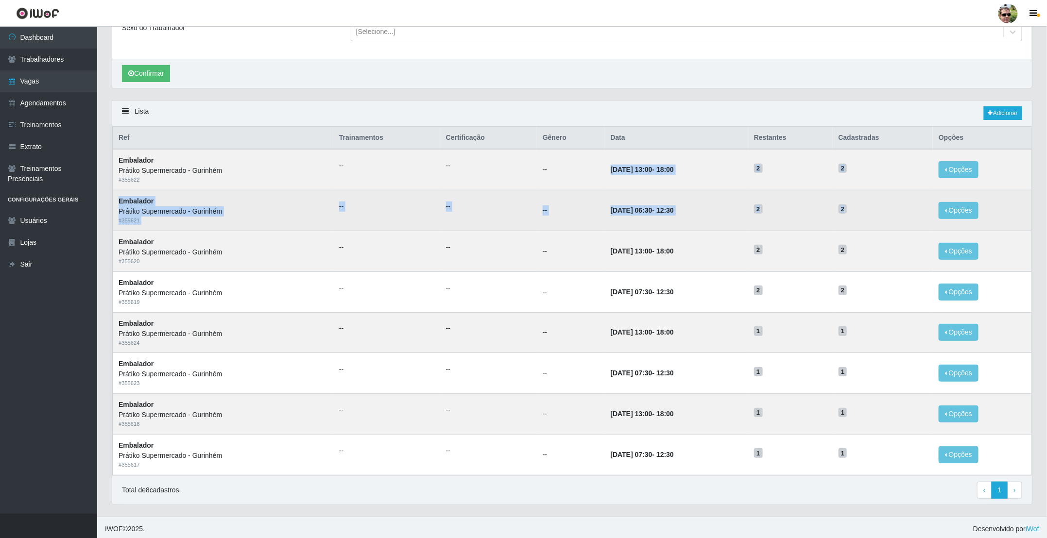
drag, startPoint x: 590, startPoint y: 171, endPoint x: 868, endPoint y: 216, distance: 280.7
click at [868, 216] on tbody "Embalador Prátiko Supermercado - Gurinhém # 355622 -- -- -- [DATE] 13:00 - 18:0…" at bounding box center [573, 312] width 920 height 326
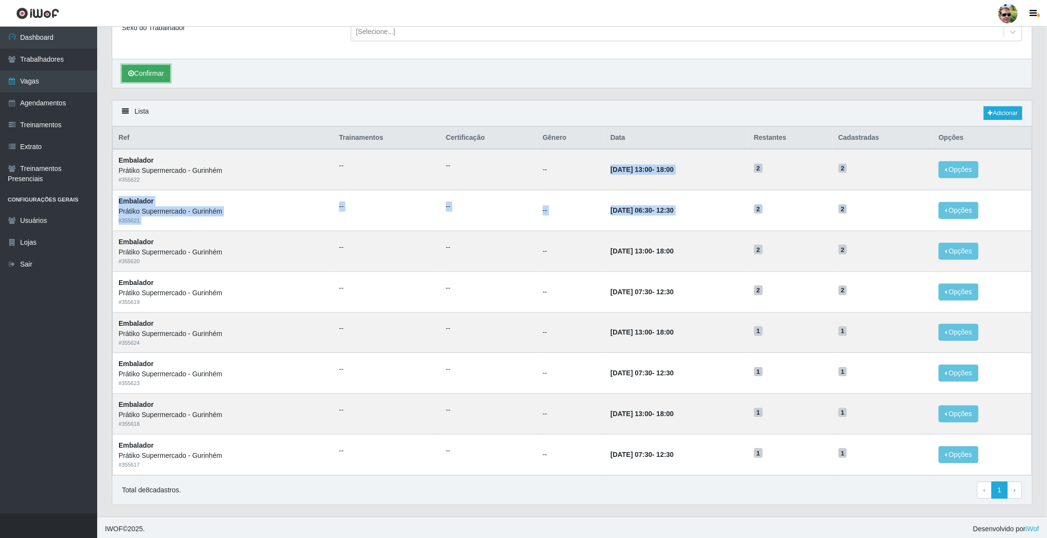
click at [149, 74] on button "Confirmar" at bounding box center [146, 73] width 48 height 17
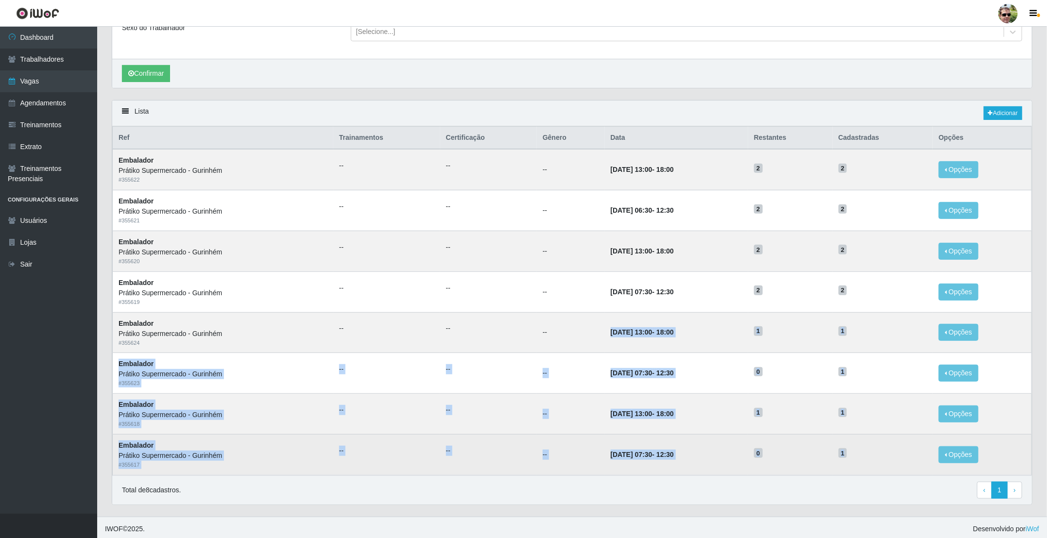
drag, startPoint x: 588, startPoint y: 339, endPoint x: 862, endPoint y: 466, distance: 301.6
click at [862, 466] on tbody "Embalador Prátiko Supermercado - Gurinhém # 355622 -- -- -- [DATE] 13:00 - 18:0…" at bounding box center [573, 312] width 920 height 326
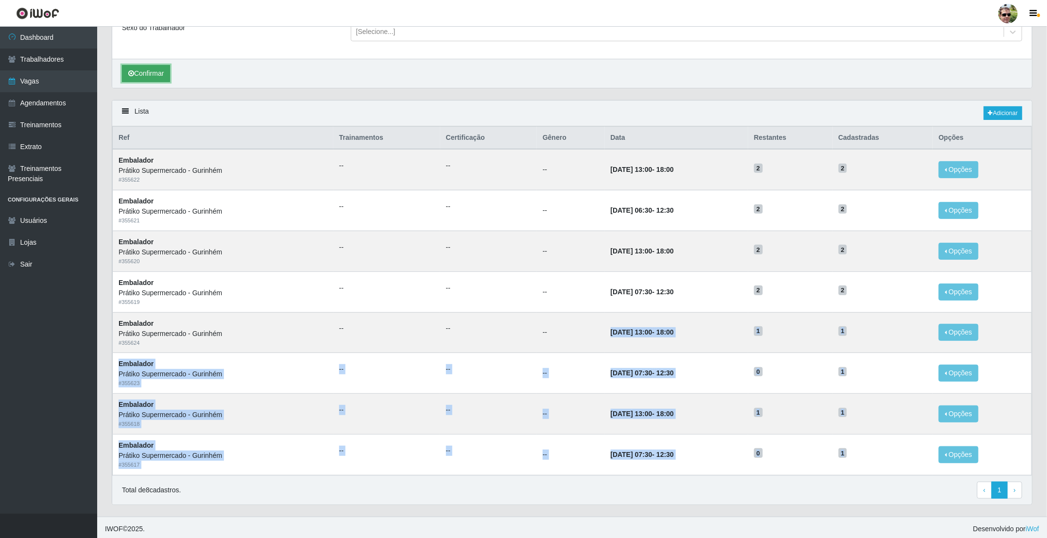
click at [162, 76] on button "Confirmar" at bounding box center [146, 73] width 48 height 17
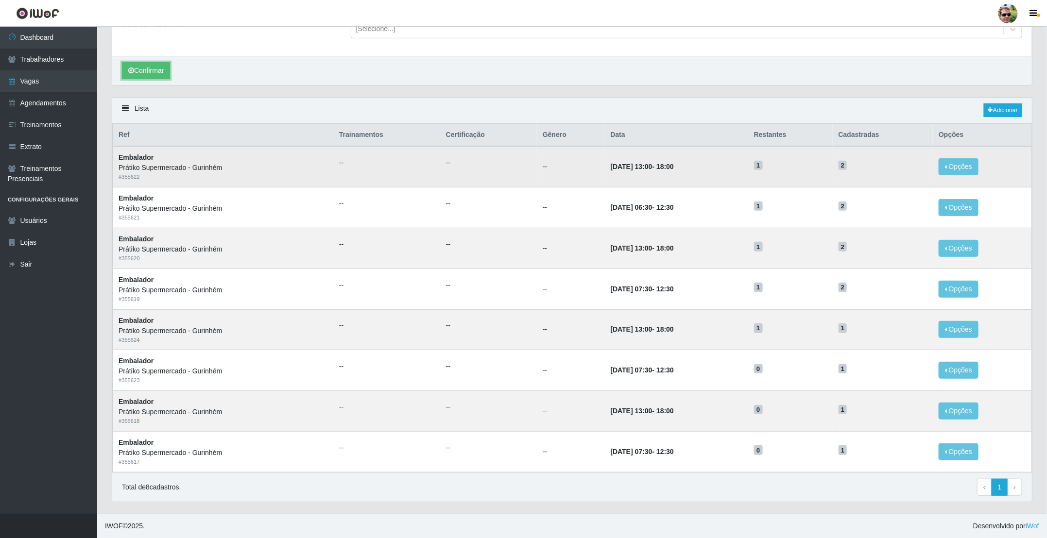
scroll to position [155, 0]
click at [151, 63] on button "Confirmar" at bounding box center [146, 70] width 48 height 17
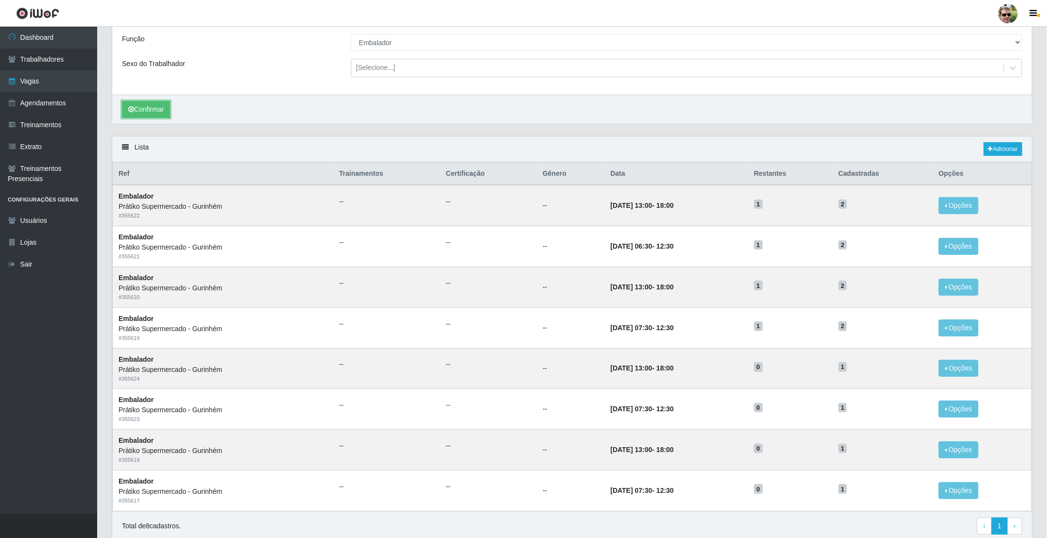
scroll to position [146, 0]
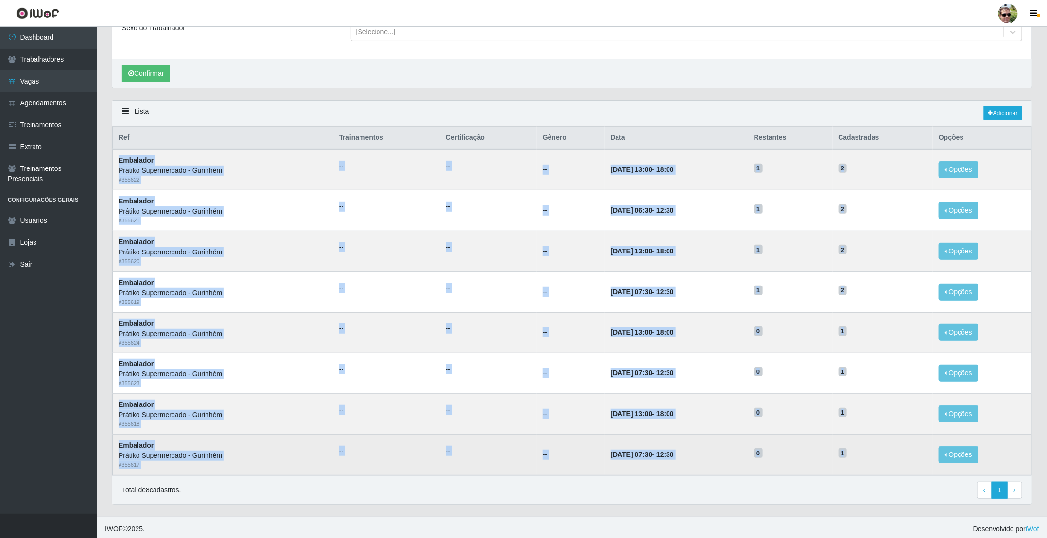
drag, startPoint x: 118, startPoint y: 164, endPoint x: 894, endPoint y: 445, distance: 825.0
click at [894, 445] on tbody "Embalador Prátiko Supermercado - Gurinhém # 355622 -- -- -- [DATE] 13:00 - 18:0…" at bounding box center [573, 312] width 920 height 326
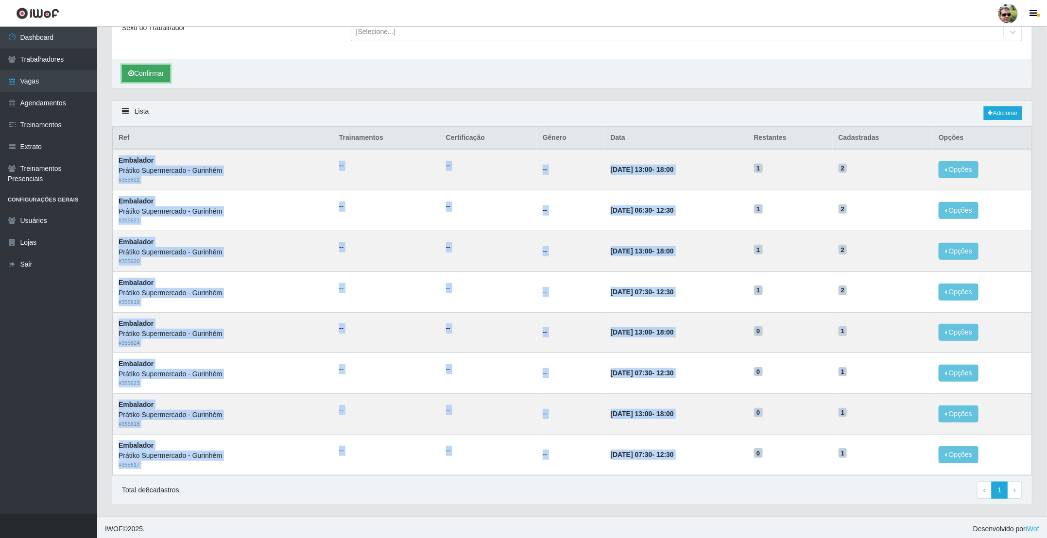
click at [155, 73] on button "Confirmar" at bounding box center [146, 73] width 48 height 17
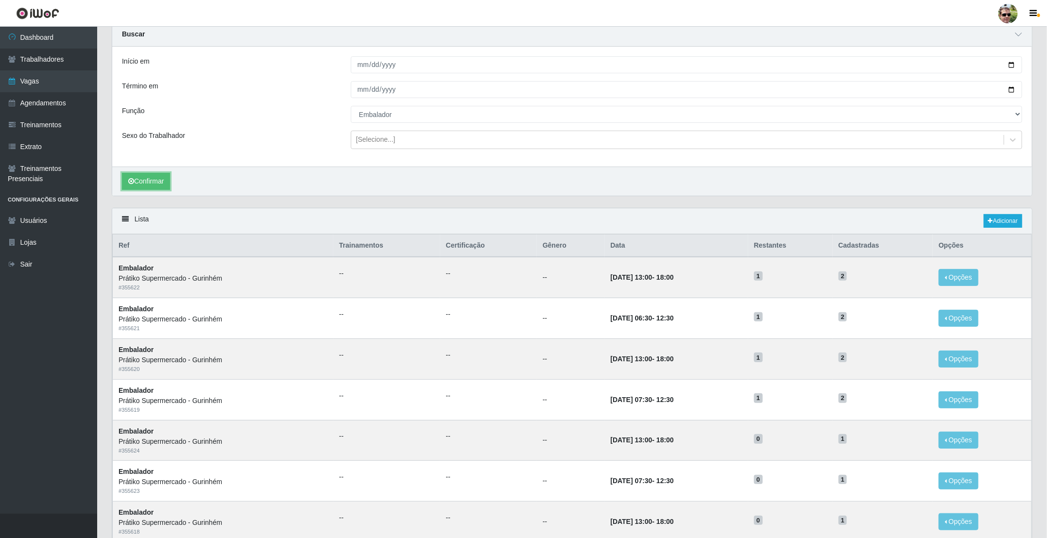
scroll to position [73, 0]
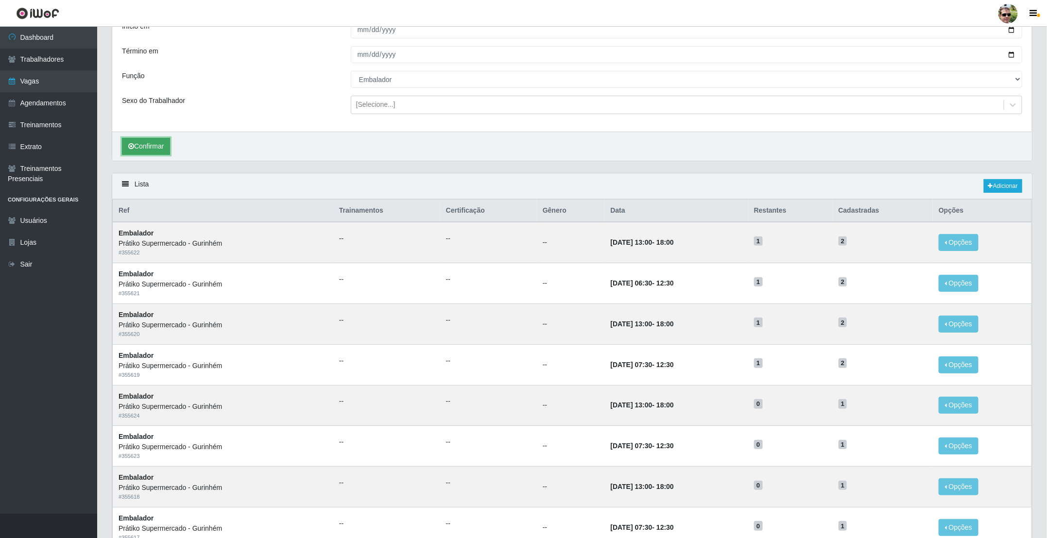
click at [152, 152] on button "Confirmar" at bounding box center [146, 146] width 48 height 17
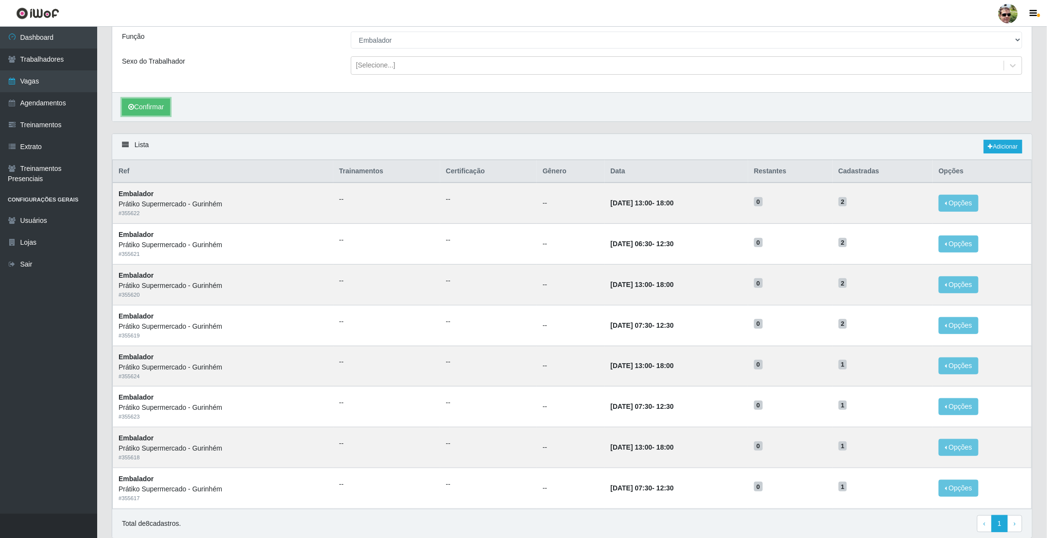
scroll to position [146, 0]
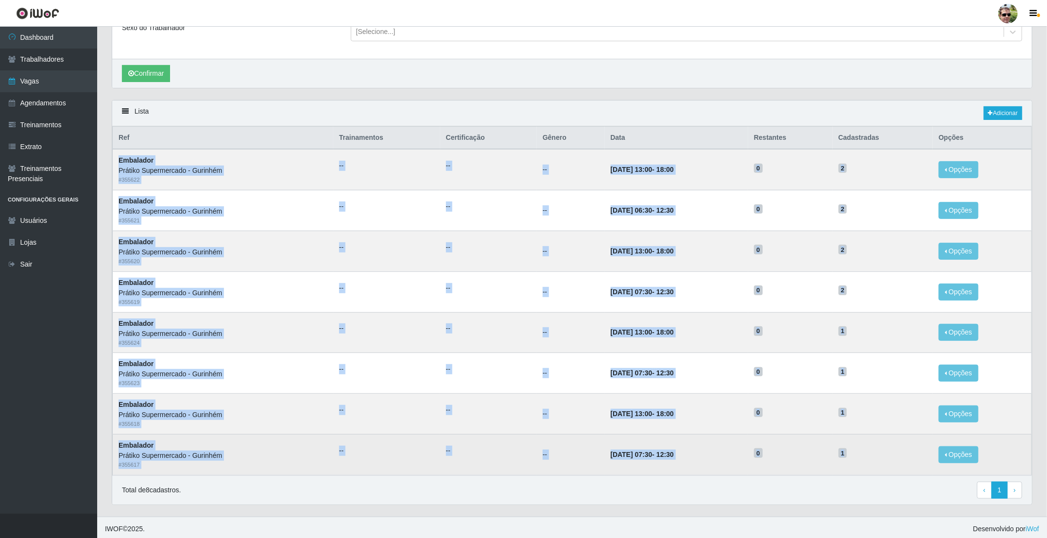
drag, startPoint x: 119, startPoint y: 165, endPoint x: 898, endPoint y: 452, distance: 830.9
click at [898, 452] on tbody "Embalador Prátiko Supermercado - Gurinhém # 355622 -- -- -- [DATE] 13:00 - 18:0…" at bounding box center [573, 312] width 920 height 326
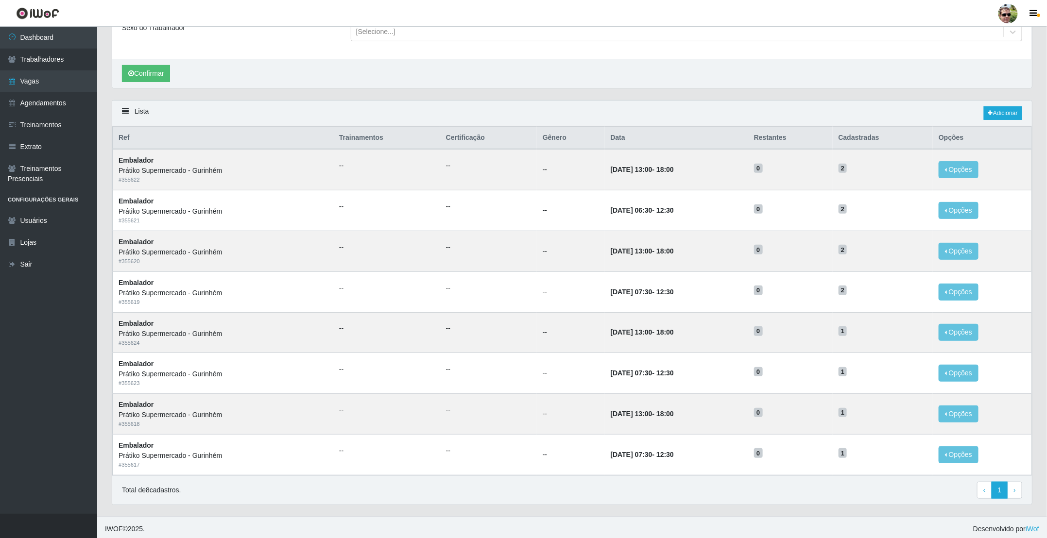
click at [636, 115] on div "Lista Adicionar" at bounding box center [572, 114] width 920 height 26
click at [152, 75] on button "Confirmar" at bounding box center [146, 73] width 48 height 17
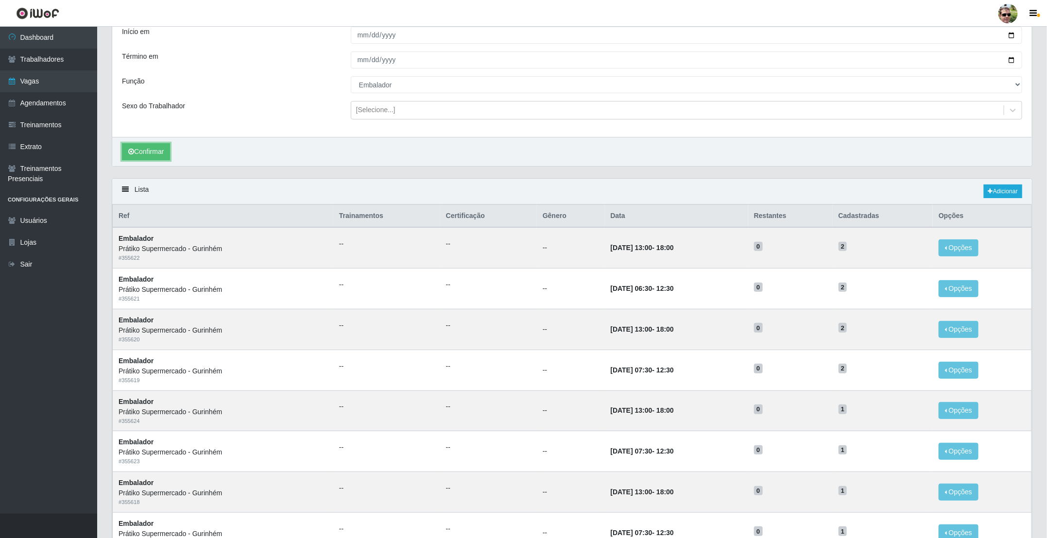
scroll to position [0, 0]
